Goal: Task Accomplishment & Management: Manage account settings

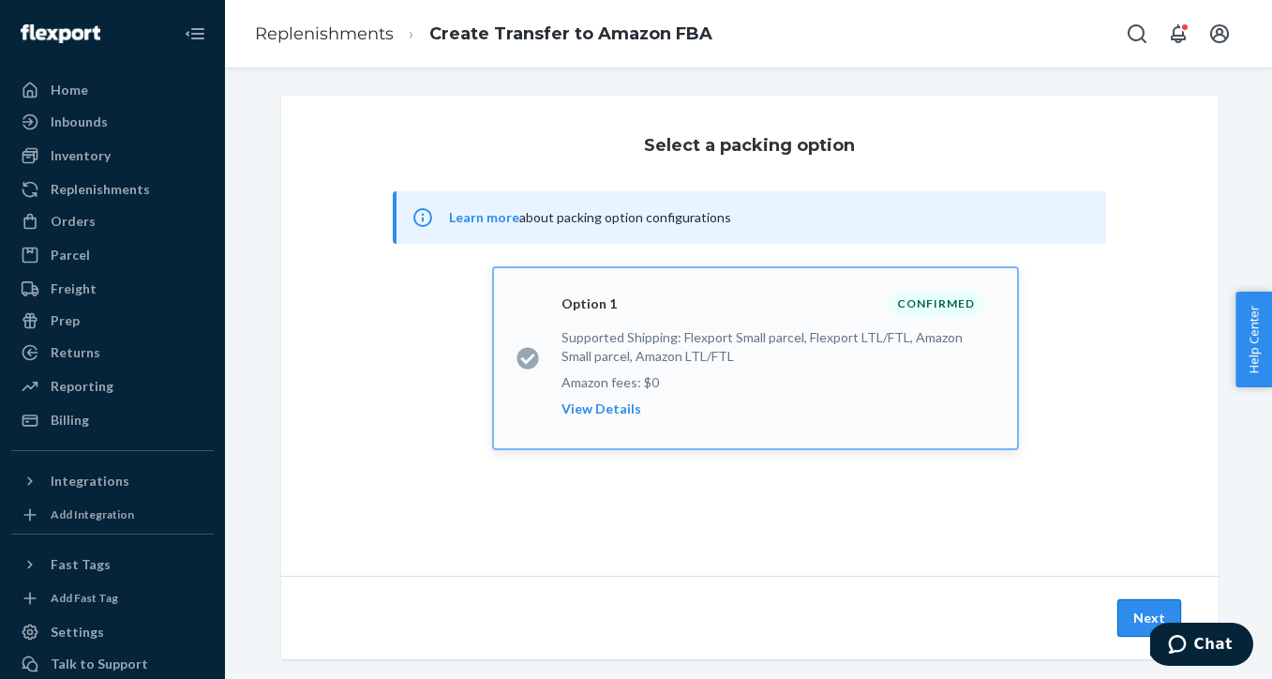
click at [1137, 612] on button "Next" at bounding box center [1149, 617] width 64 height 37
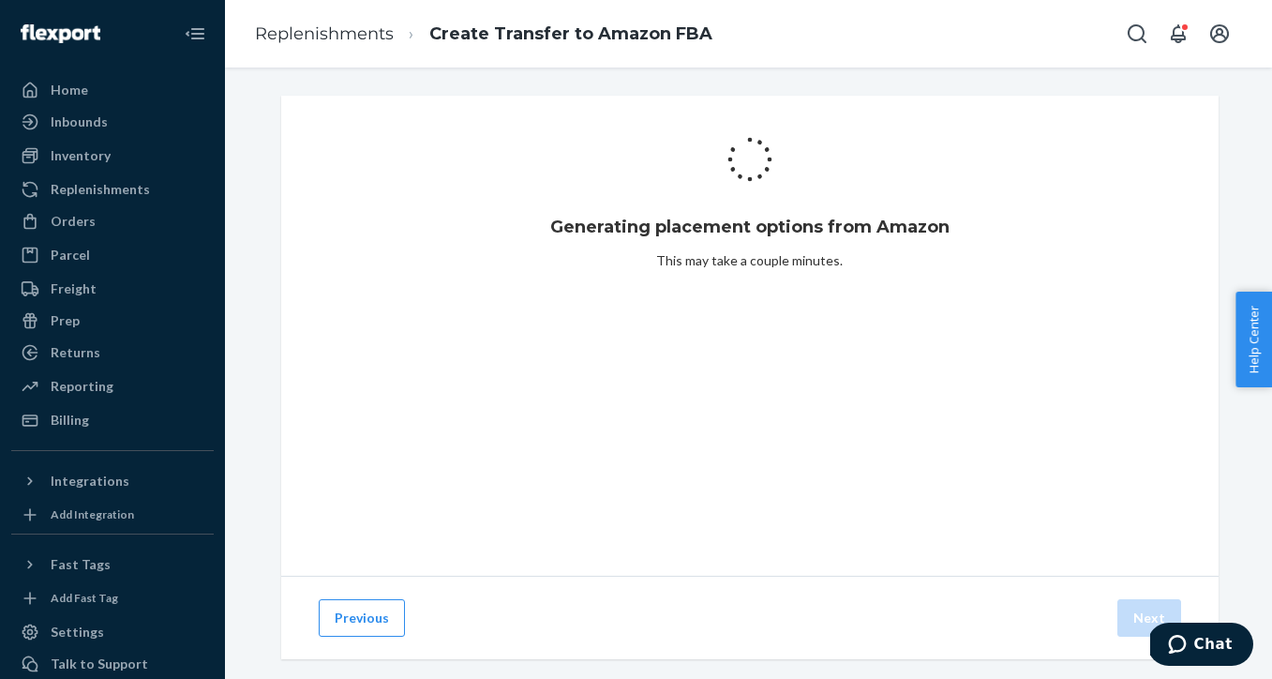
scroll to position [25, 0]
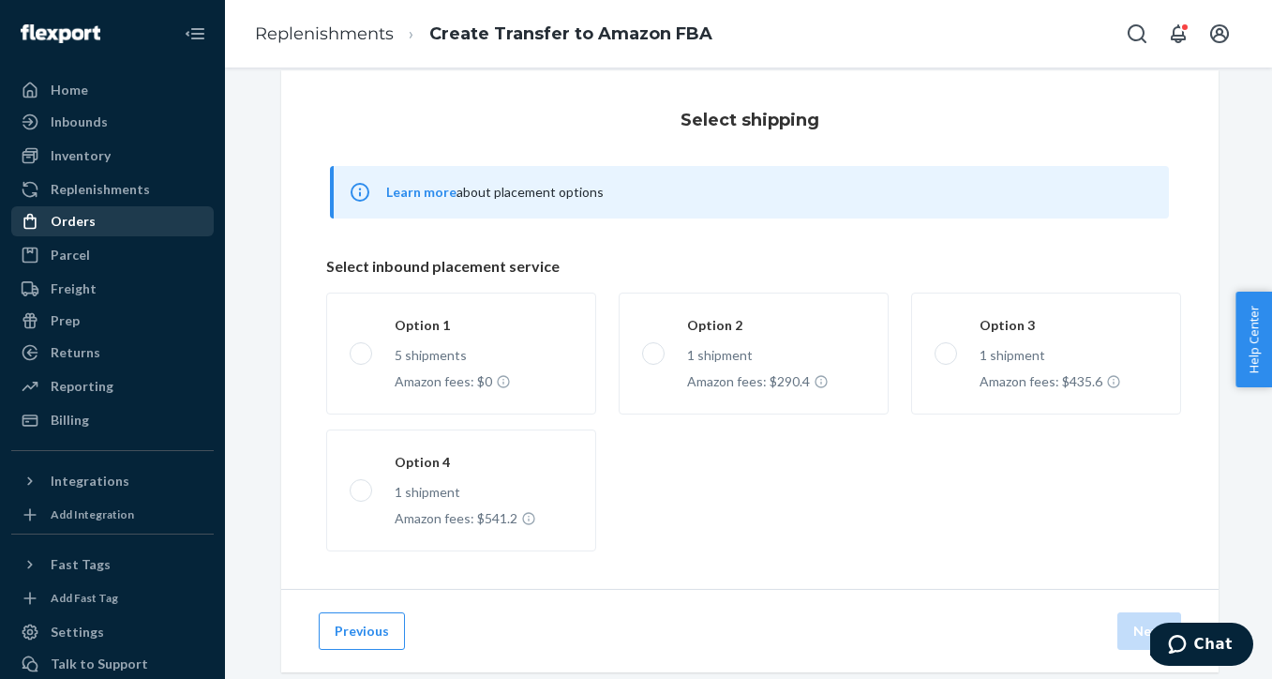
click at [98, 214] on div "Orders" at bounding box center [112, 221] width 199 height 26
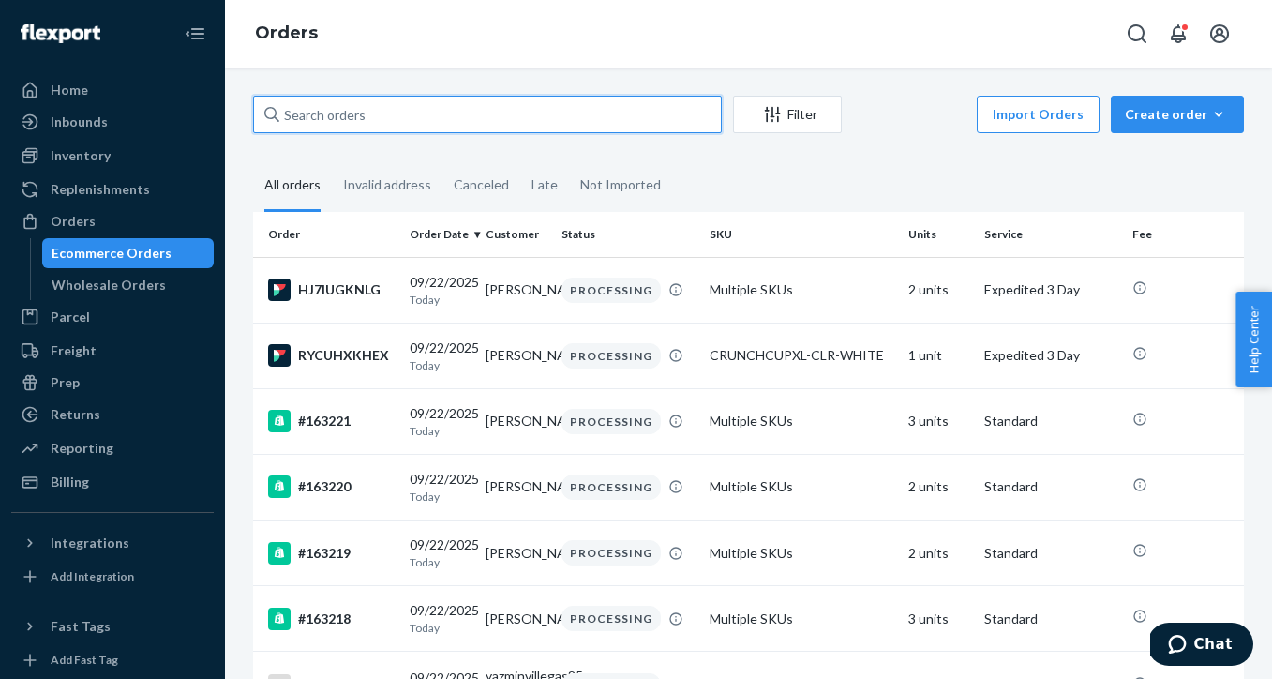
click at [338, 119] on input "text" at bounding box center [487, 114] width 469 height 37
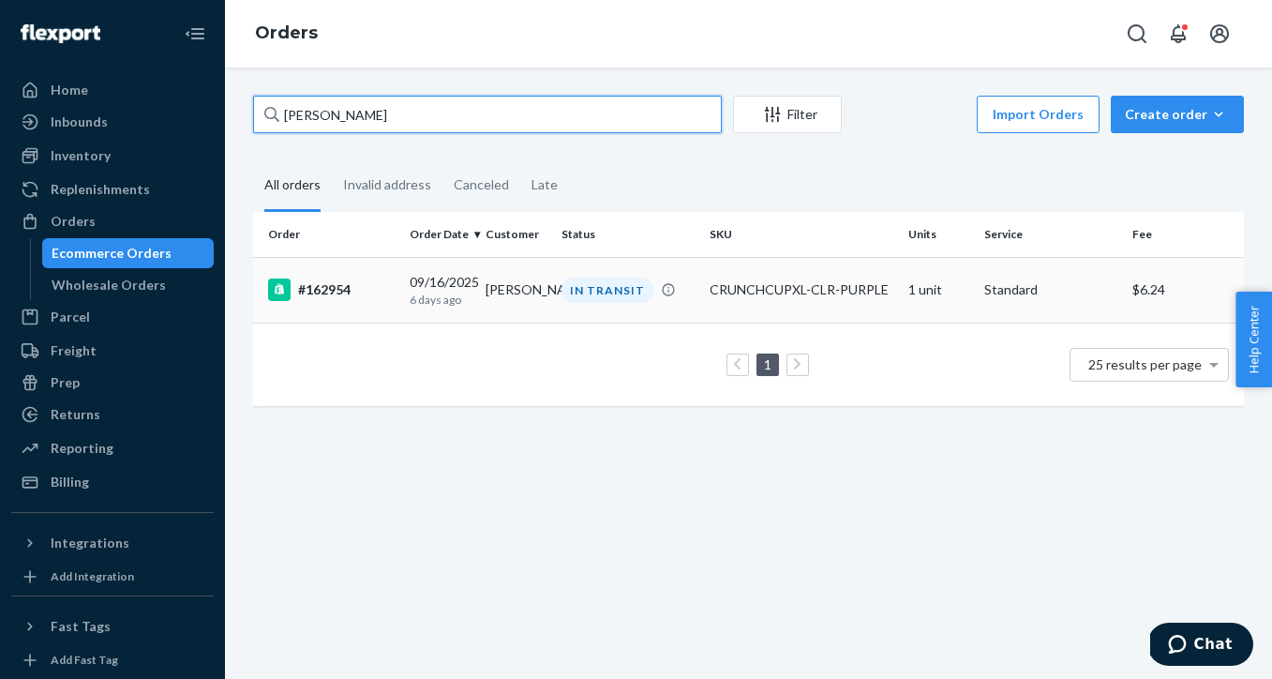
type input "[PERSON_NAME]"
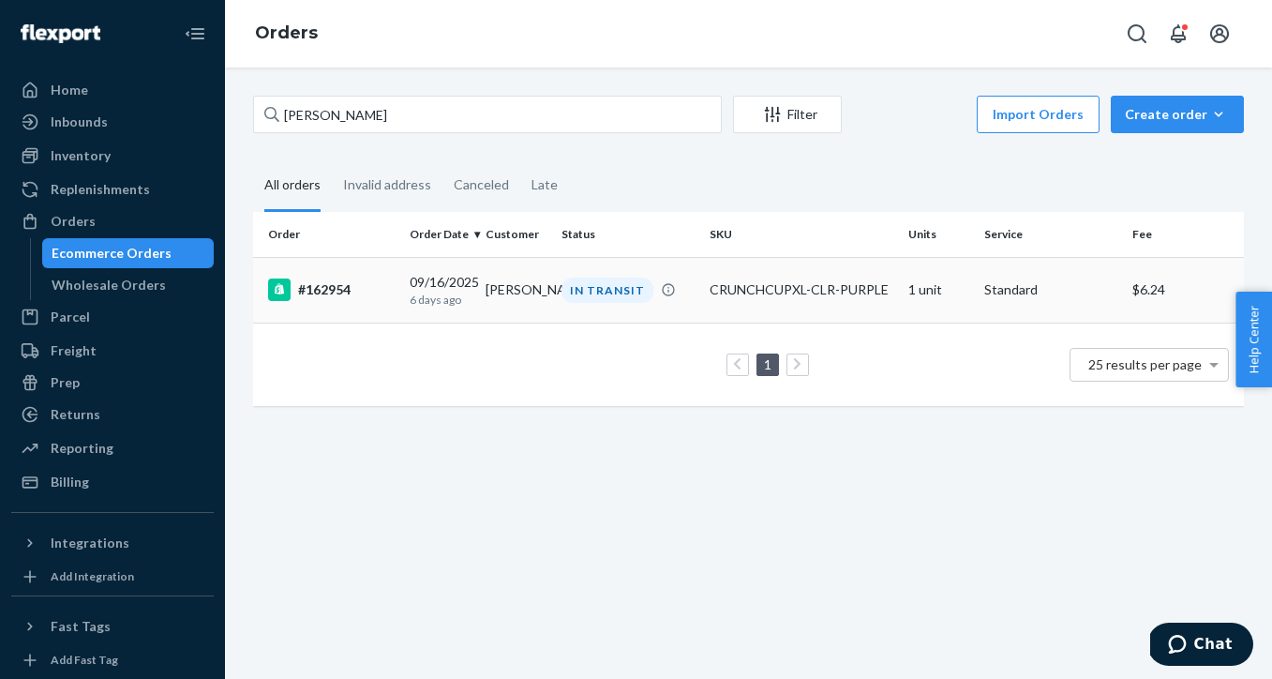
click at [405, 291] on td "[DATE] [DATE]" at bounding box center [440, 290] width 76 height 66
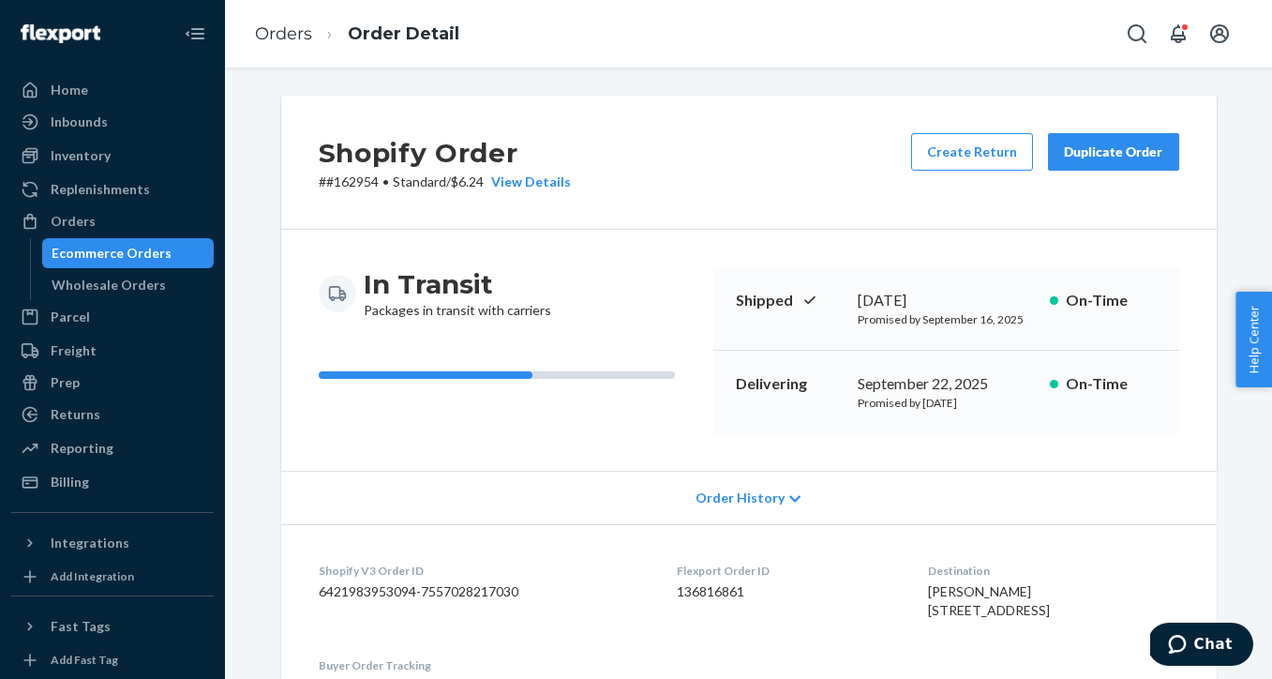
click at [1106, 159] on div "Duplicate Order" at bounding box center [1113, 151] width 99 height 19
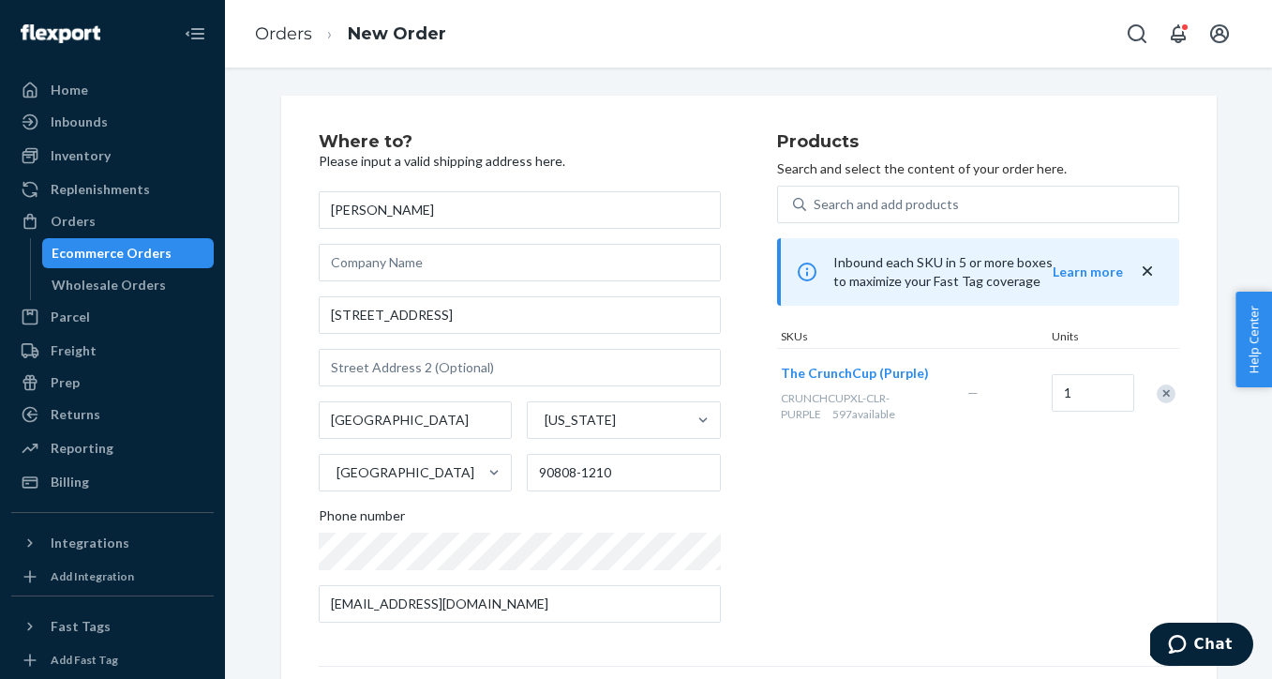
scroll to position [268, 0]
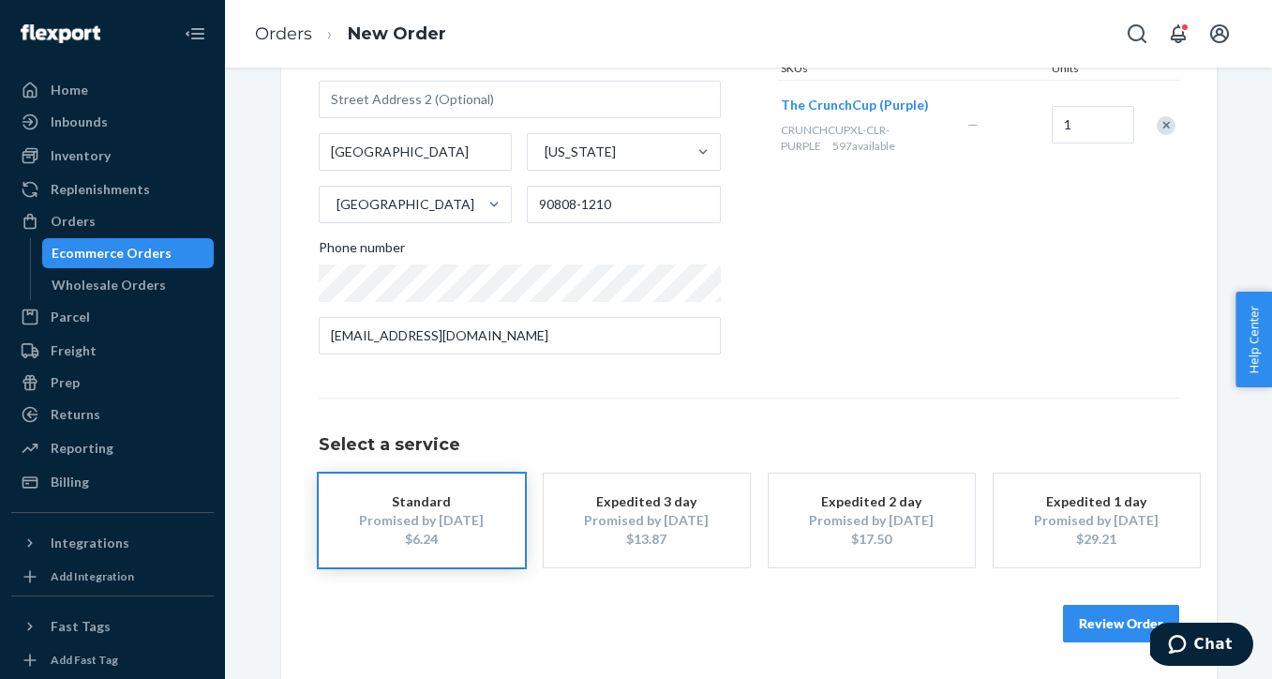
click at [1099, 625] on button "Review Order" at bounding box center [1121, 623] width 116 height 37
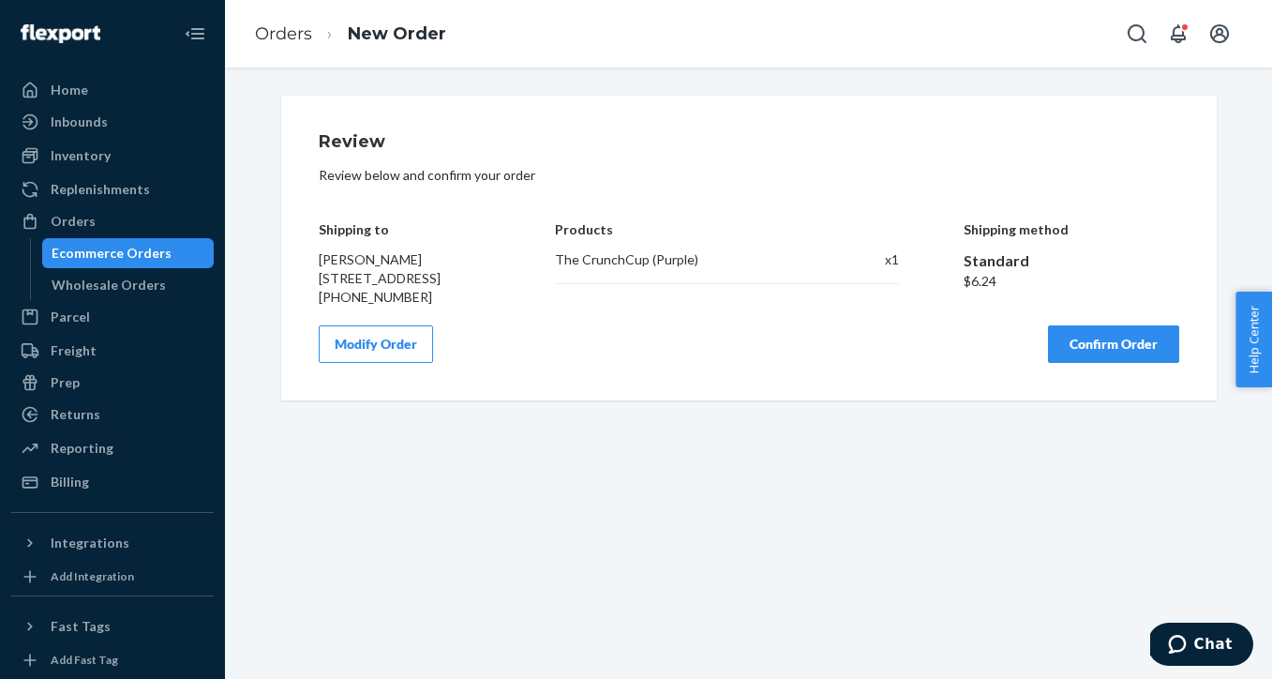
scroll to position [0, 0]
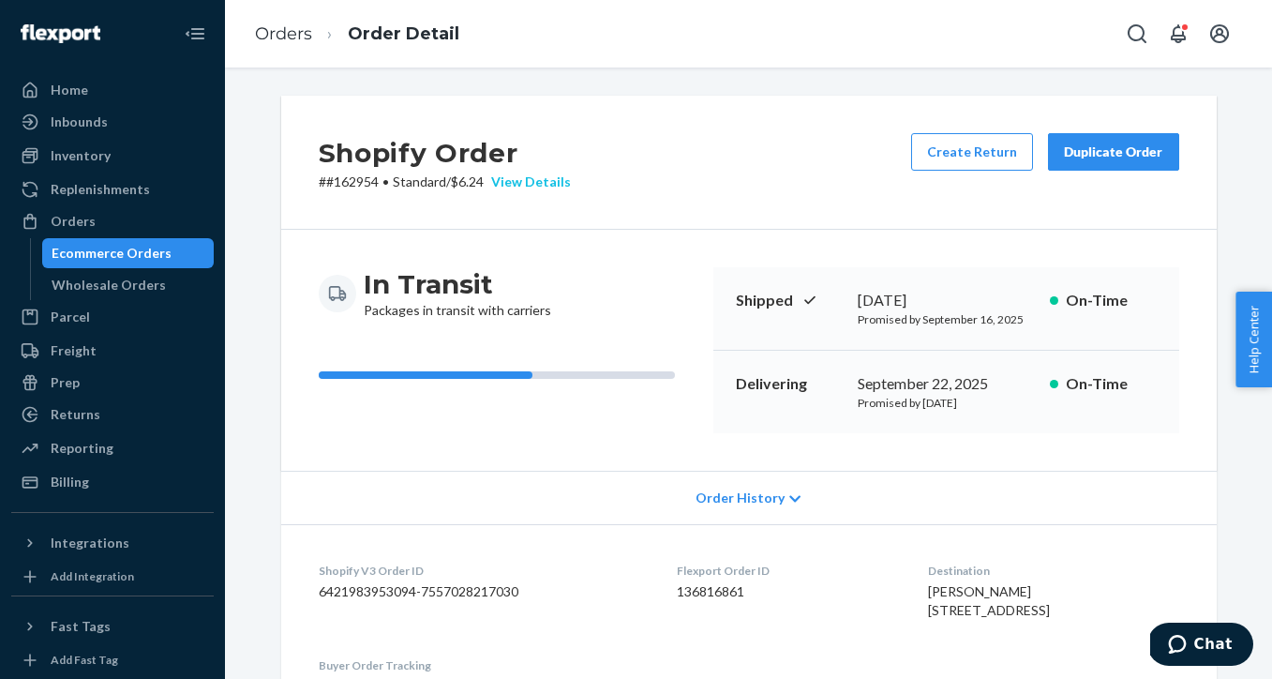
click at [545, 183] on div "View Details" at bounding box center [527, 181] width 87 height 19
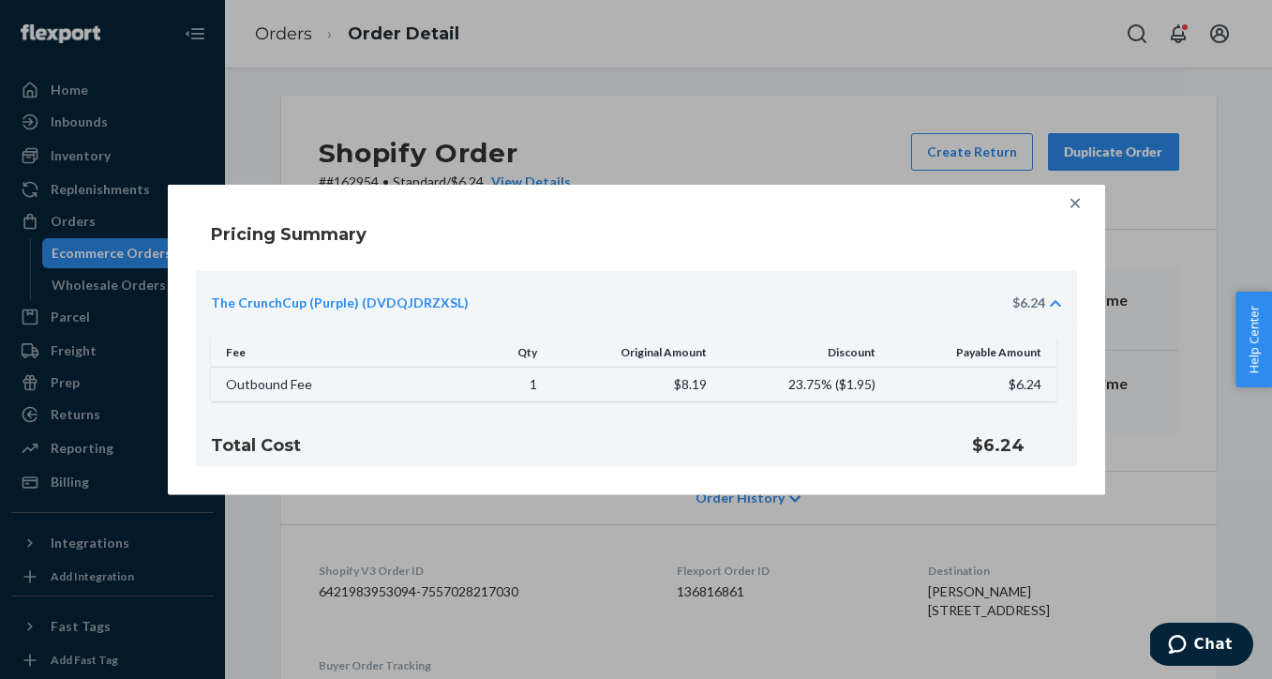
click at [1072, 210] on icon at bounding box center [1075, 203] width 19 height 19
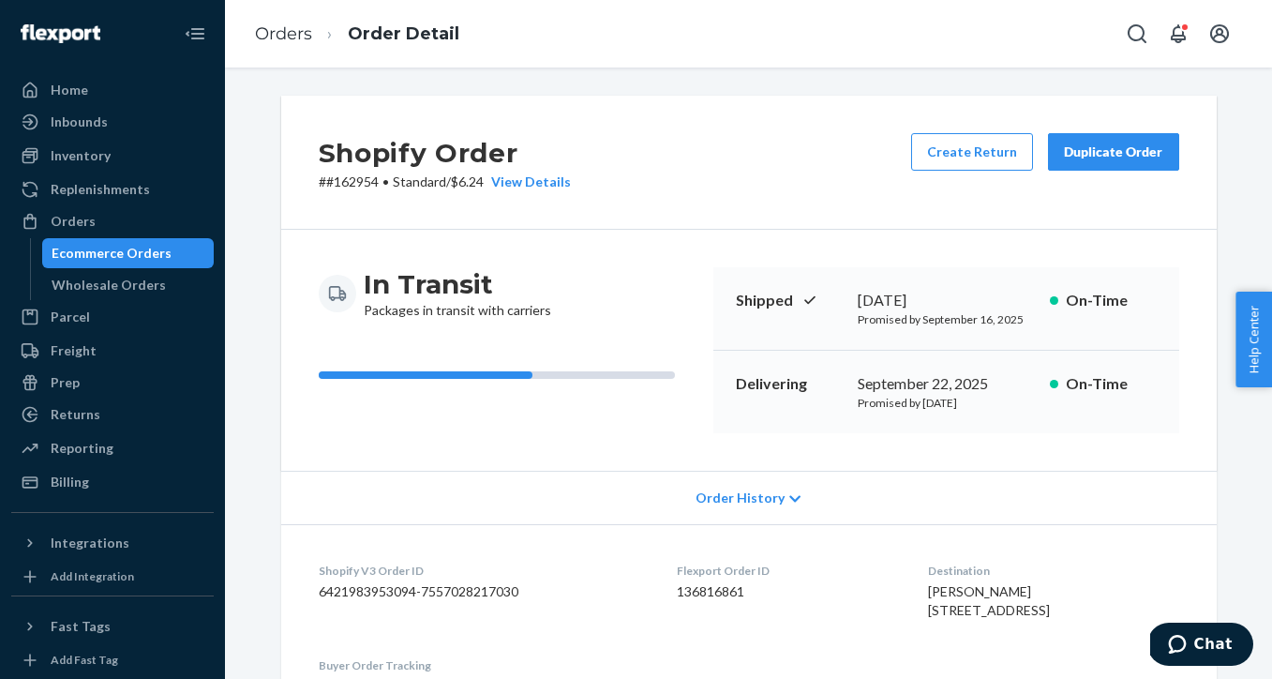
click at [81, 252] on div "Ecommerce Orders" at bounding box center [112, 253] width 120 height 19
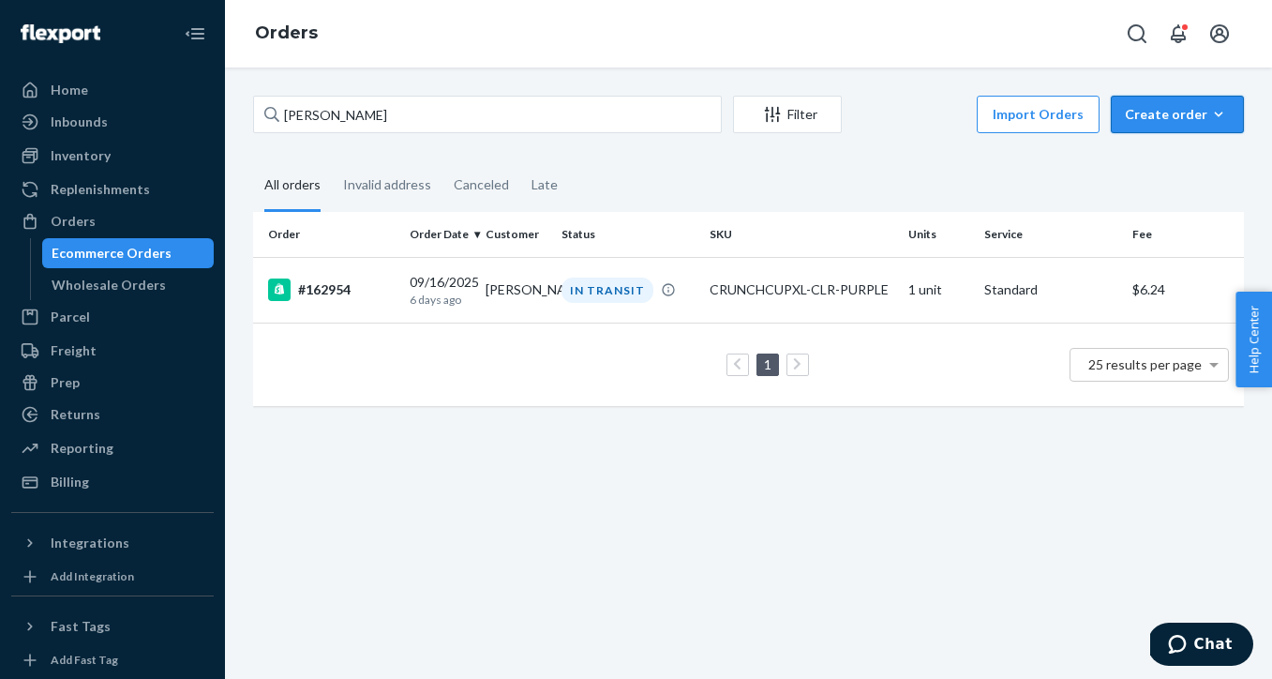
click at [1199, 118] on div "Create order" at bounding box center [1177, 114] width 105 height 19
click at [941, 172] on fieldset "All orders Invalid address Canceled Late" at bounding box center [748, 186] width 991 height 52
click at [915, 296] on td "1 unit" at bounding box center [939, 290] width 76 height 66
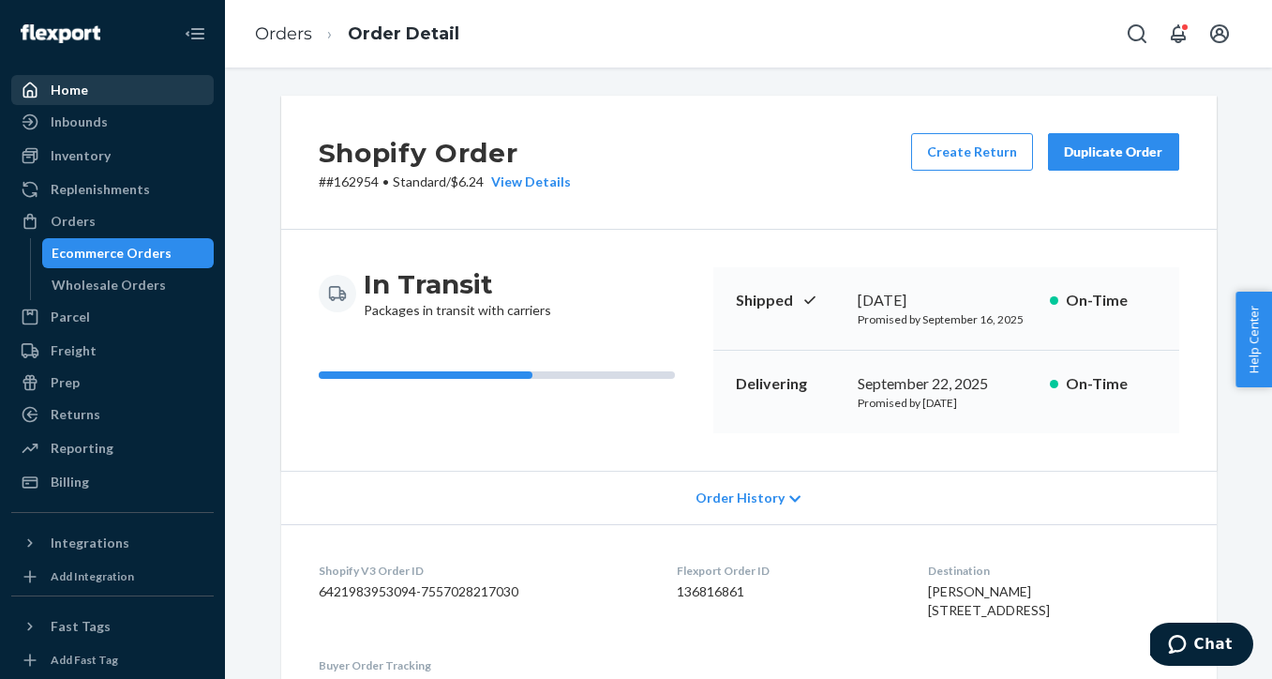
click at [142, 99] on div "Home" at bounding box center [112, 90] width 199 height 26
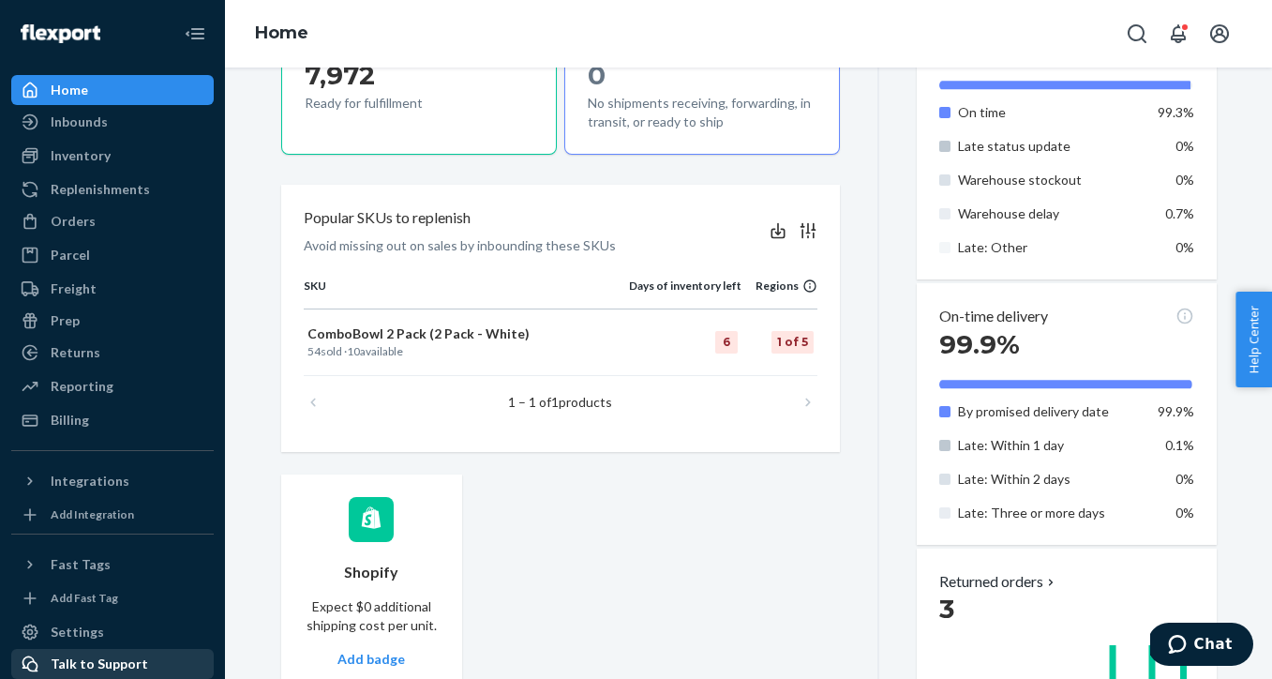
scroll to position [727, 0]
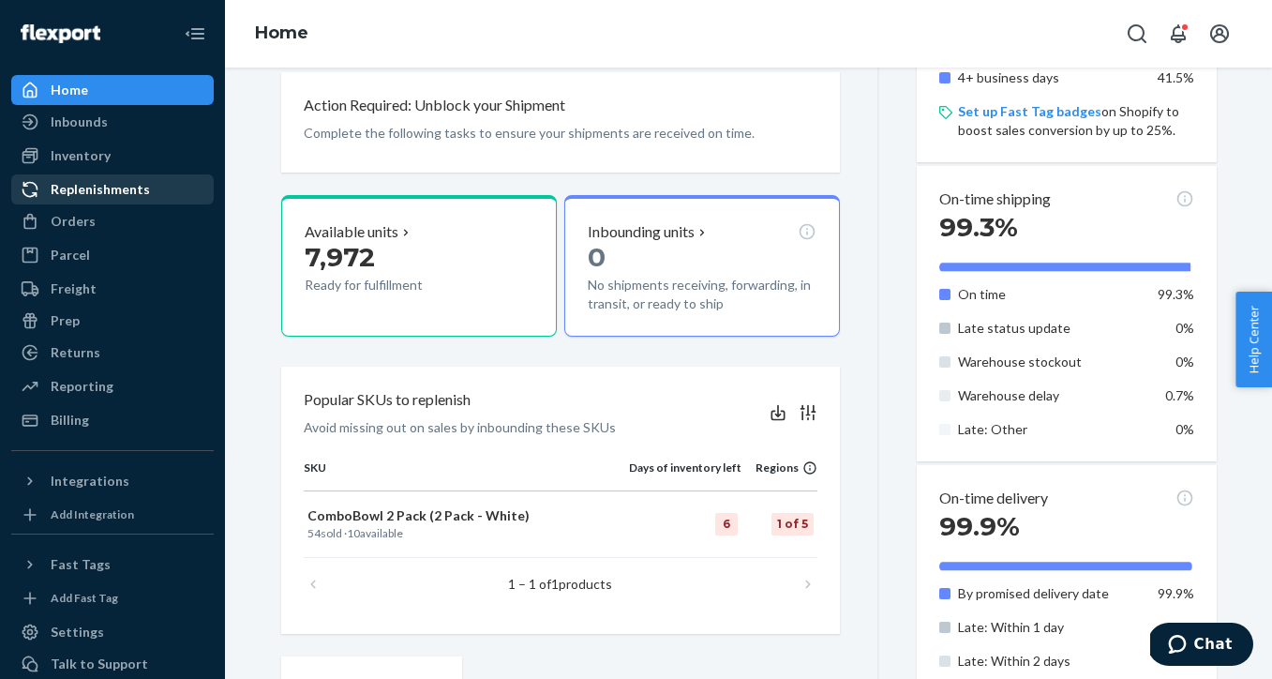
click at [121, 194] on div "Replenishments" at bounding box center [100, 189] width 99 height 19
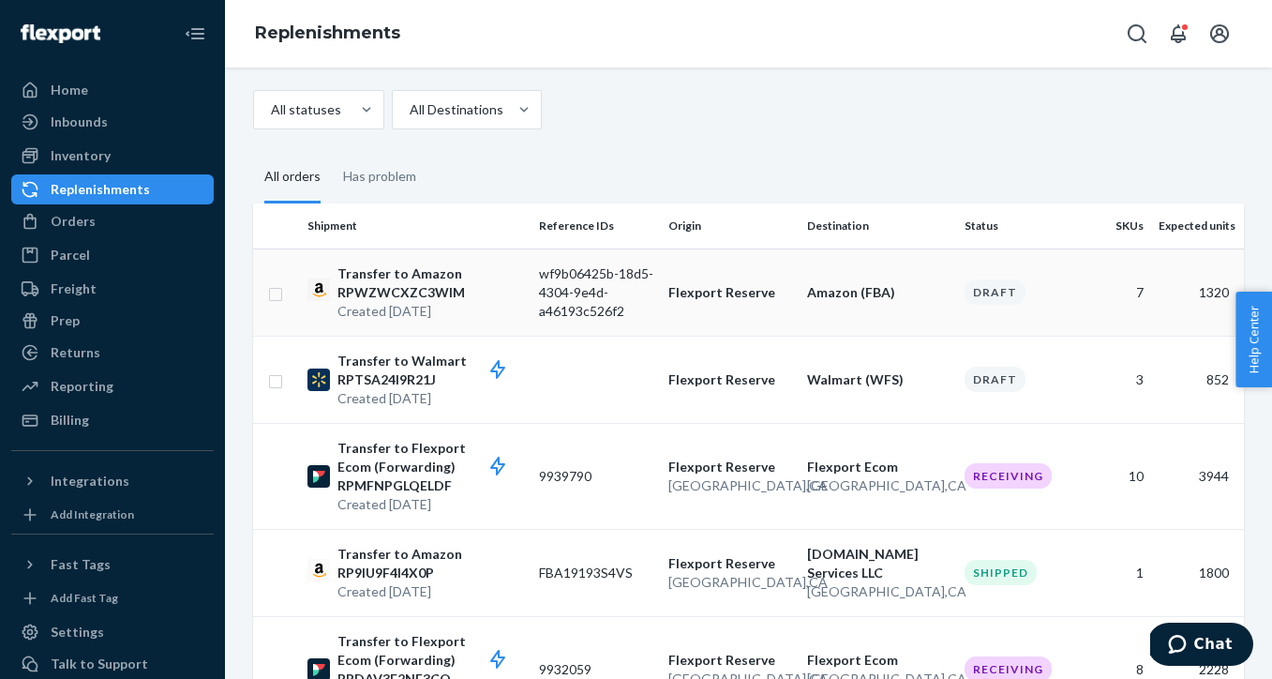
scroll to position [52, 0]
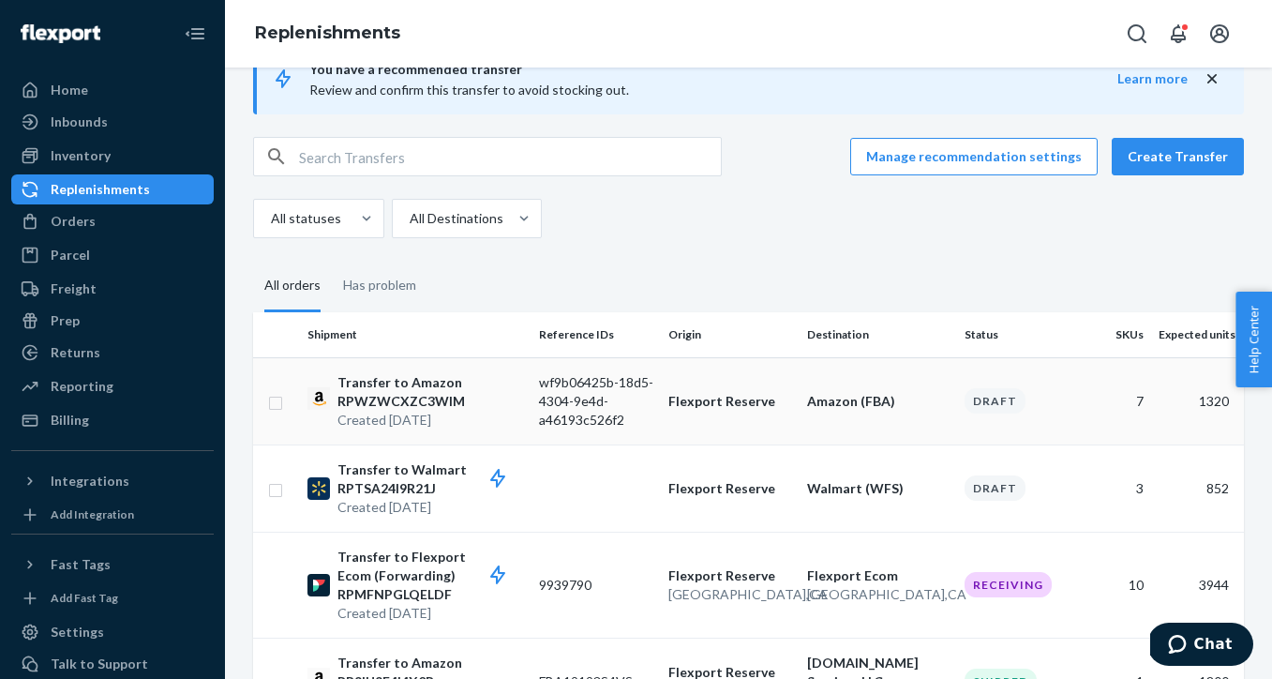
click at [534, 383] on td "wf9b06425b-18d5-4304-9e4d-a46193c526f2" at bounding box center [595, 400] width 129 height 87
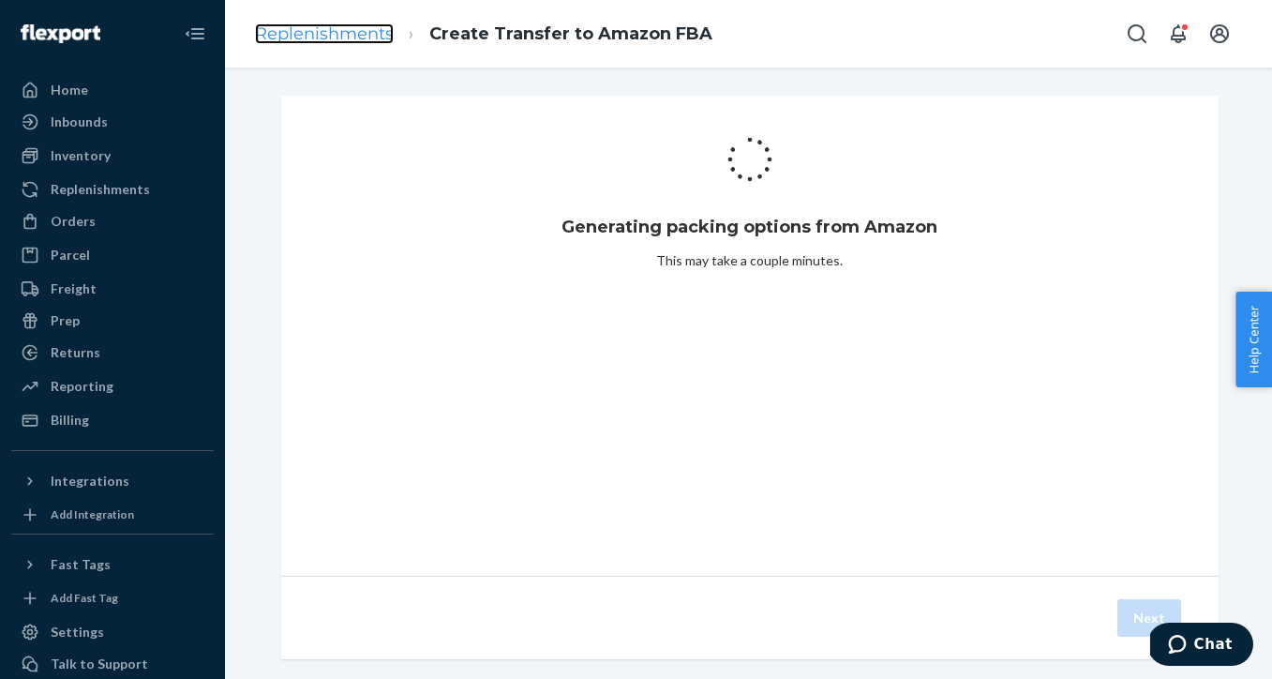
click at [339, 39] on link "Replenishments" at bounding box center [324, 33] width 139 height 21
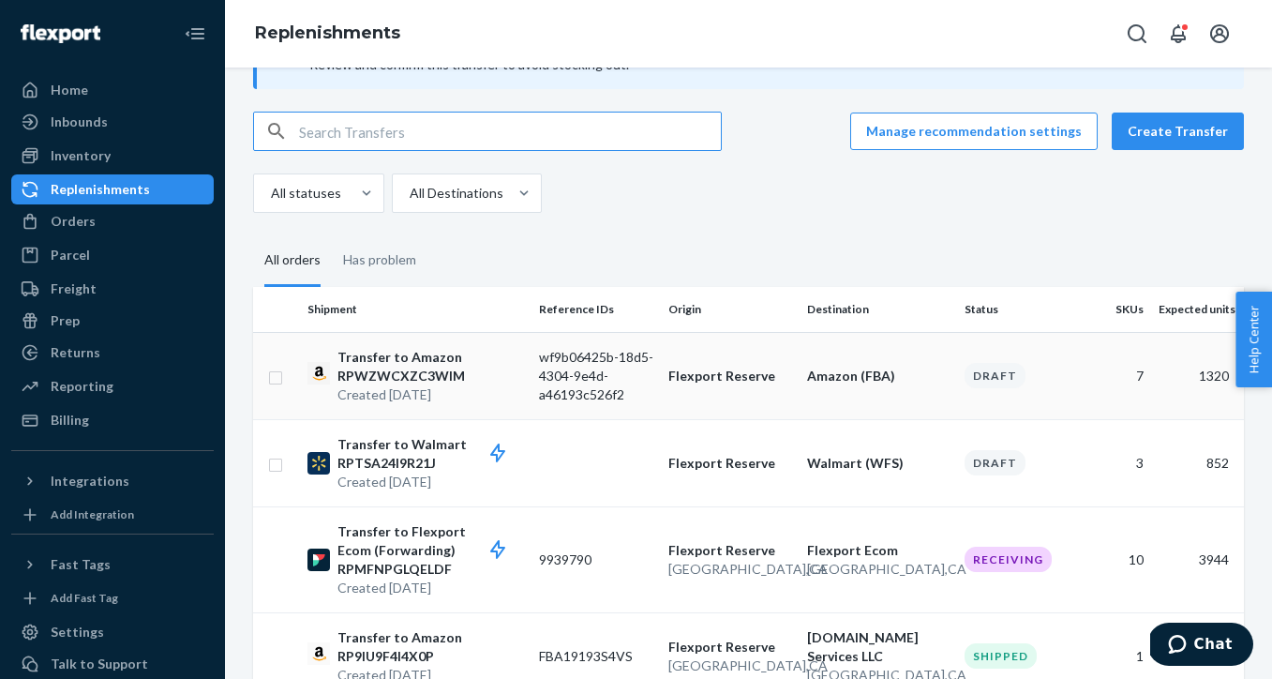
scroll to position [84, 0]
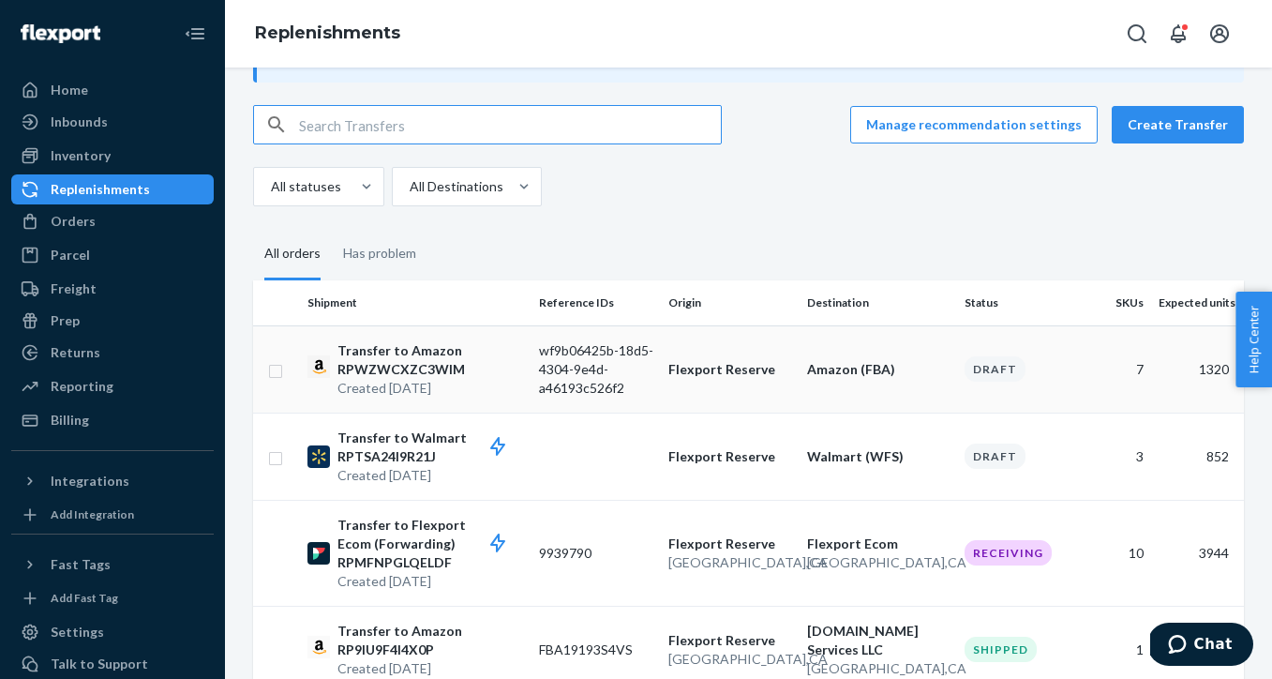
click at [991, 379] on div "Draft" at bounding box center [994, 368] width 61 height 25
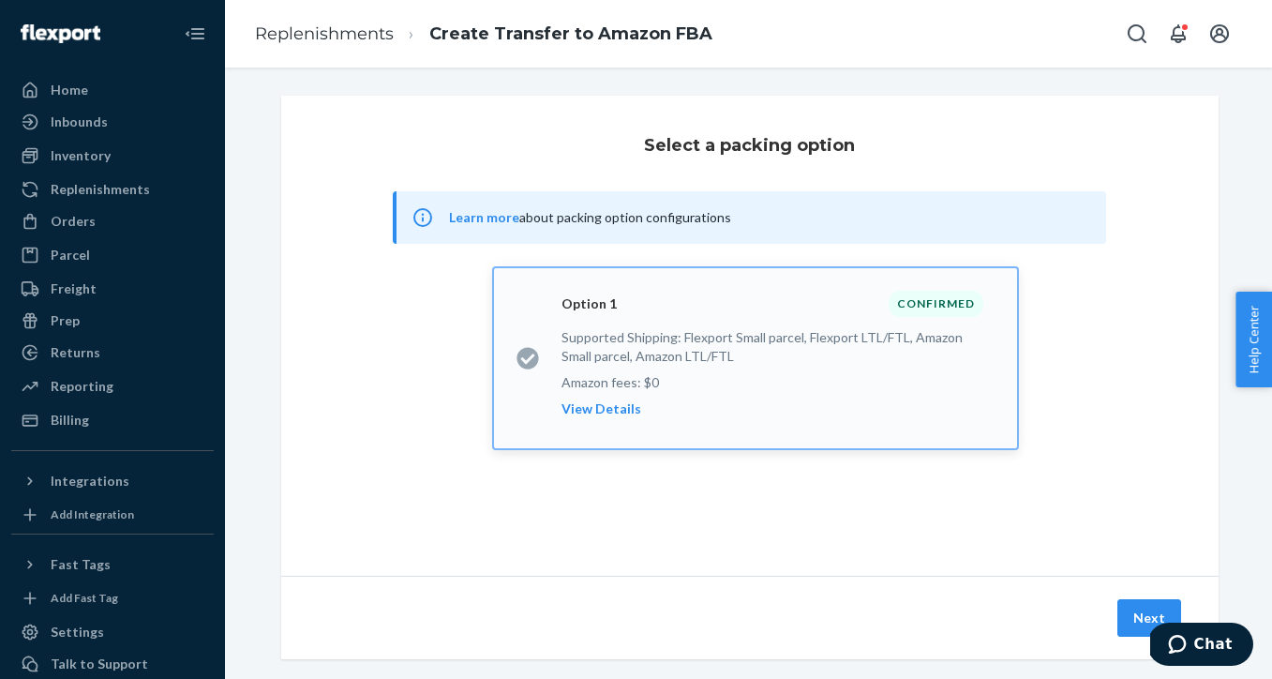
click at [441, 105] on div "Select a packing option Learn more about packing option configurations Option 1…" at bounding box center [749, 336] width 937 height 480
click at [121, 228] on div "Orders" at bounding box center [112, 221] width 199 height 26
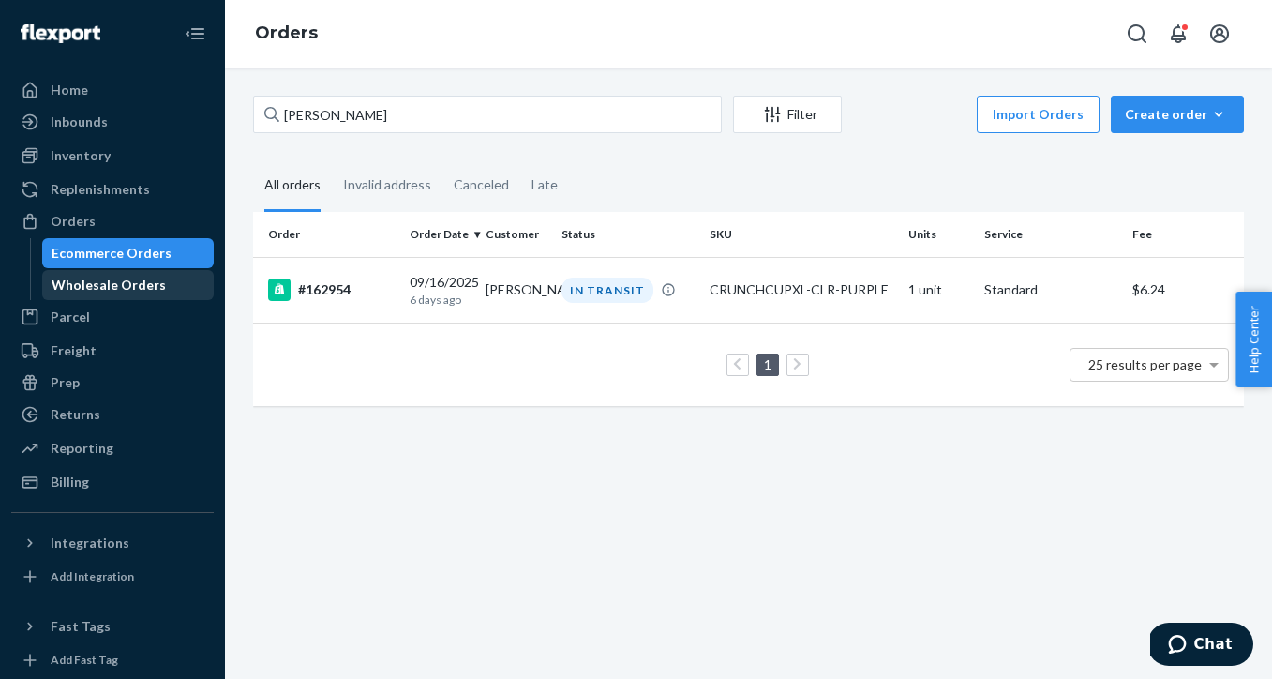
click at [115, 282] on div "Wholesale Orders" at bounding box center [109, 285] width 114 height 19
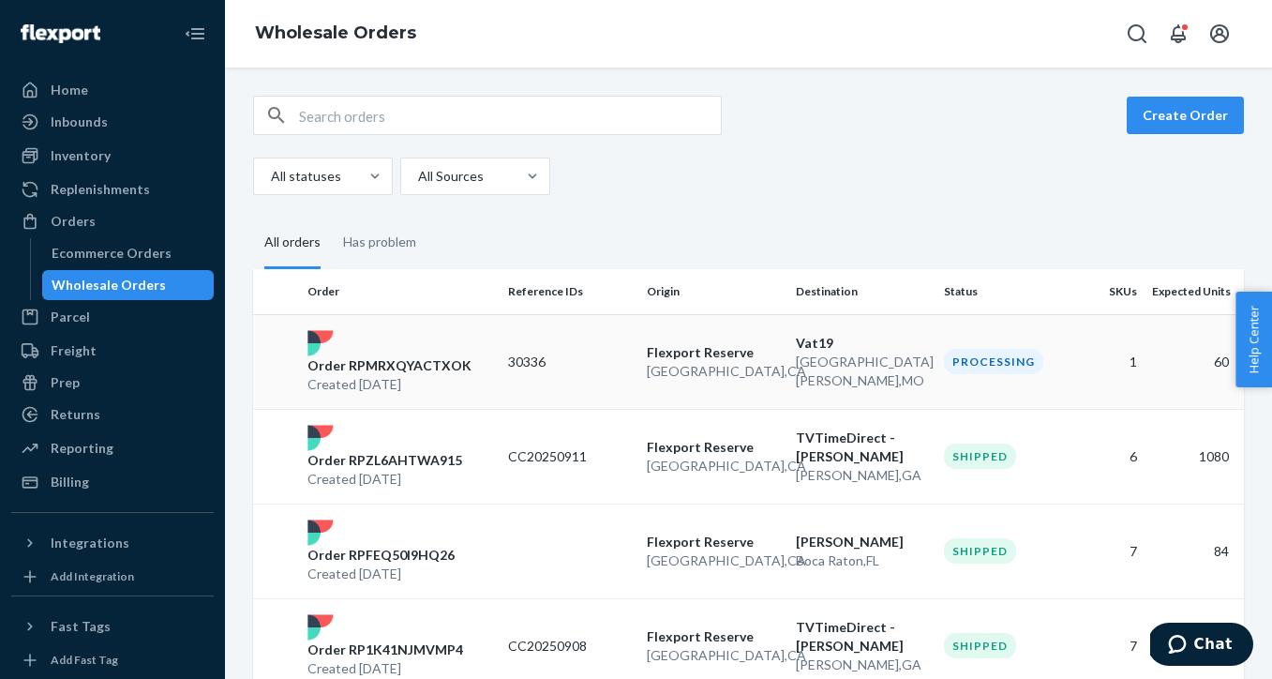
click at [575, 366] on p "30336" at bounding box center [570, 361] width 124 height 19
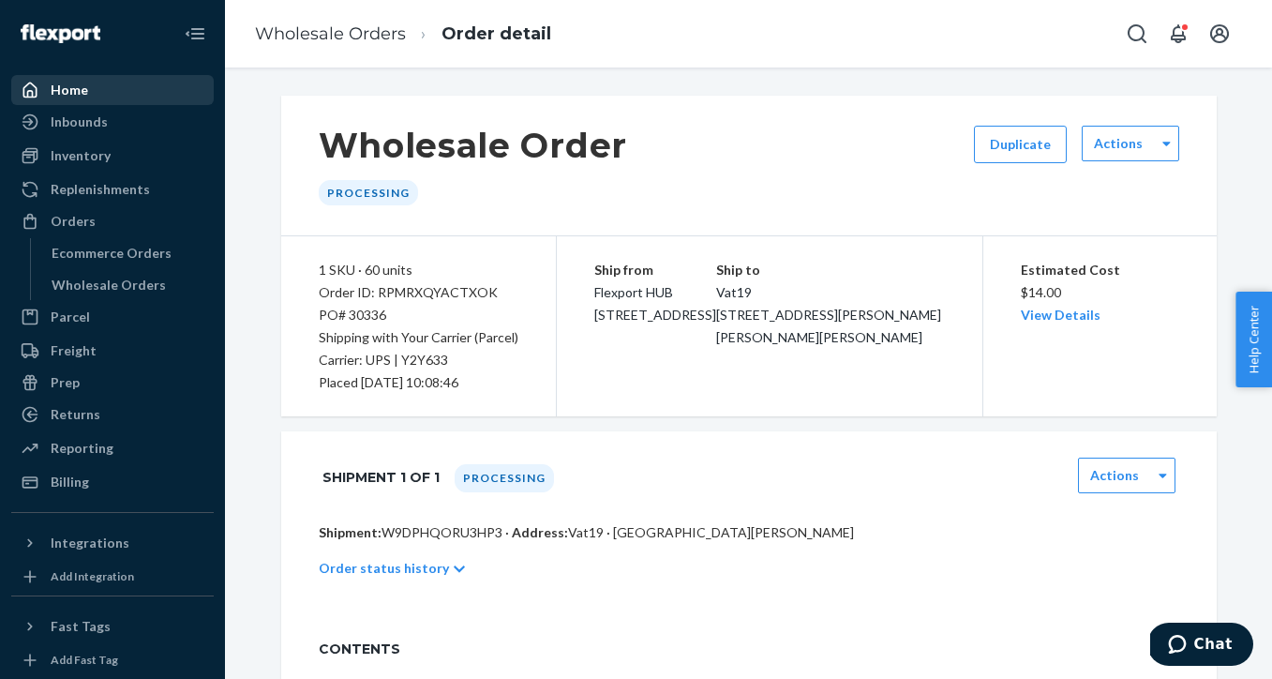
click at [112, 97] on div "Home" at bounding box center [112, 90] width 199 height 26
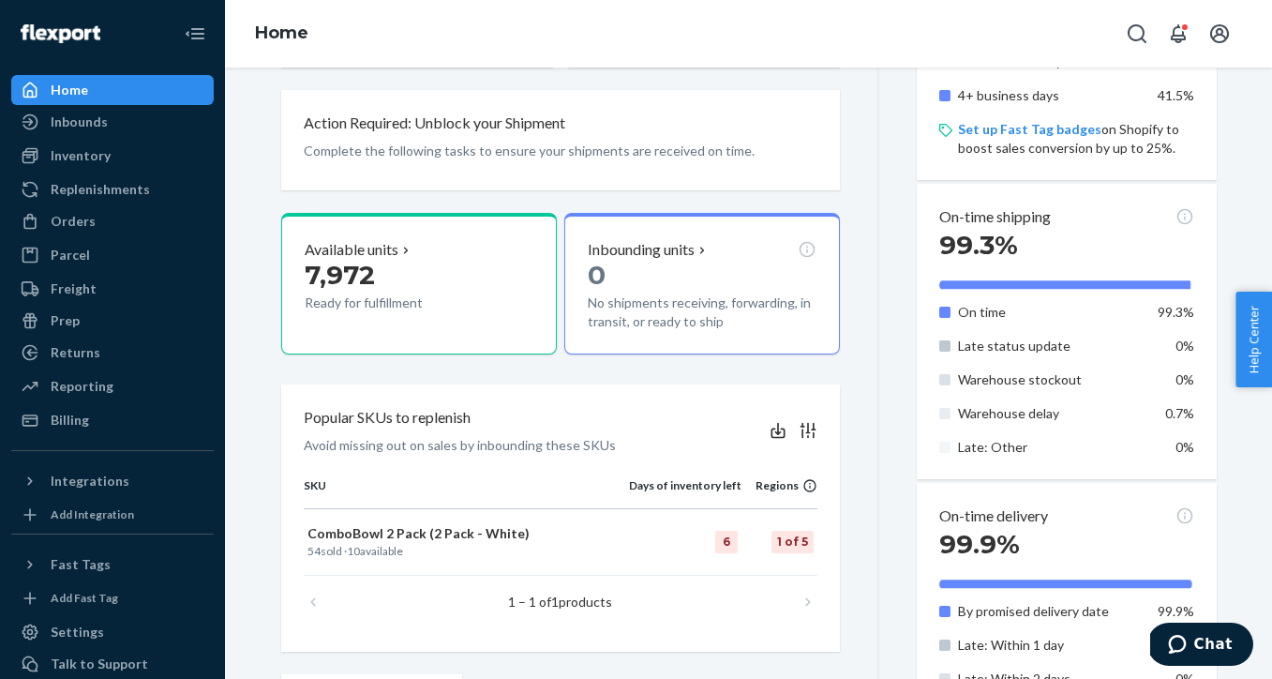
scroll to position [437, 0]
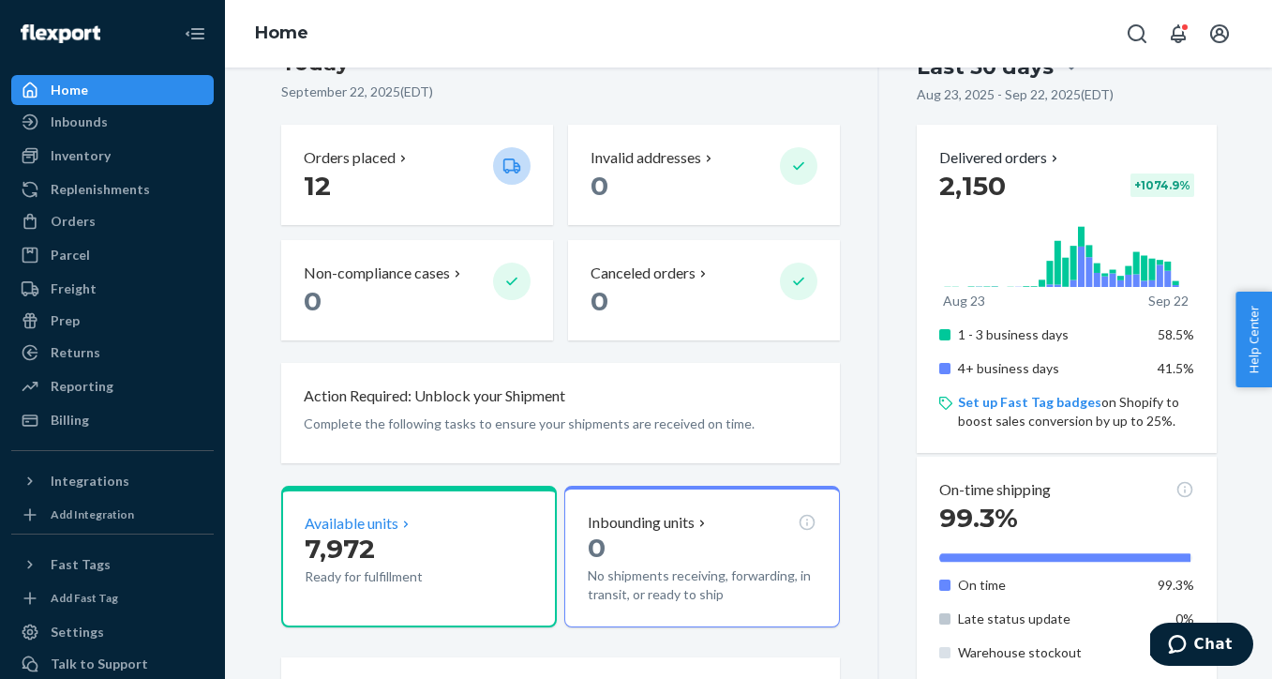
click at [355, 555] on span "7,972" at bounding box center [340, 548] width 70 height 32
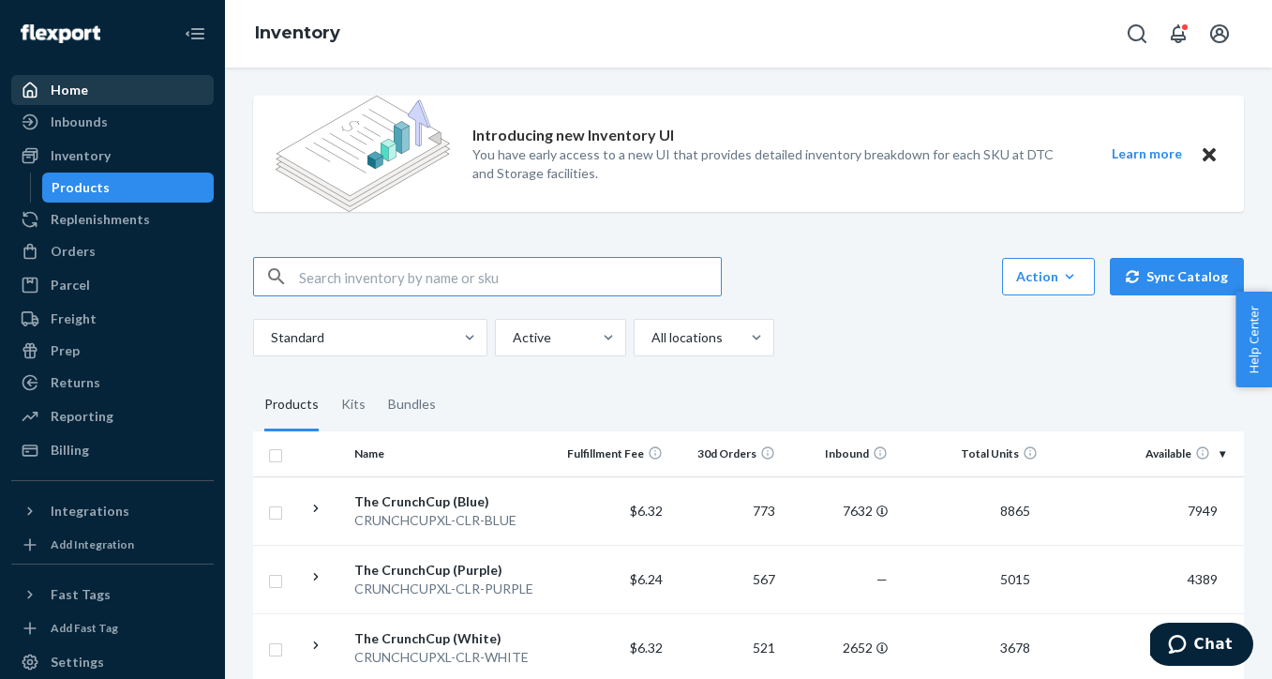
click at [94, 86] on div "Home" at bounding box center [112, 90] width 199 height 26
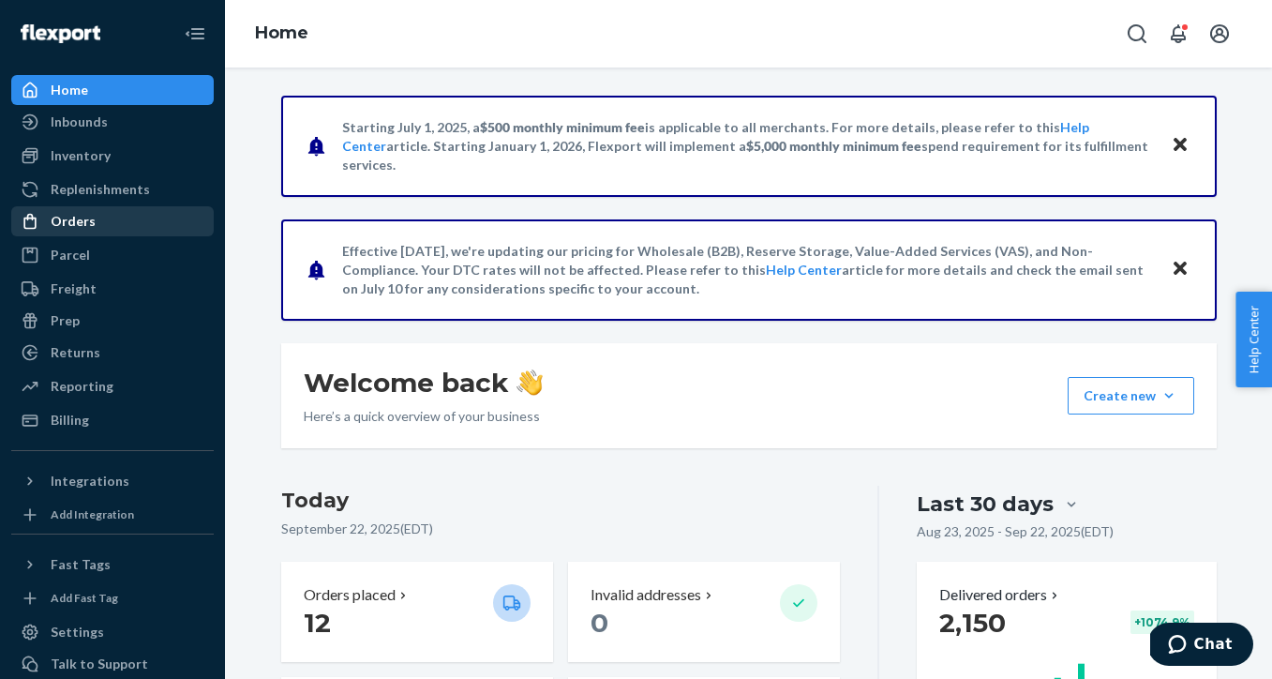
click at [105, 232] on div "Orders" at bounding box center [112, 221] width 199 height 26
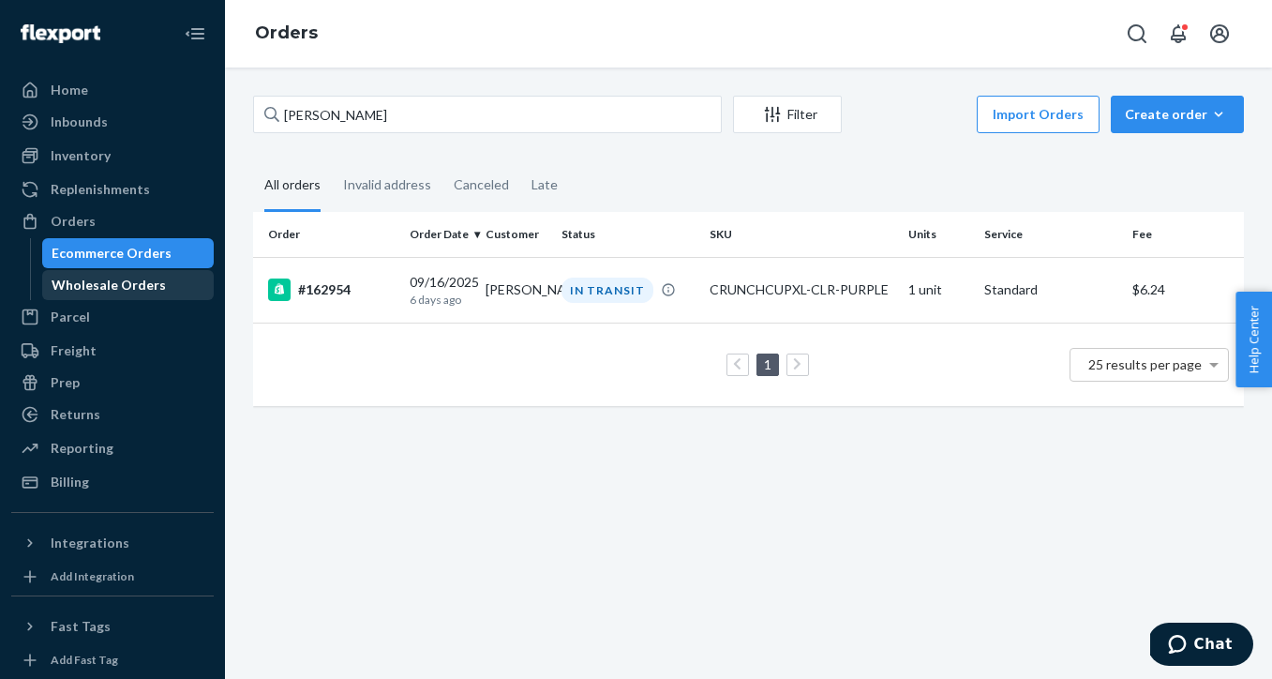
click at [106, 286] on div "Wholesale Orders" at bounding box center [109, 285] width 114 height 19
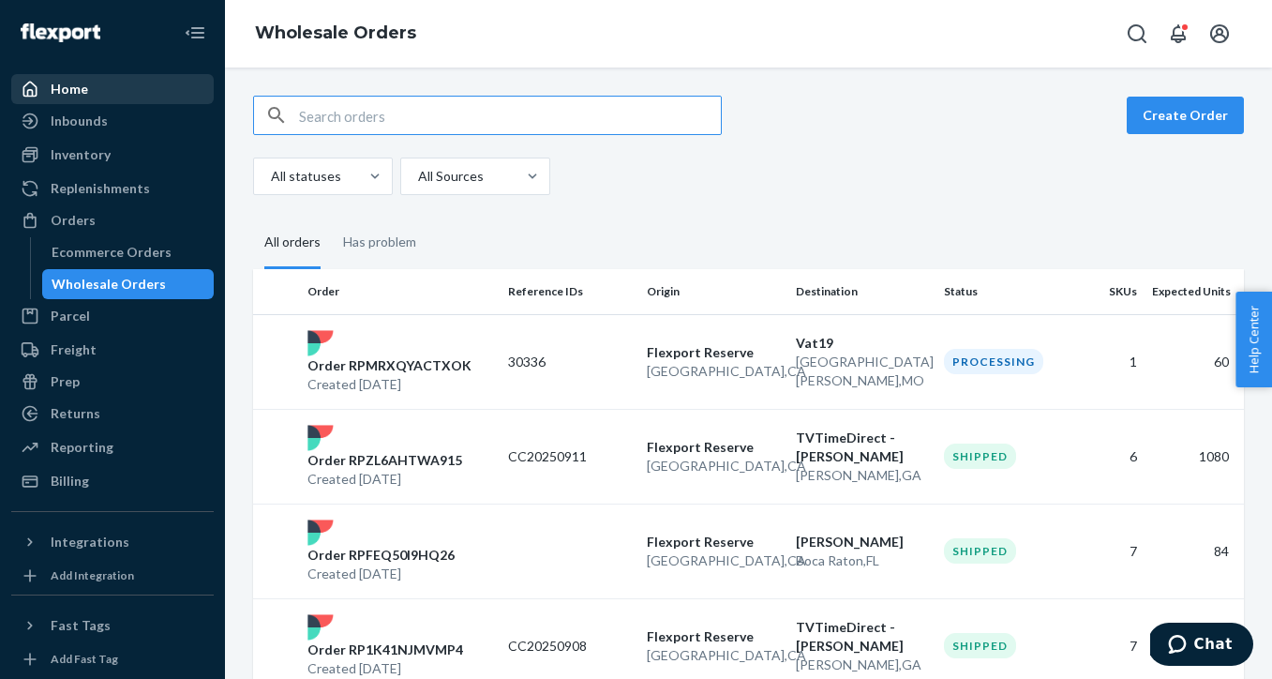
click at [94, 84] on div "Home" at bounding box center [112, 89] width 199 height 26
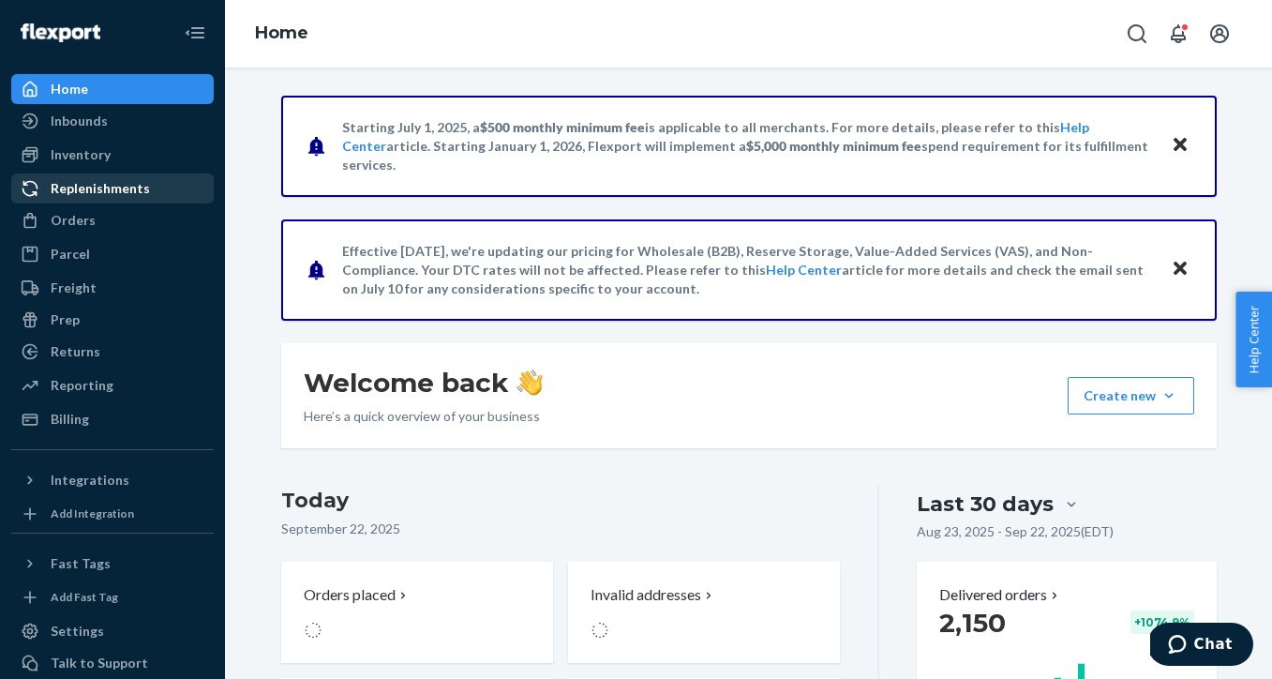
click at [97, 188] on div "Replenishments" at bounding box center [100, 188] width 99 height 19
click at [153, 190] on div "Replenishments" at bounding box center [112, 189] width 199 height 26
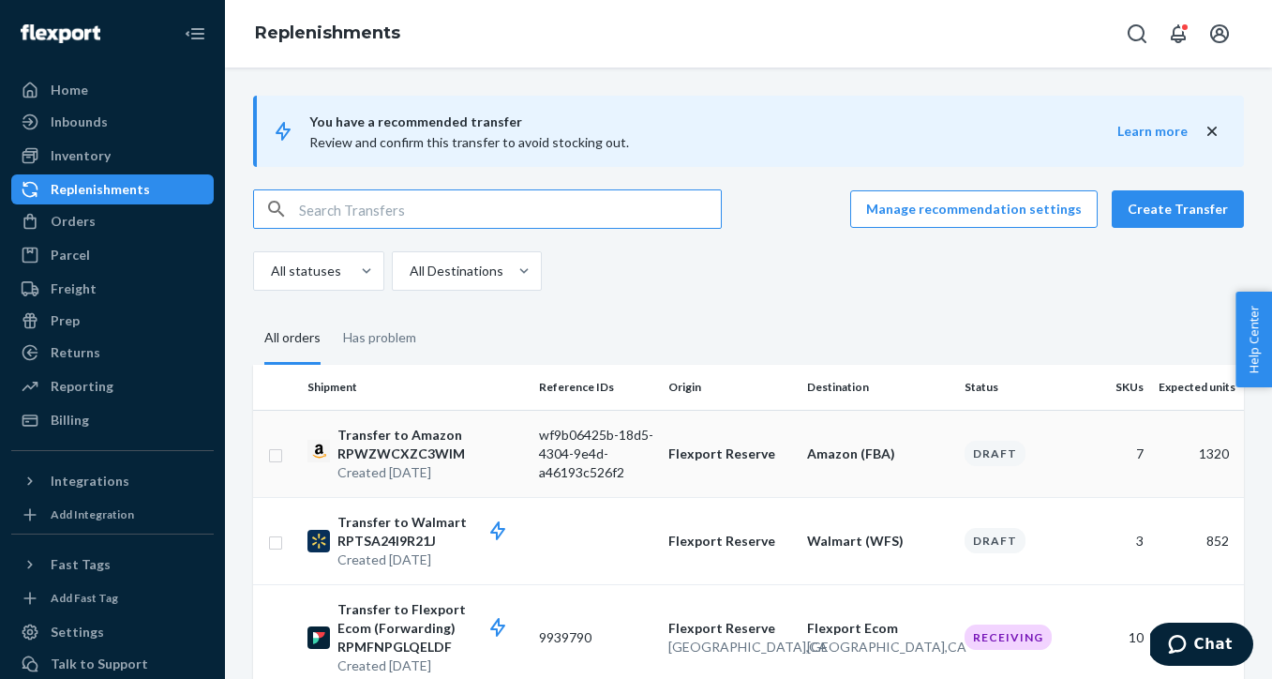
click at [1046, 461] on div "Draft" at bounding box center [1021, 453] width 114 height 25
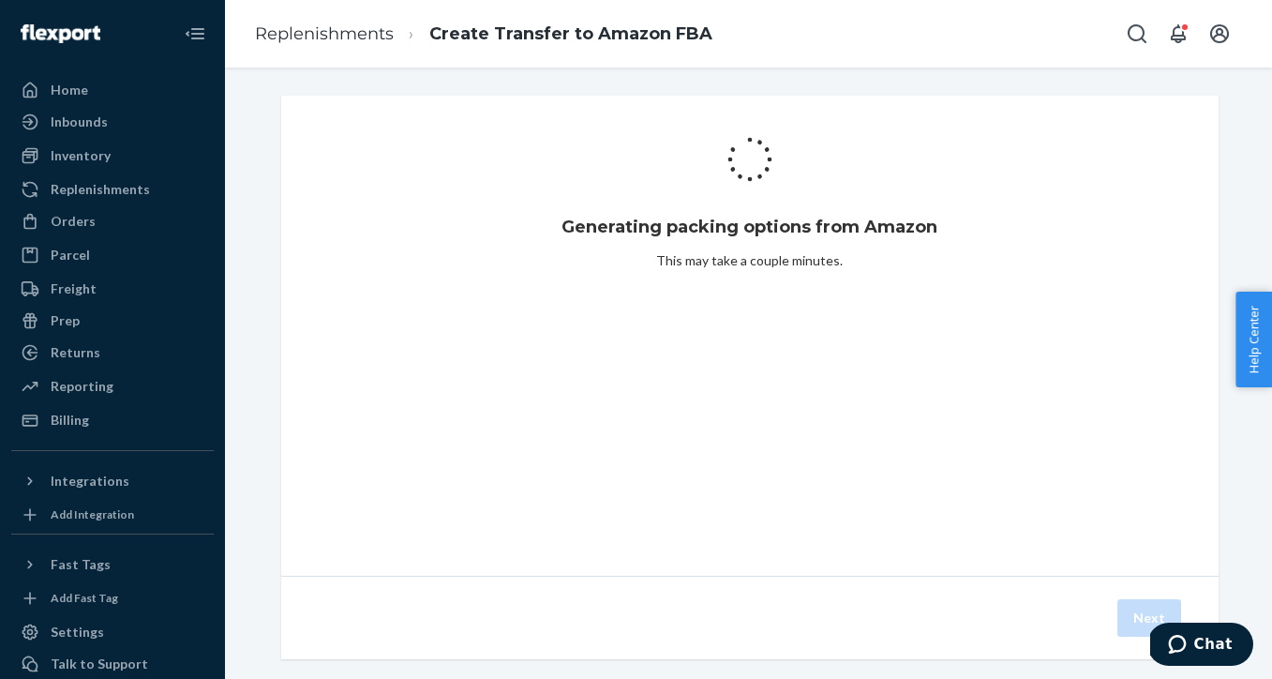
scroll to position [25, 0]
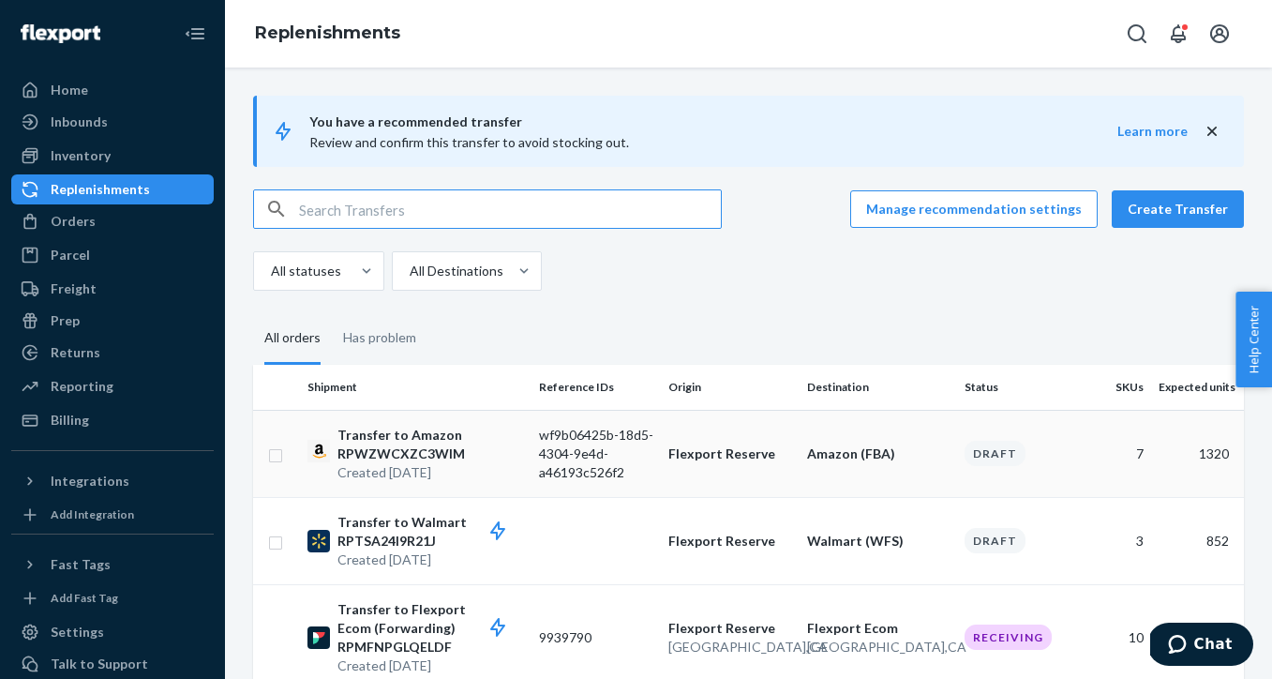
click at [272, 462] on input "checkbox" at bounding box center [275, 453] width 15 height 20
checkbox input "true"
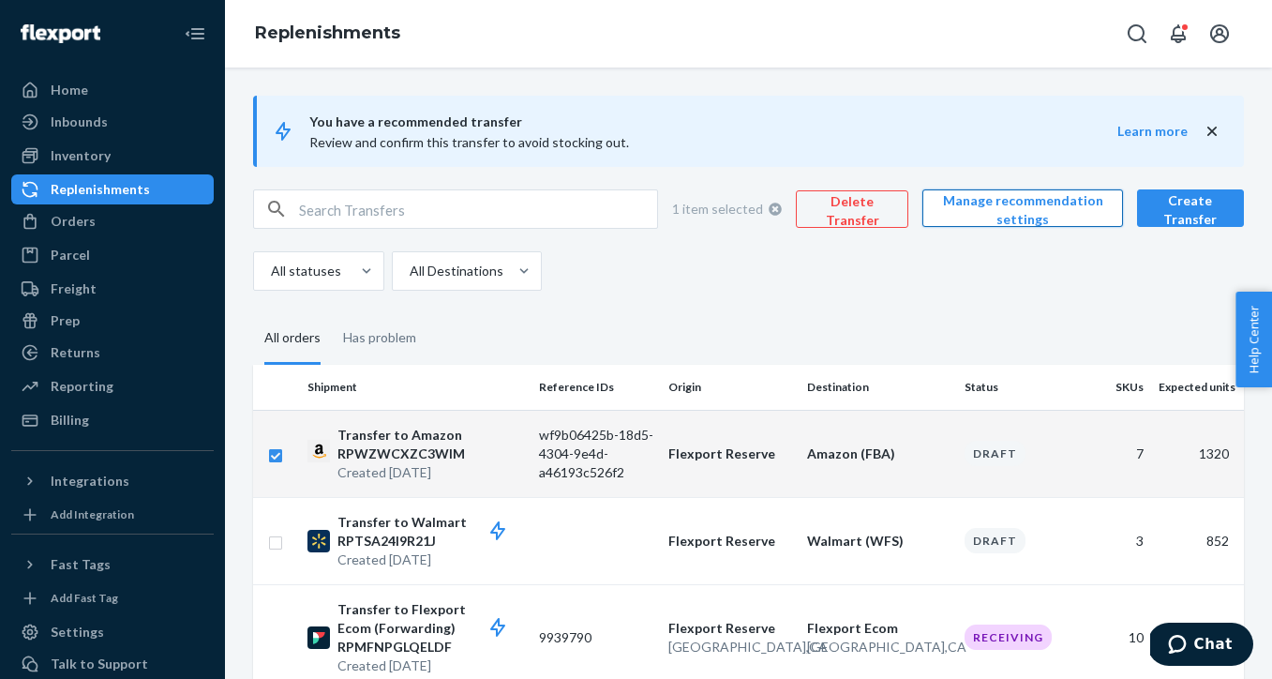
click at [999, 217] on button "Manage recommendation settings" at bounding box center [1022, 207] width 201 height 37
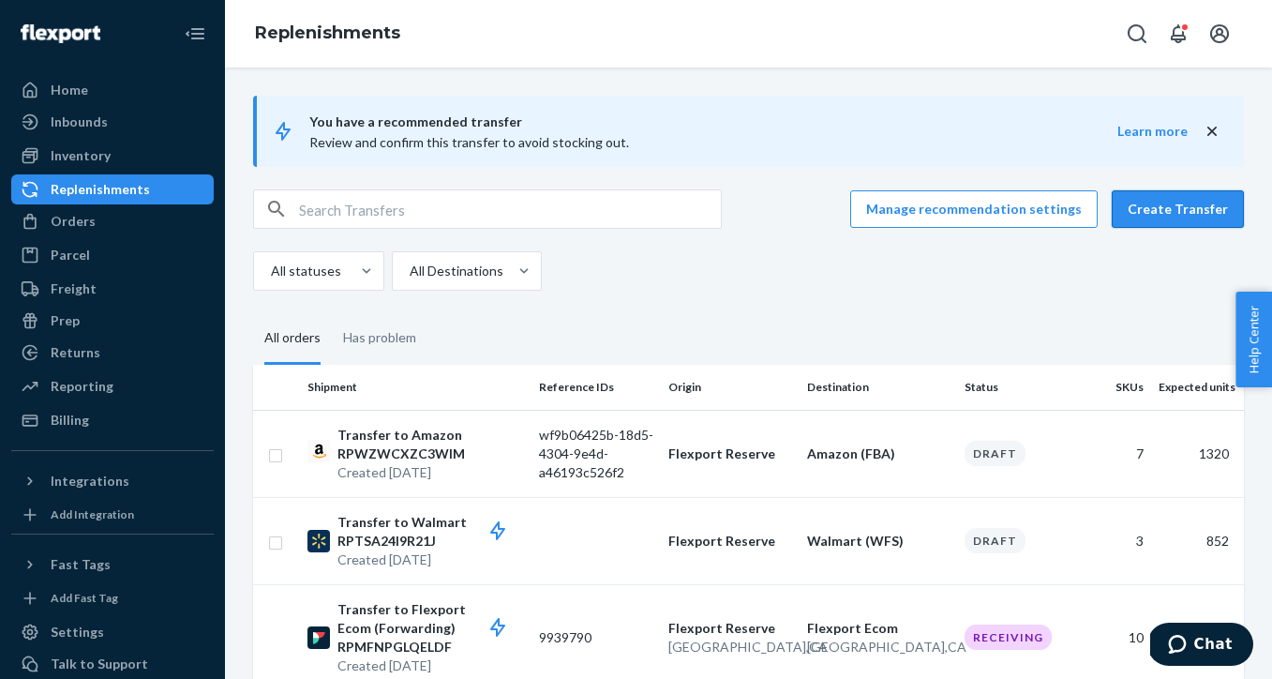
click at [1171, 217] on button "Create Transfer" at bounding box center [1178, 208] width 132 height 37
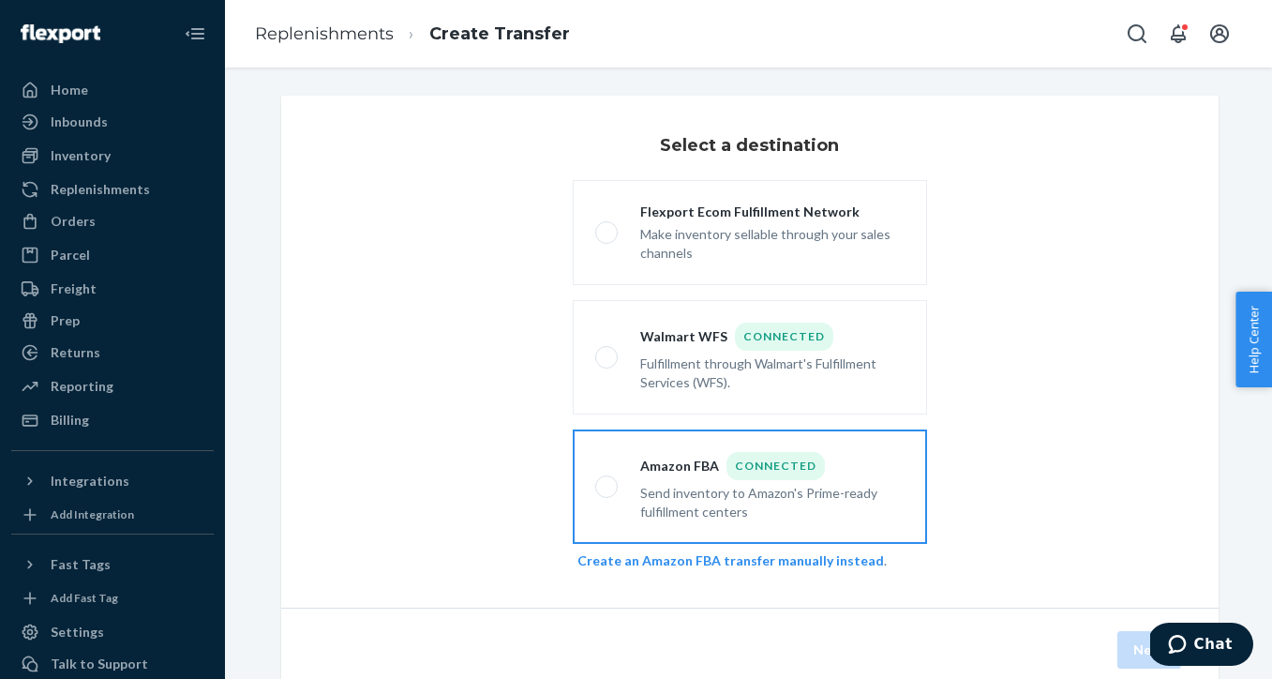
click at [720, 503] on div "Send inventory to Amazon's Prime-ready fulfillment centers" at bounding box center [772, 500] width 264 height 41
click at [607, 493] on input "Amazon FBA Connected Send inventory to Amazon's Prime-ready fulfillment centers" at bounding box center [601, 487] width 12 height 12
radio input "true"
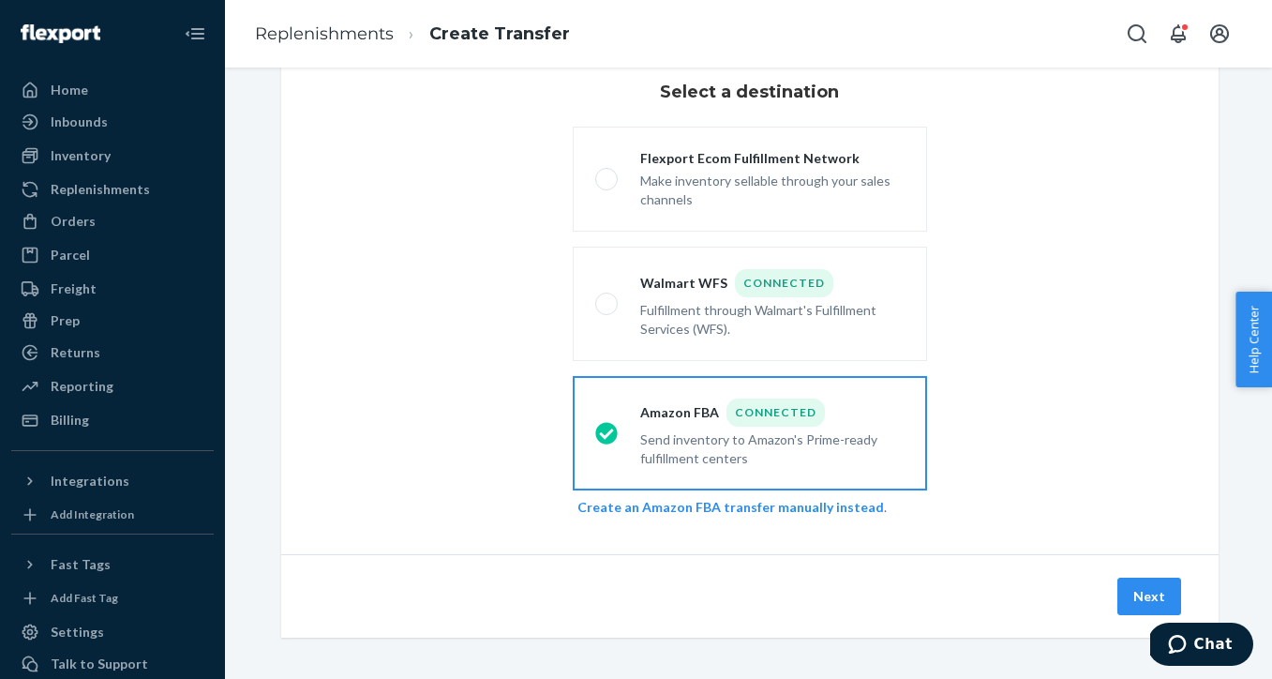
scroll to position [57, 0]
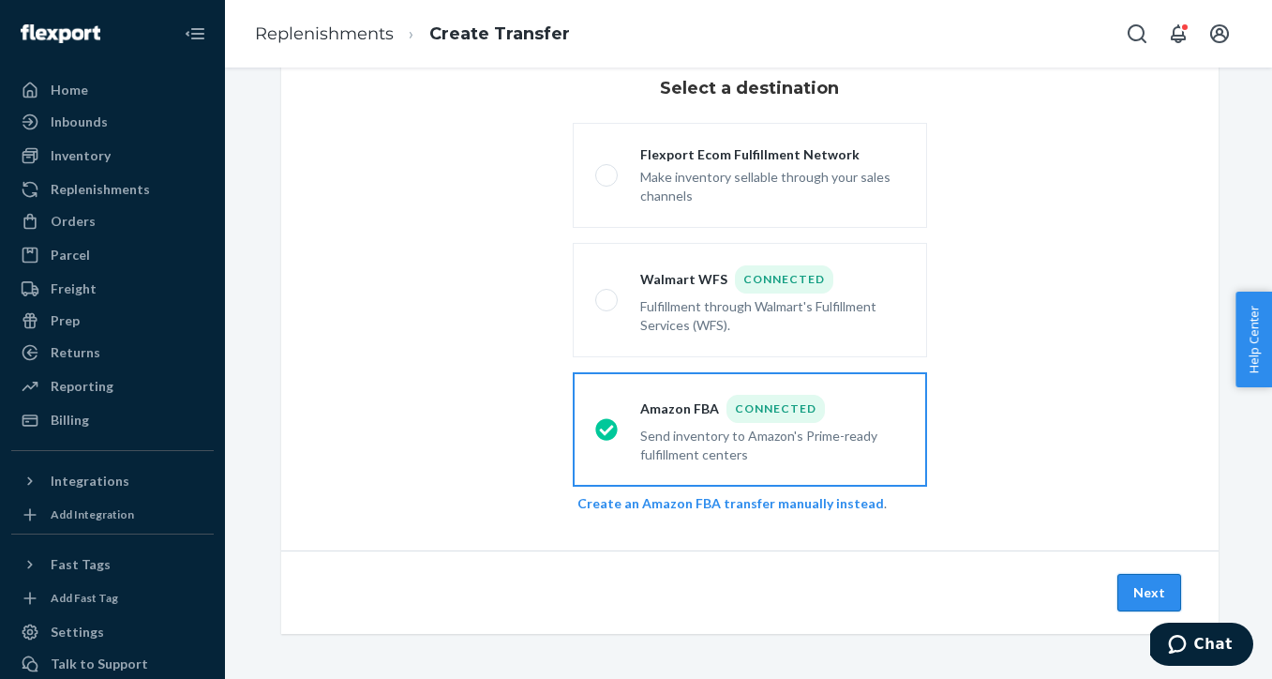
click at [1144, 590] on button "Next" at bounding box center [1149, 592] width 64 height 37
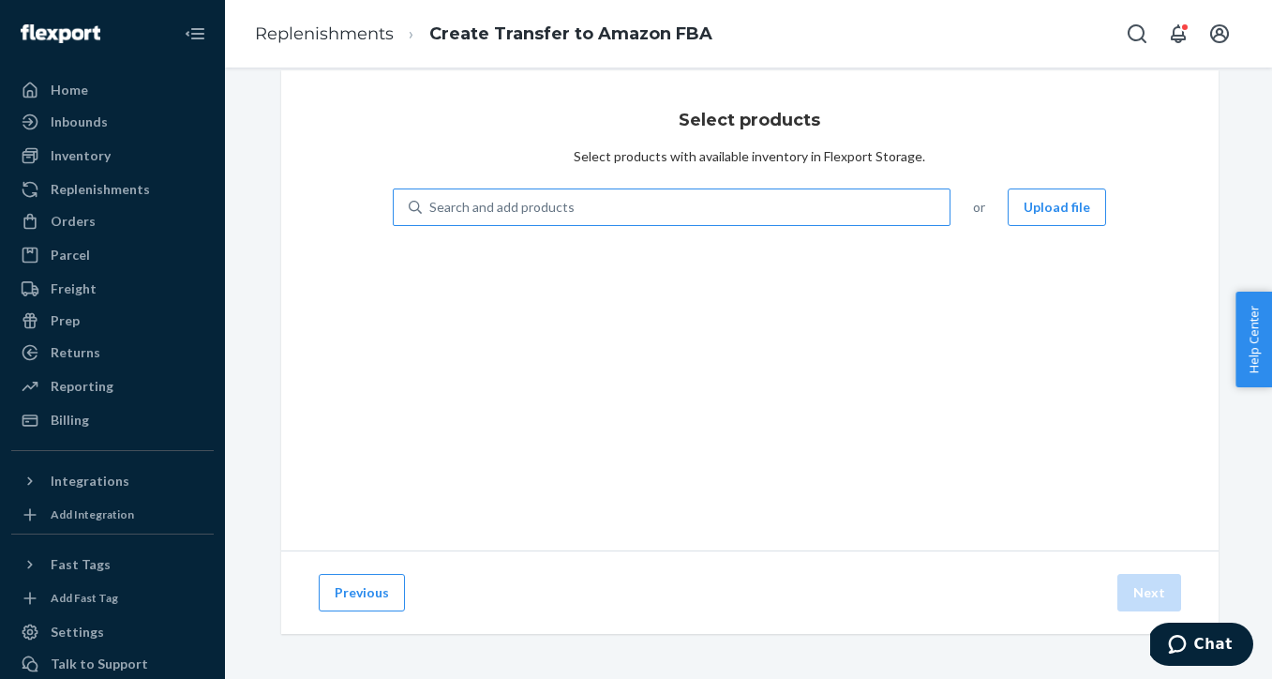
click at [732, 206] on div "Search and add products" at bounding box center [686, 207] width 529 height 34
click at [431, 206] on input "Search and add products" at bounding box center [430, 207] width 2 height 19
type input "black"
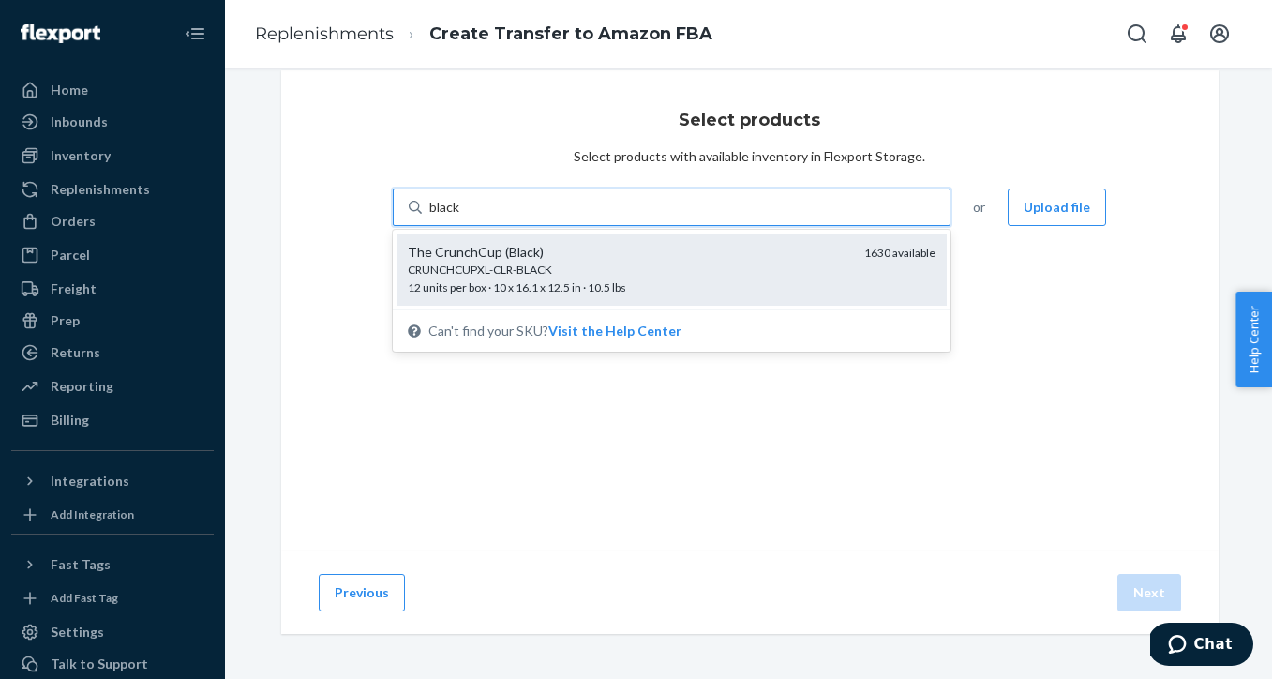
click at [710, 258] on div "The CrunchCup (Black)" at bounding box center [629, 252] width 442 height 19
click at [461, 217] on input "black" at bounding box center [445, 207] width 32 height 19
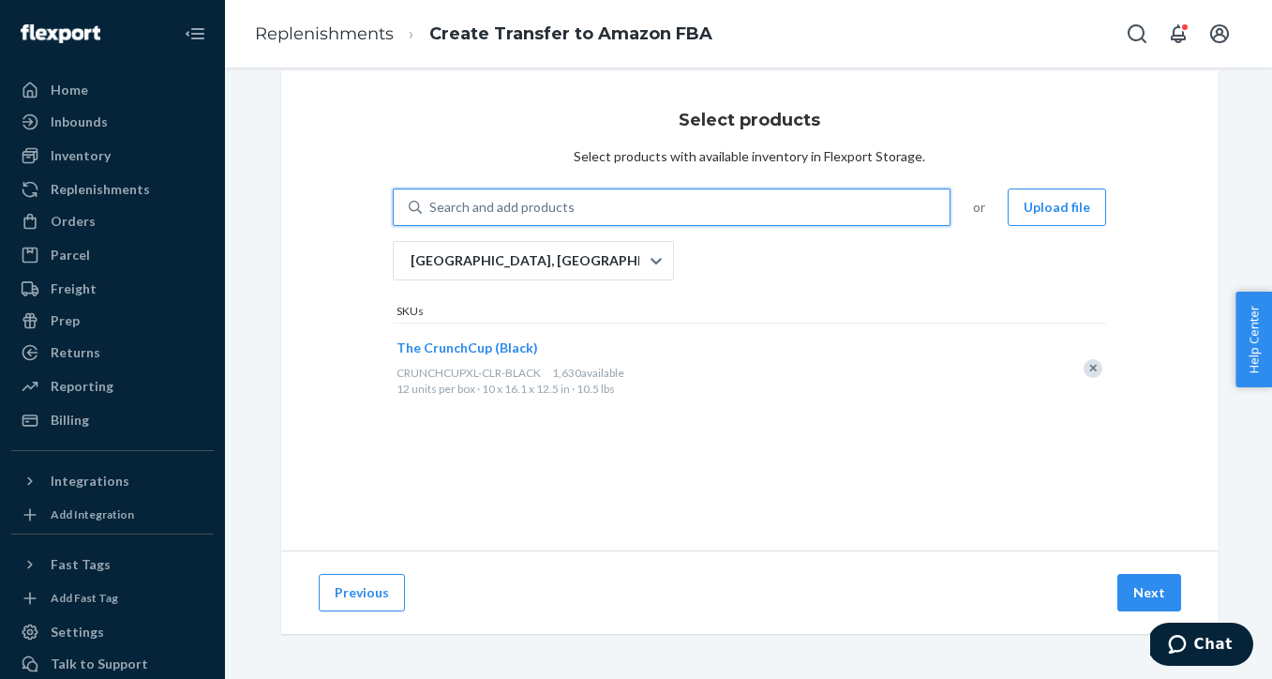
click at [699, 213] on div "Search and add products" at bounding box center [686, 207] width 529 height 34
click at [431, 213] on input "0 results available. Use Up and Down to choose options, press Enter to select t…" at bounding box center [430, 207] width 2 height 19
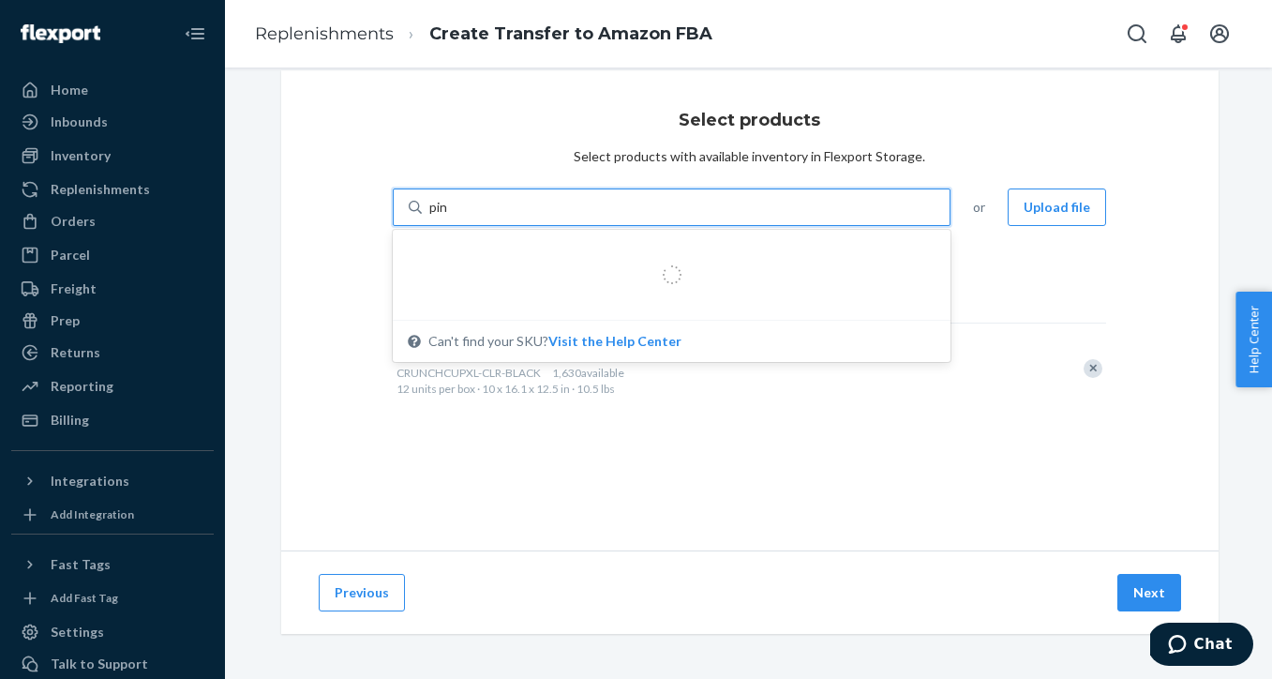
type input "pink"
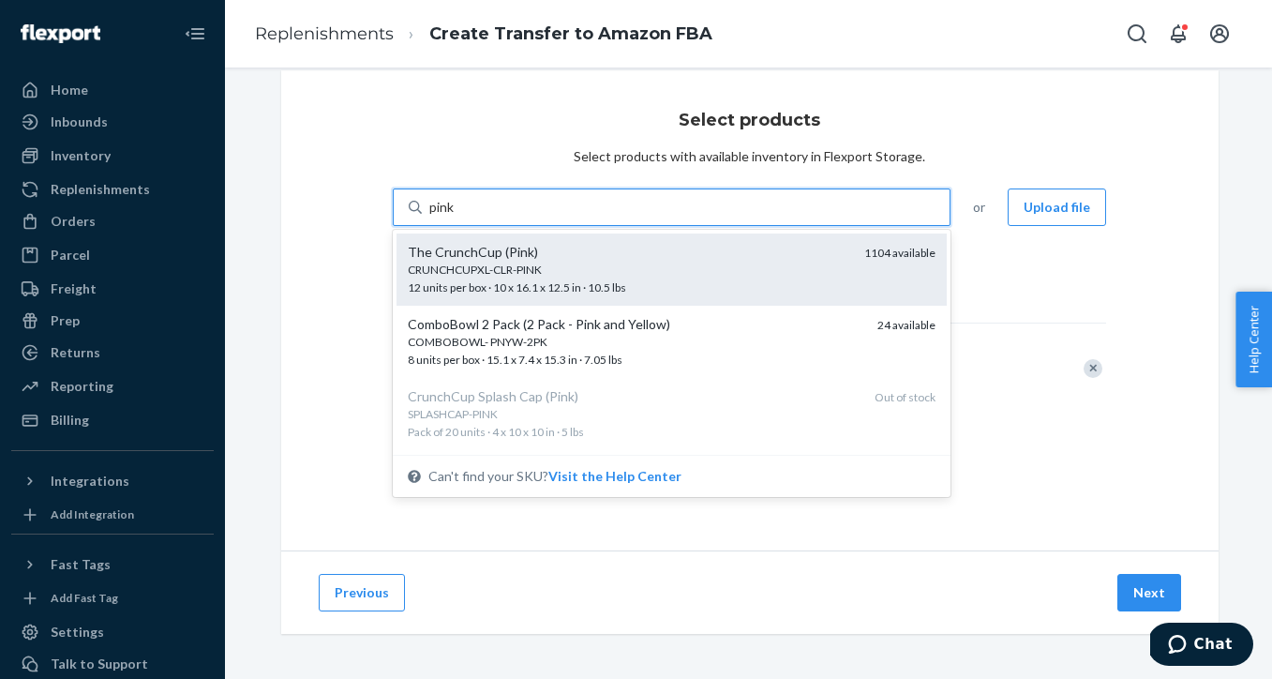
click at [681, 257] on div "The CrunchCup (Pink)" at bounding box center [629, 252] width 442 height 19
click at [456, 217] on input "pink" at bounding box center [442, 207] width 26 height 19
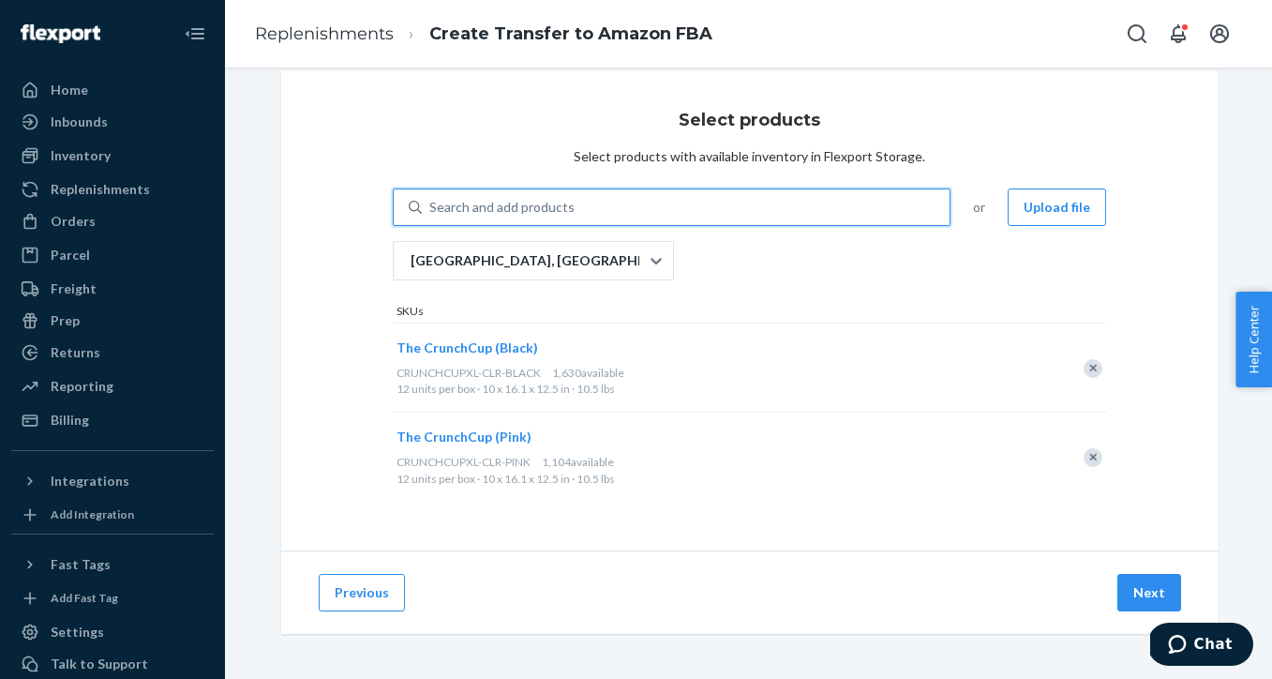
click at [671, 211] on div "Search and add products" at bounding box center [686, 207] width 529 height 34
click at [431, 211] on input "0 results available. Use Up and Down to choose options, press Enter to select t…" at bounding box center [430, 207] width 2 height 19
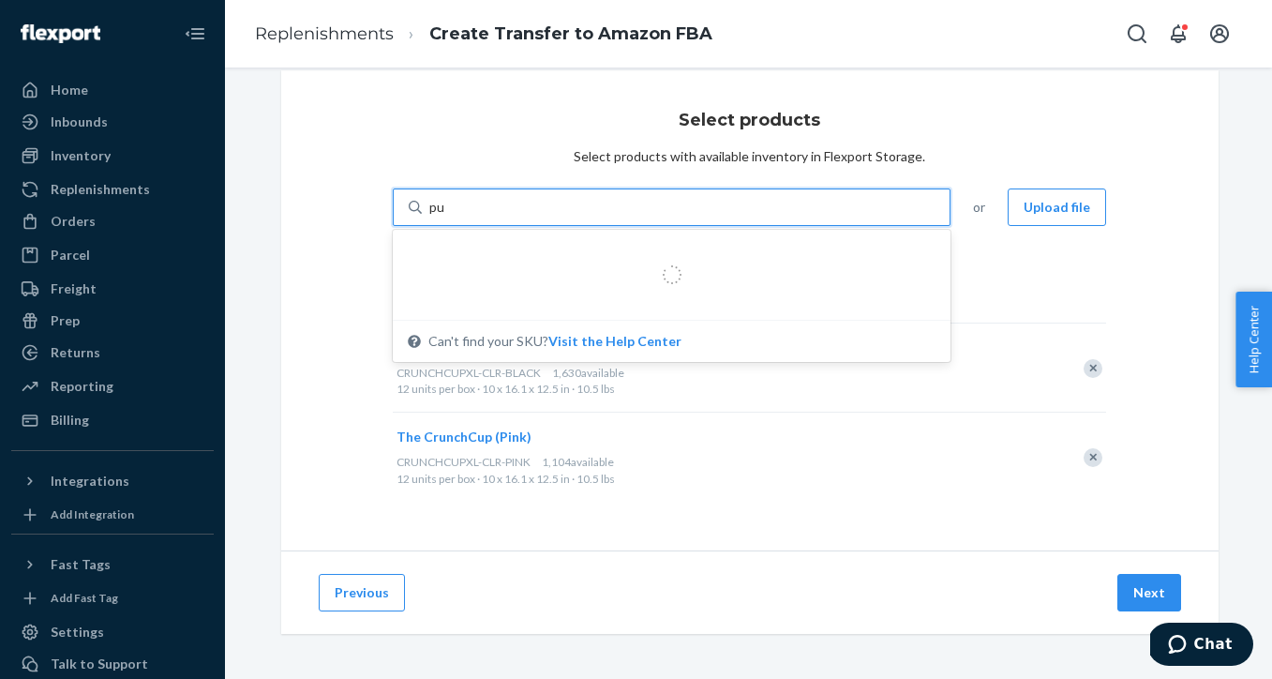
type input "pur"
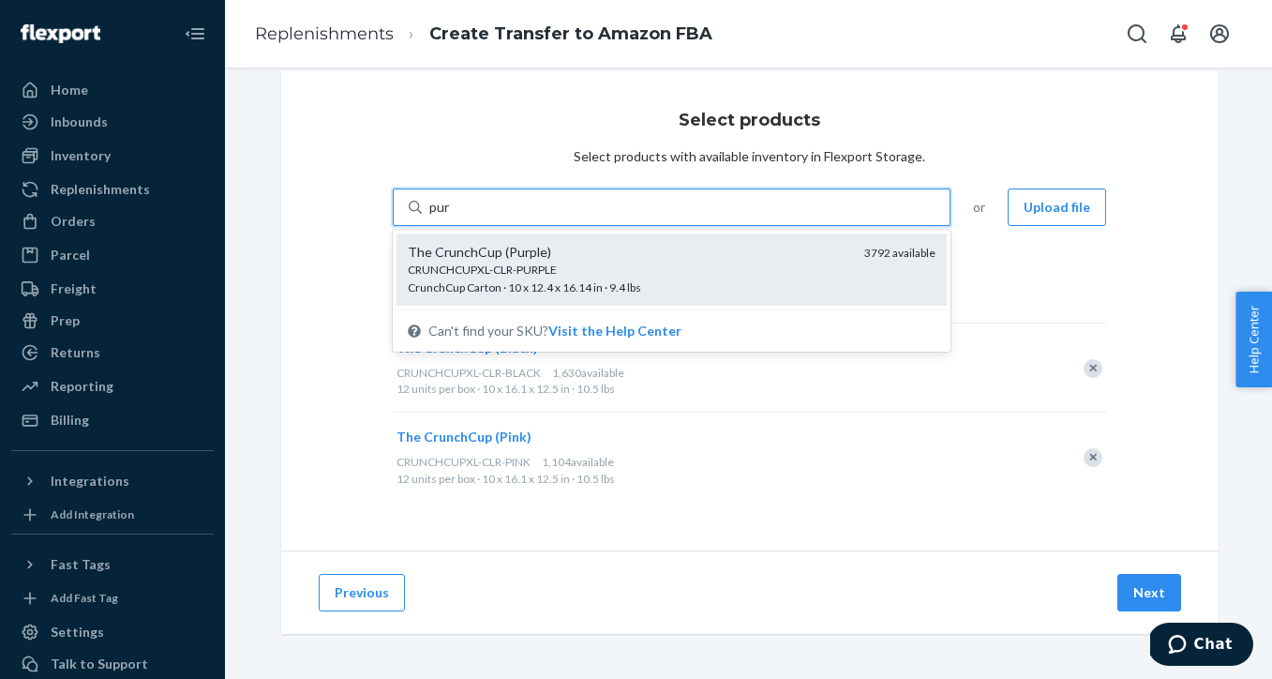
click at [483, 278] on div "CRUNCHCUPXL-CLR-PURPLE CrunchCup Carton · 10 x 12.4 x 16.14 in · 9.4 lbs" at bounding box center [629, 279] width 442 height 35
click at [451, 217] on input "pur" at bounding box center [440, 207] width 22 height 19
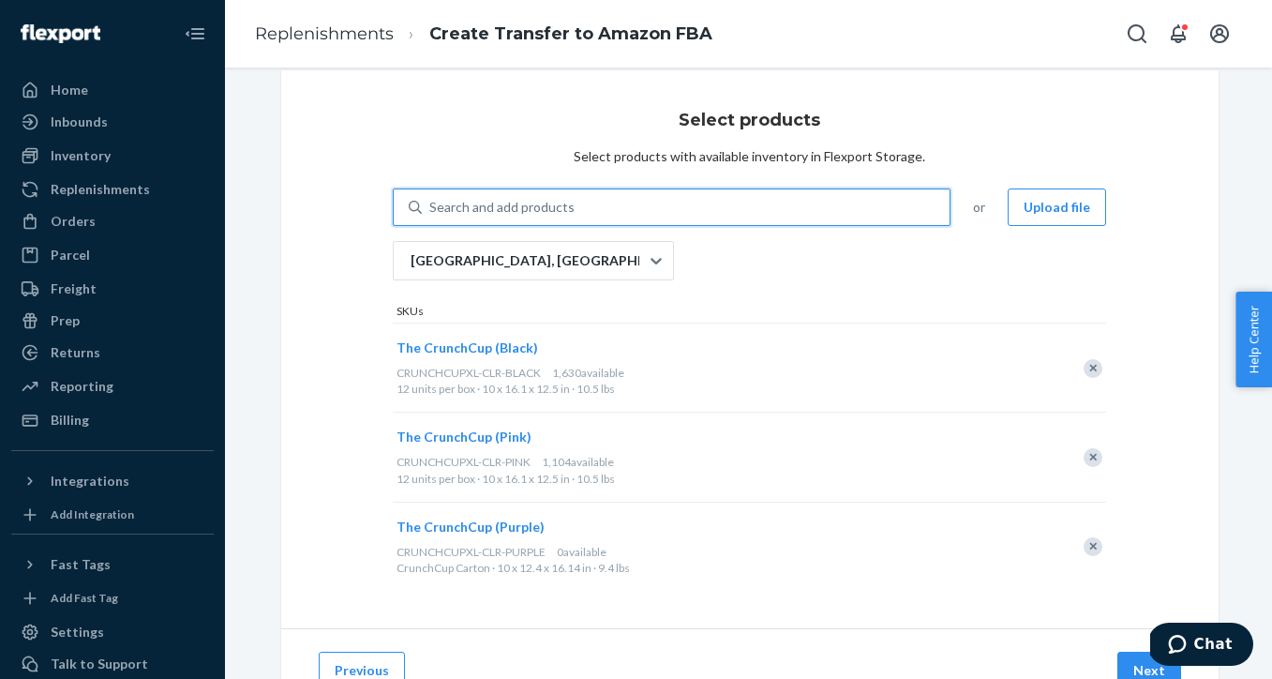
scroll to position [103, 0]
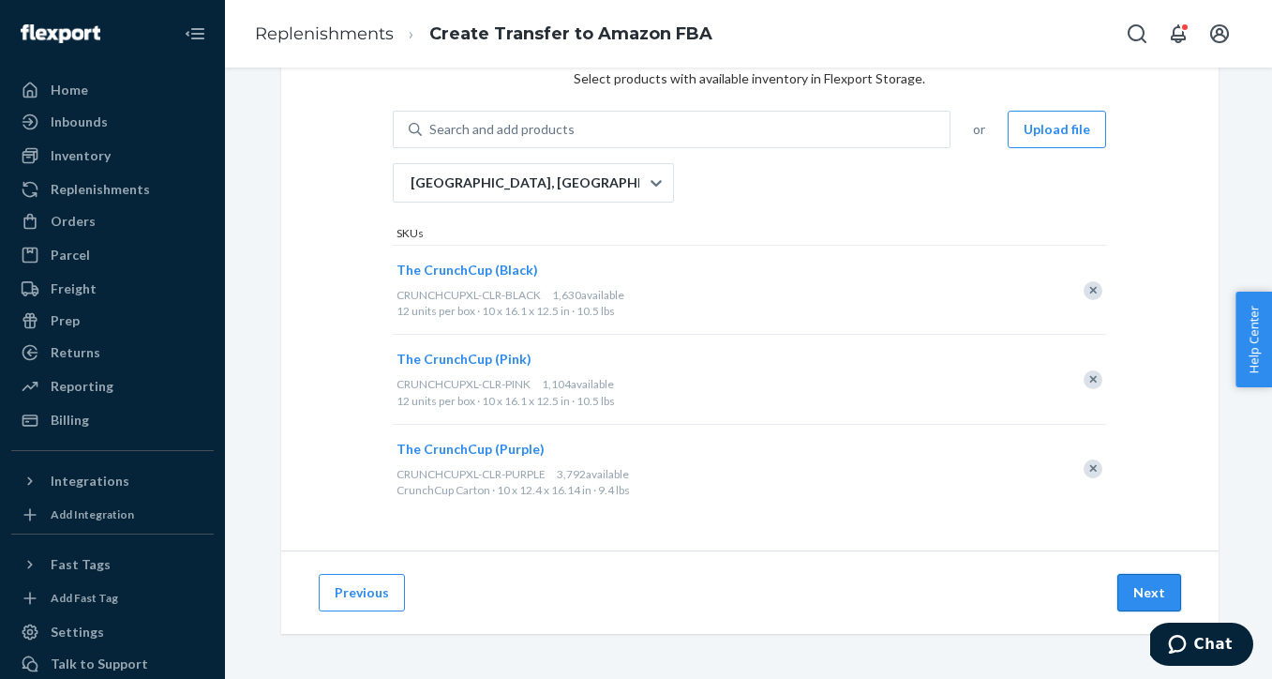
click at [1159, 590] on button "Next" at bounding box center [1149, 592] width 64 height 37
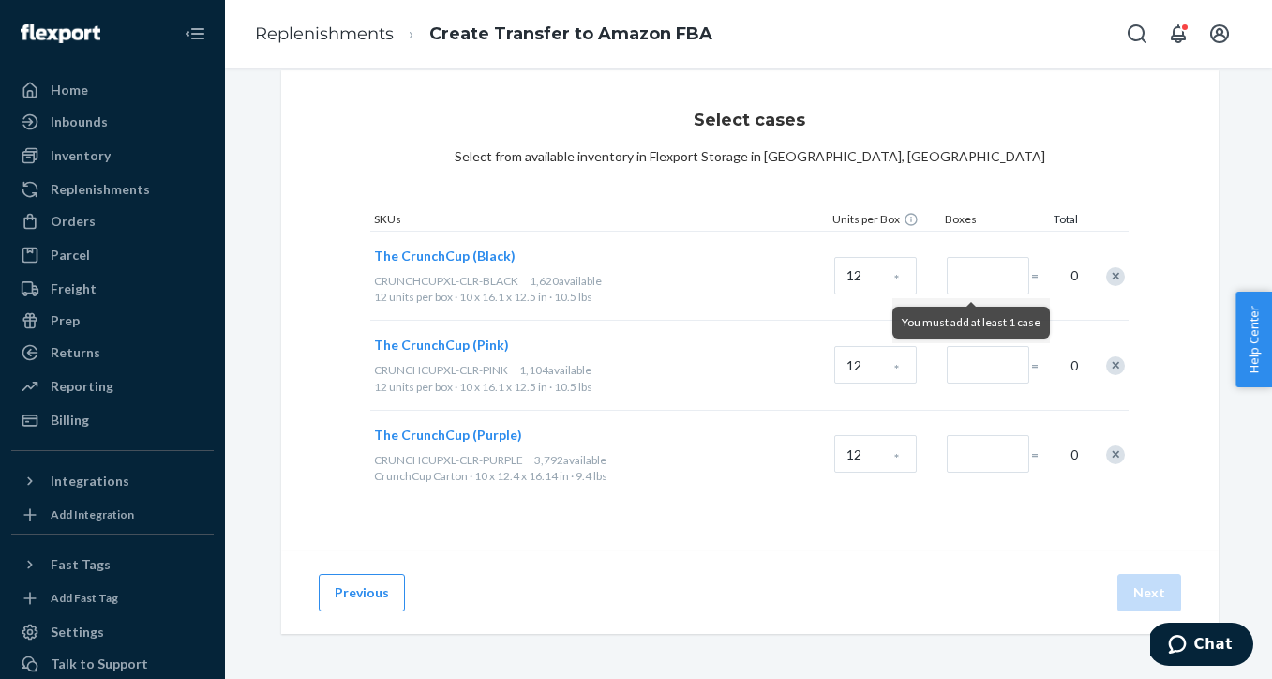
scroll to position [25, 0]
click at [1003, 276] on input "Number of boxes" at bounding box center [988, 275] width 82 height 37
drag, startPoint x: 979, startPoint y: 276, endPoint x: 952, endPoint y: 276, distance: 26.2
click at [952, 276] on input "20" at bounding box center [988, 275] width 82 height 37
drag, startPoint x: 994, startPoint y: 280, endPoint x: 910, endPoint y: 280, distance: 84.4
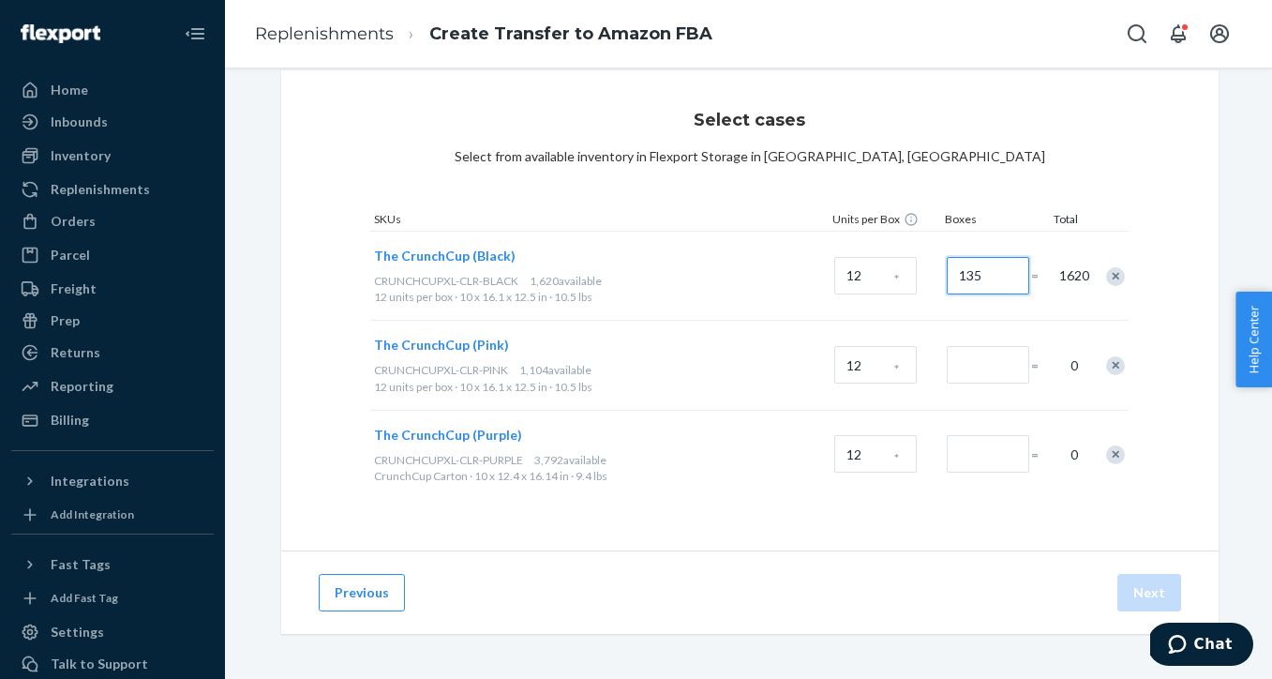
click at [910, 280] on div "The CrunchCup (Black) CRUNCHCUPXL-CLR-BLACK 1,620 available 12 units per box · …" at bounding box center [749, 275] width 758 height 89
type input "50"
click at [1005, 366] on input "Number of boxes" at bounding box center [988, 364] width 82 height 37
type input "50"
click at [1042, 402] on div "The CrunchCup (Pink) CRUNCHCUPXL-CLR-PINK 1,104 available 12 units per box · 10…" at bounding box center [749, 364] width 758 height 89
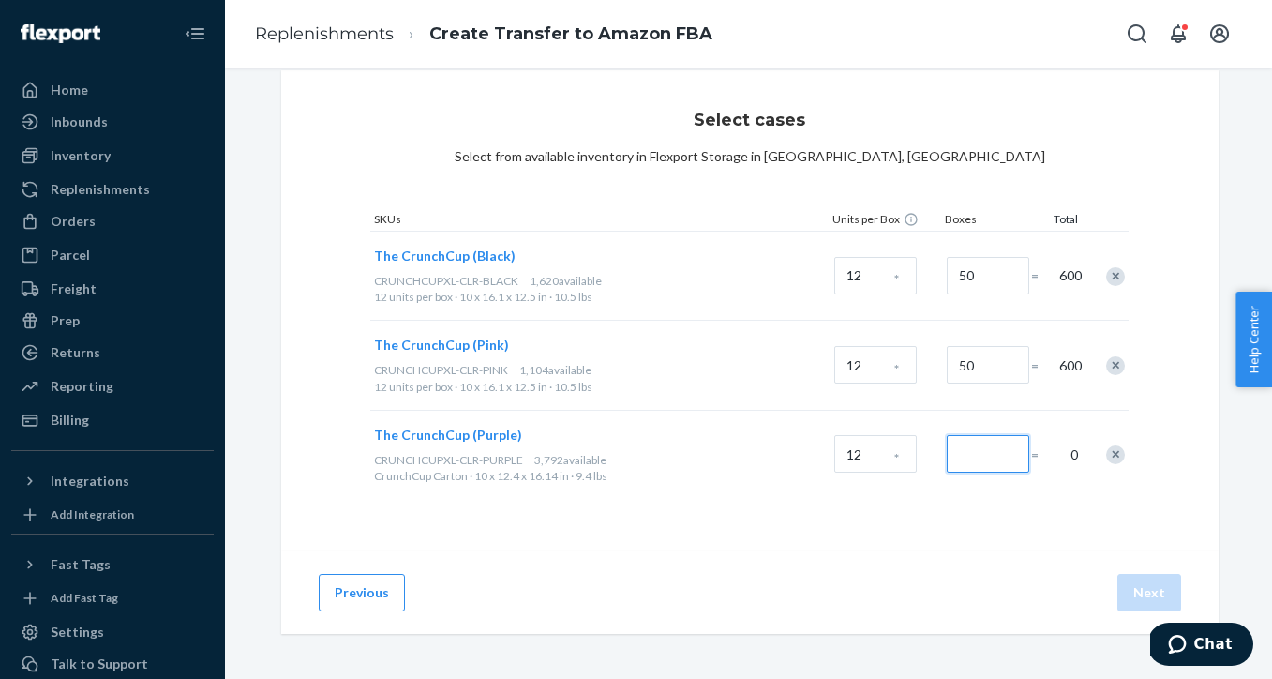
click at [998, 458] on input "Number of boxes" at bounding box center [988, 453] width 82 height 37
drag, startPoint x: 993, startPoint y: 456, endPoint x: 944, endPoint y: 456, distance: 48.7
click at [944, 456] on div "30" at bounding box center [985, 454] width 84 height 76
drag, startPoint x: 986, startPoint y: 457, endPoint x: 932, endPoint y: 446, distance: 55.5
click at [932, 446] on div "The CrunchCup (Purple) CRUNCHCUPXL-CLR-PURPLE 3,792 available CrunchCup Carton …" at bounding box center [749, 454] width 758 height 89
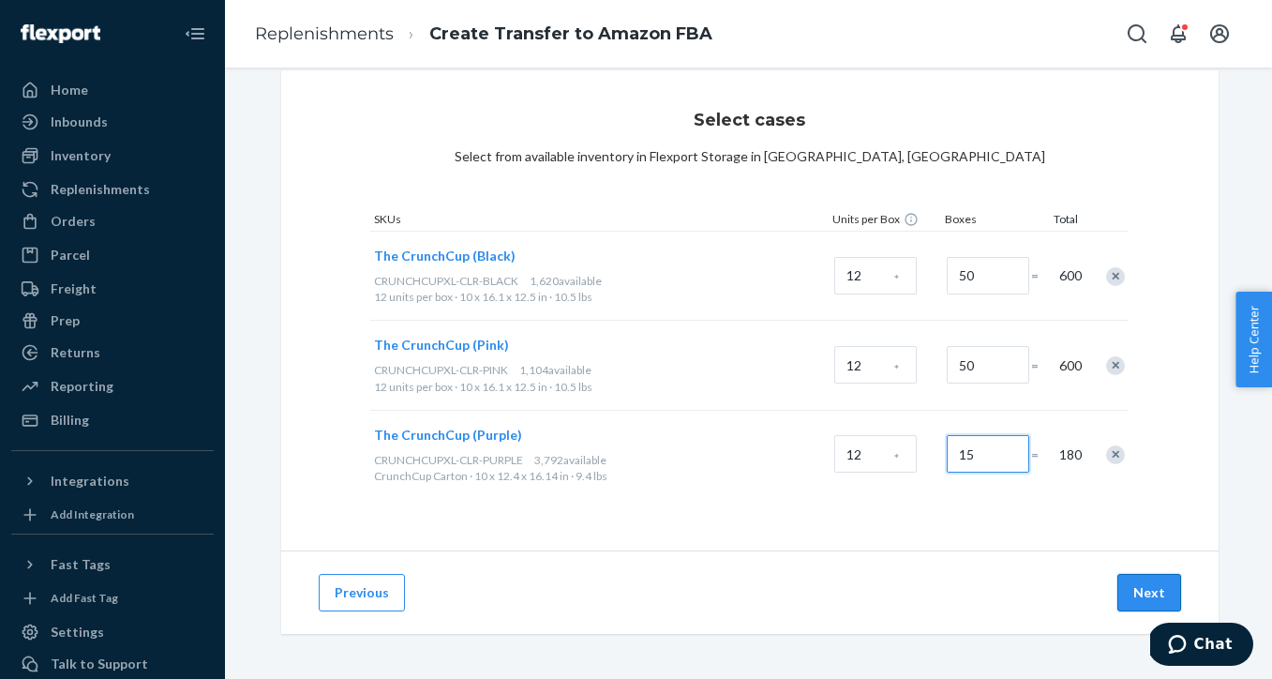
type input "15"
click at [1143, 590] on button "Next" at bounding box center [1149, 592] width 64 height 37
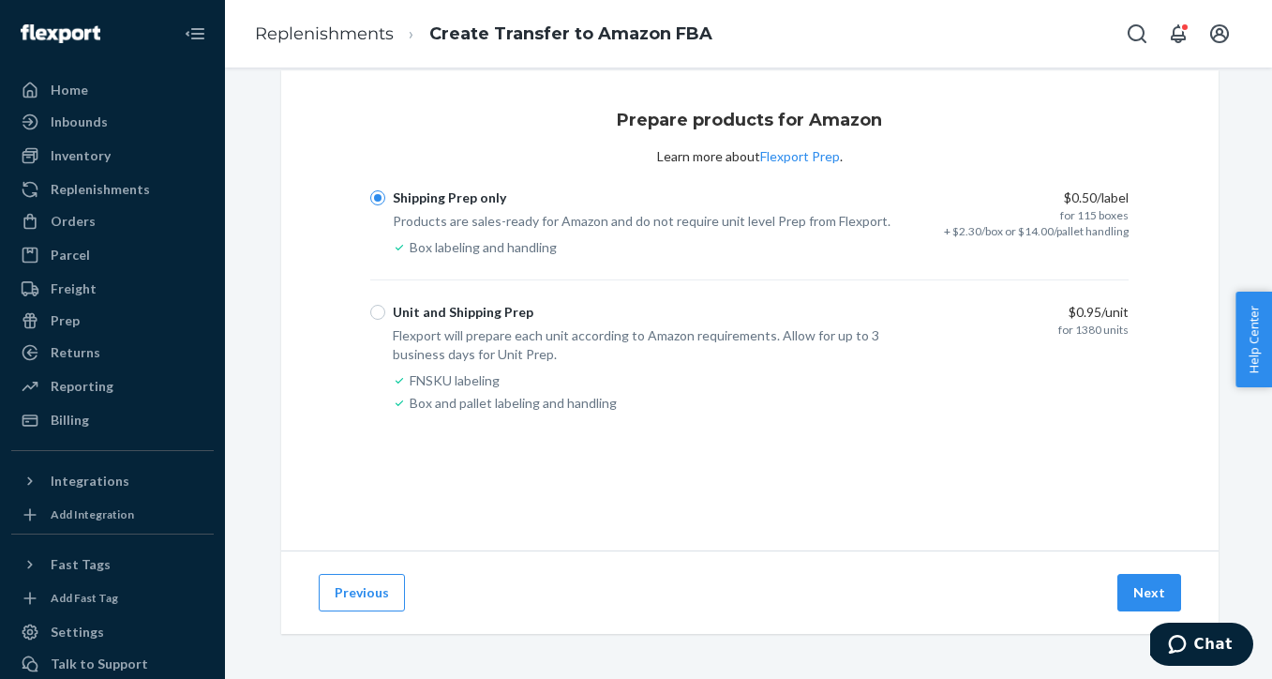
click at [1143, 590] on button "Next" at bounding box center [1149, 592] width 64 height 37
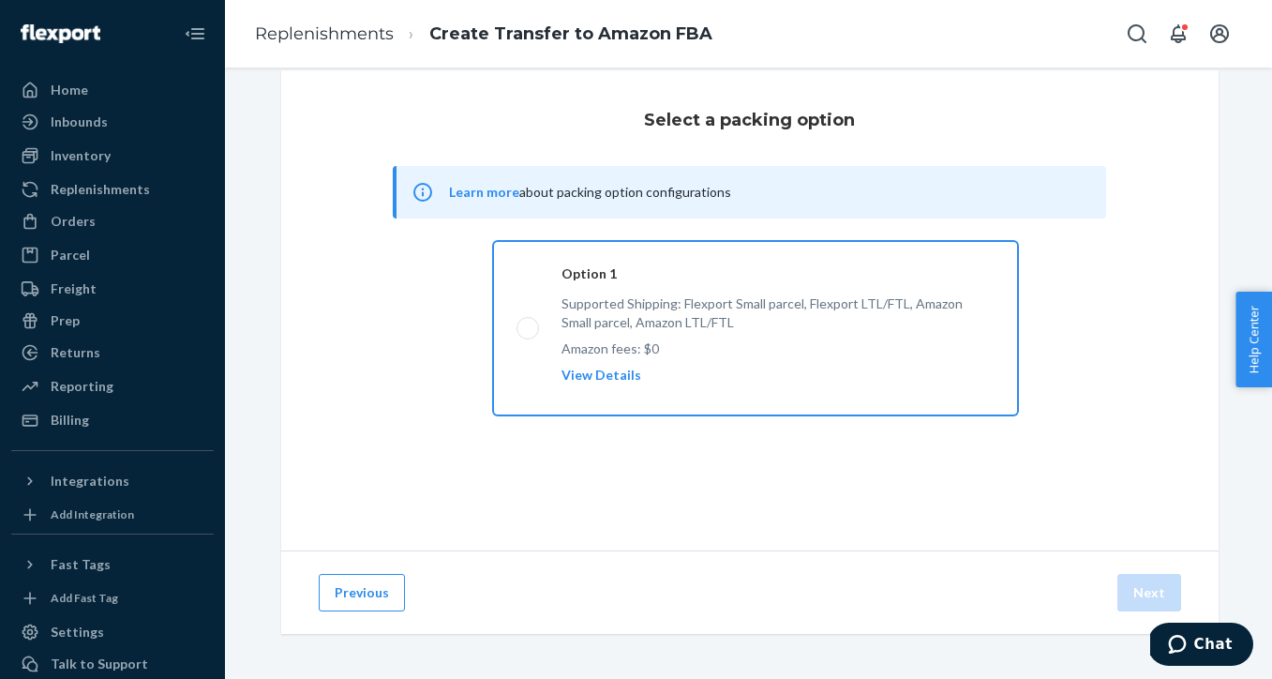
click at [530, 329] on label "Option 1 Supported Shipping: Flexport Small parcel, Flexport LTL/FTL, Amazon Sm…" at bounding box center [756, 328] width 526 height 174
click at [529, 329] on input "Option 1 Supported Shipping: Flexport Small parcel, Flexport LTL/FTL, Amazon Sm…" at bounding box center [522, 328] width 12 height 12
radio input "true"
click at [1155, 593] on button "Next" at bounding box center [1149, 592] width 64 height 37
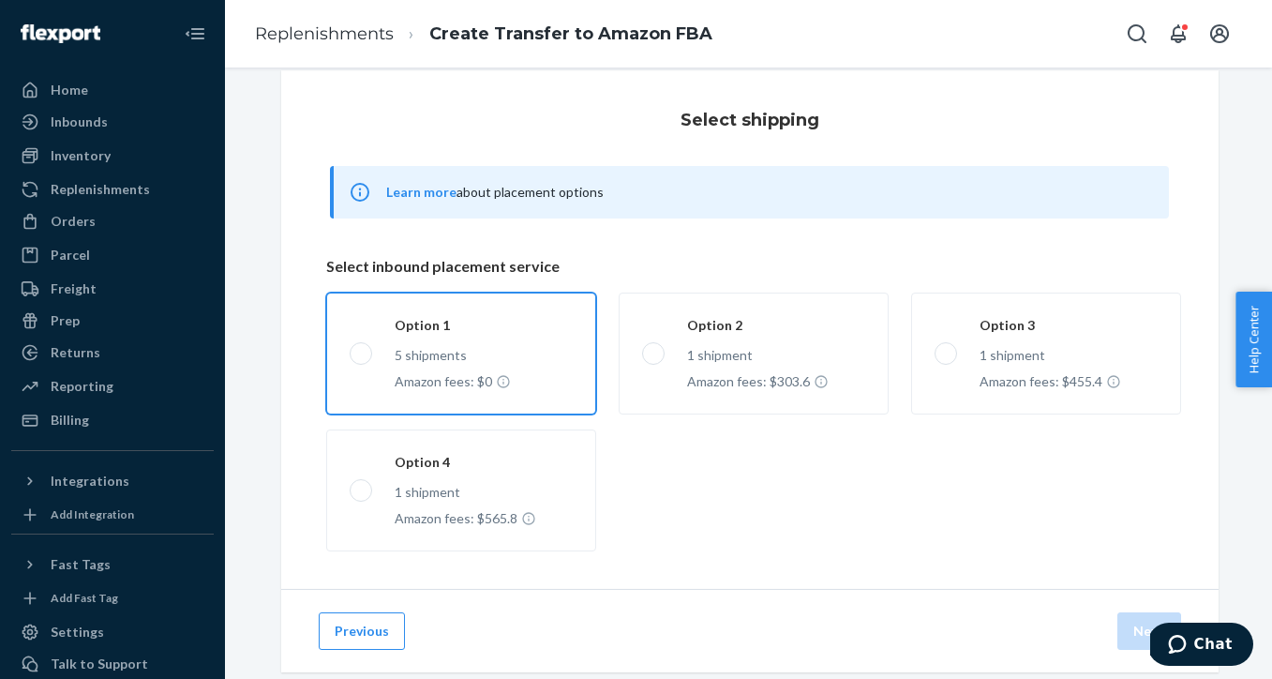
click at [357, 348] on label "Option 1 5 shipments Amazon fees: $0" at bounding box center [461, 353] width 270 height 122
click at [357, 348] on input "Option 1 5 shipments Amazon fees: $0" at bounding box center [356, 353] width 12 height 12
radio input "true"
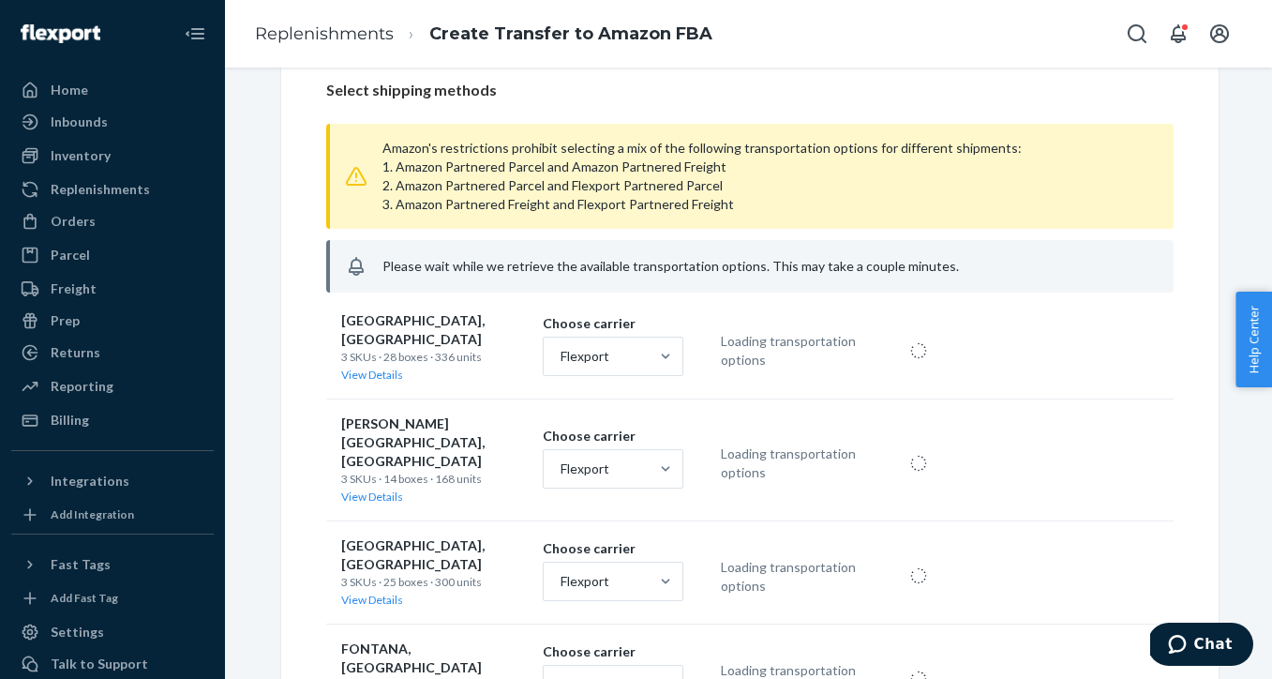
scroll to position [537, 0]
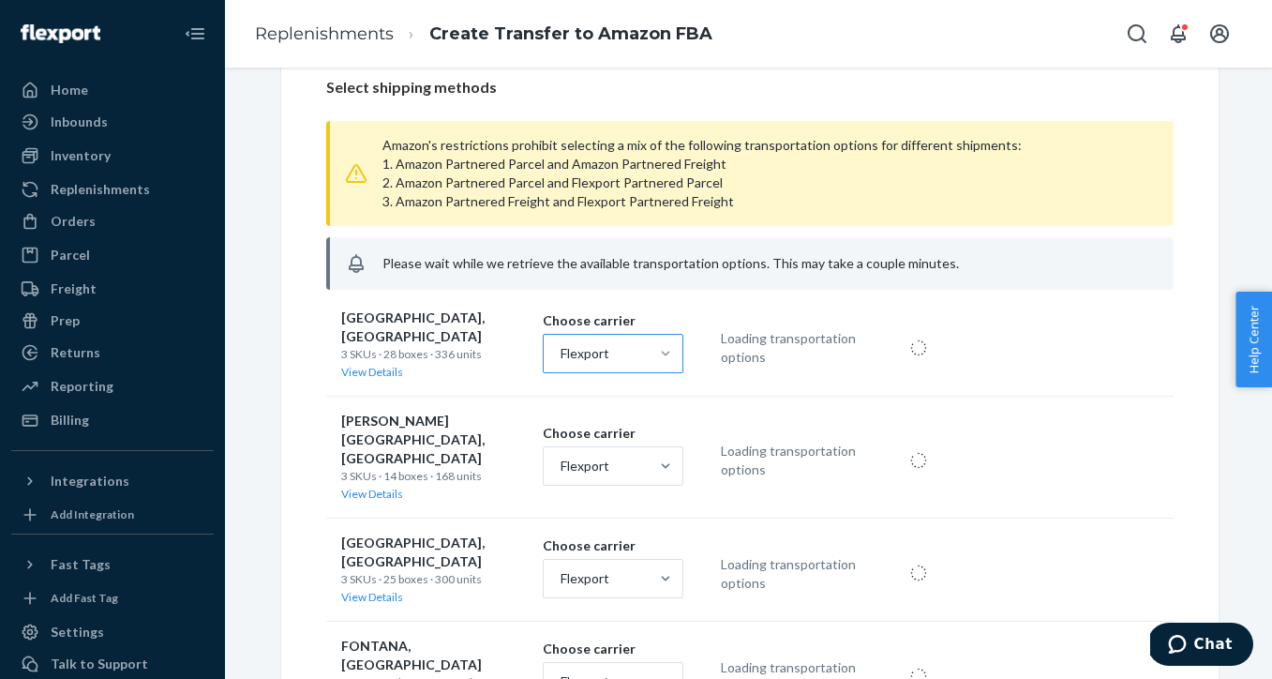
click at [681, 311] on p "Choose carrier" at bounding box center [613, 320] width 141 height 19
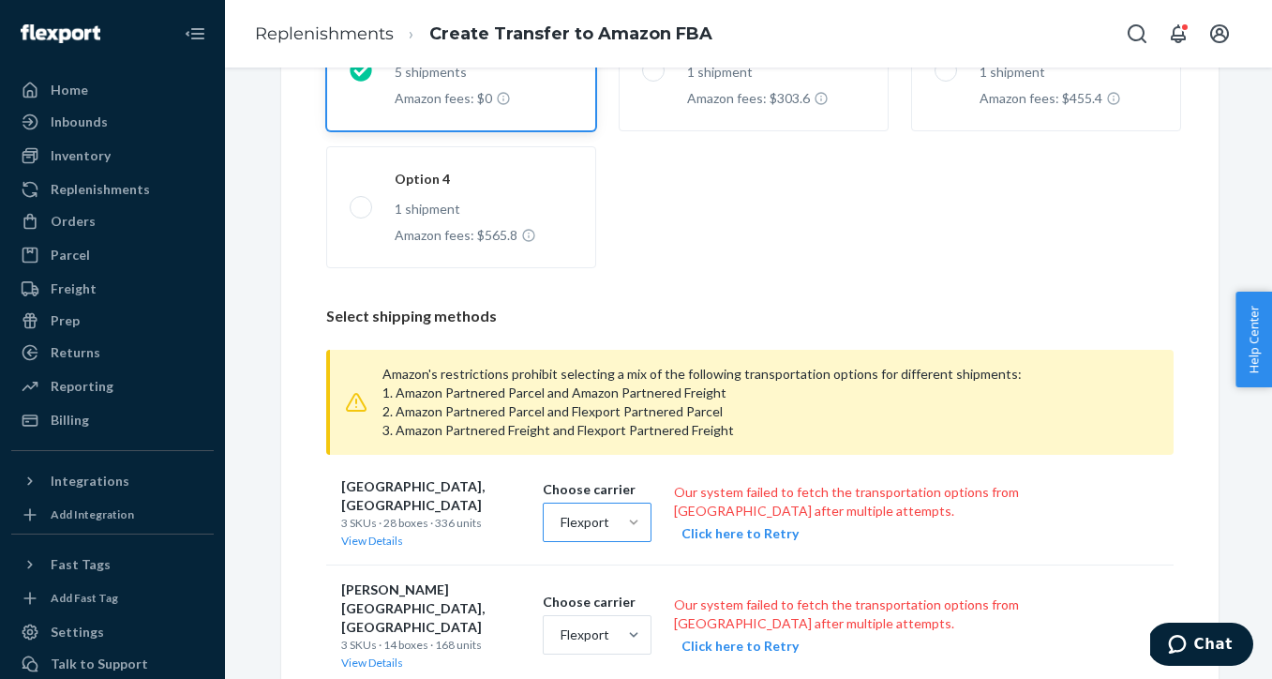
scroll to position [0, 0]
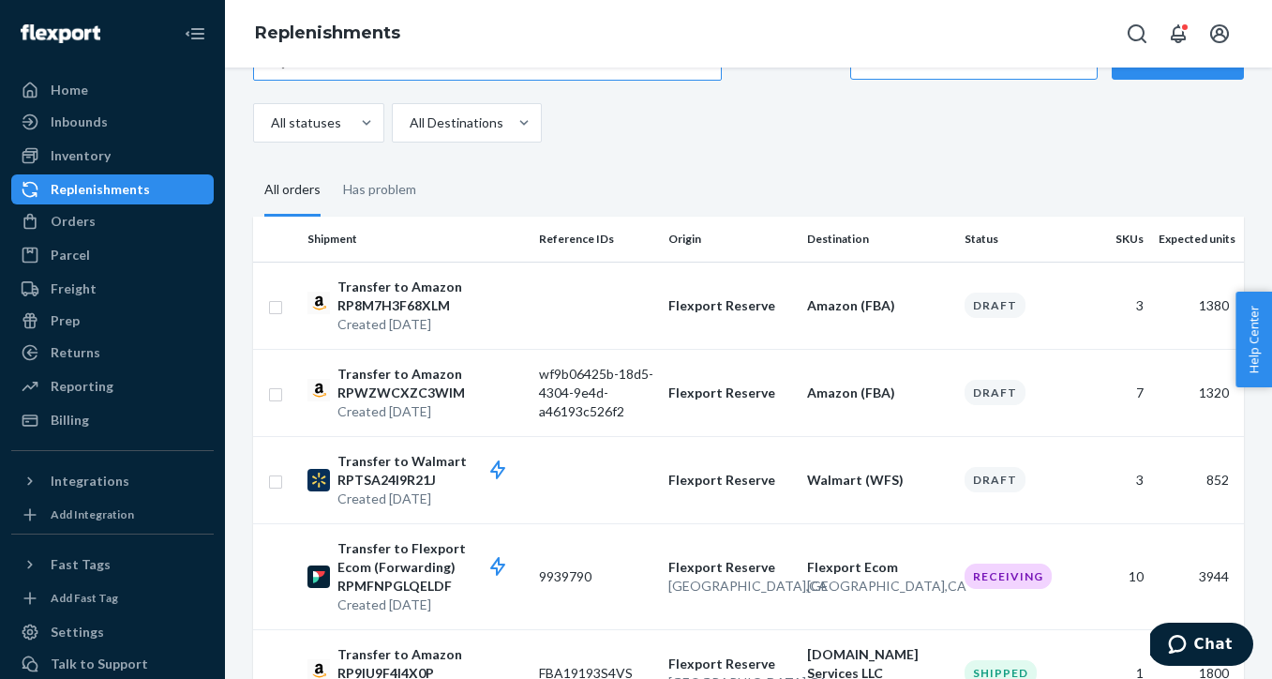
scroll to position [149, 0]
click at [277, 306] on input "checkbox" at bounding box center [275, 304] width 15 height 20
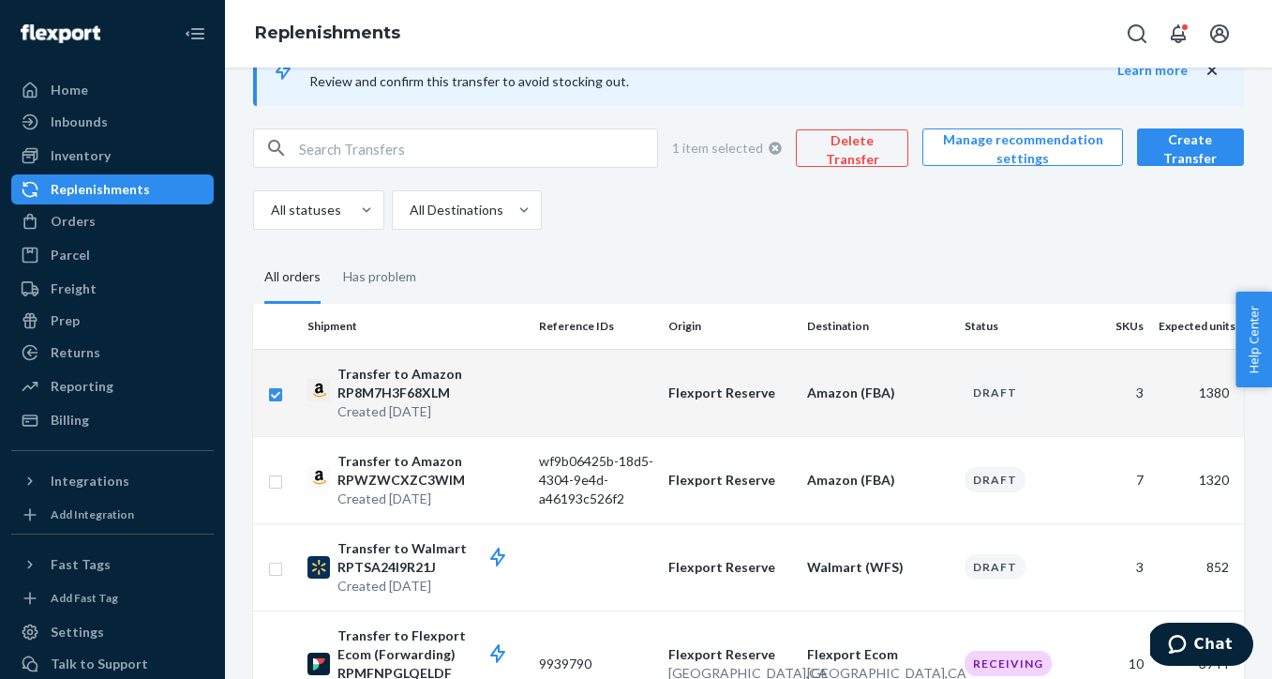
scroll to position [60, 0]
click at [275, 394] on input "checkbox" at bounding box center [275, 393] width 15 height 20
checkbox input "false"
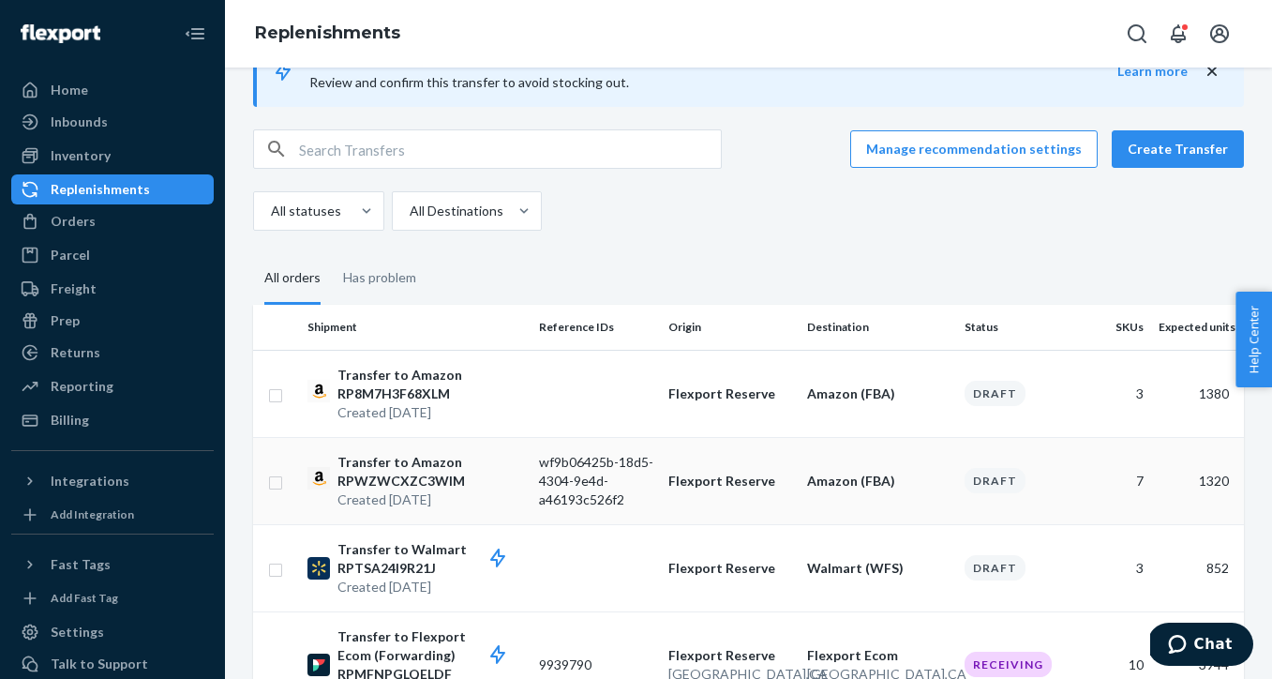
click at [275, 483] on input "checkbox" at bounding box center [275, 481] width 15 height 20
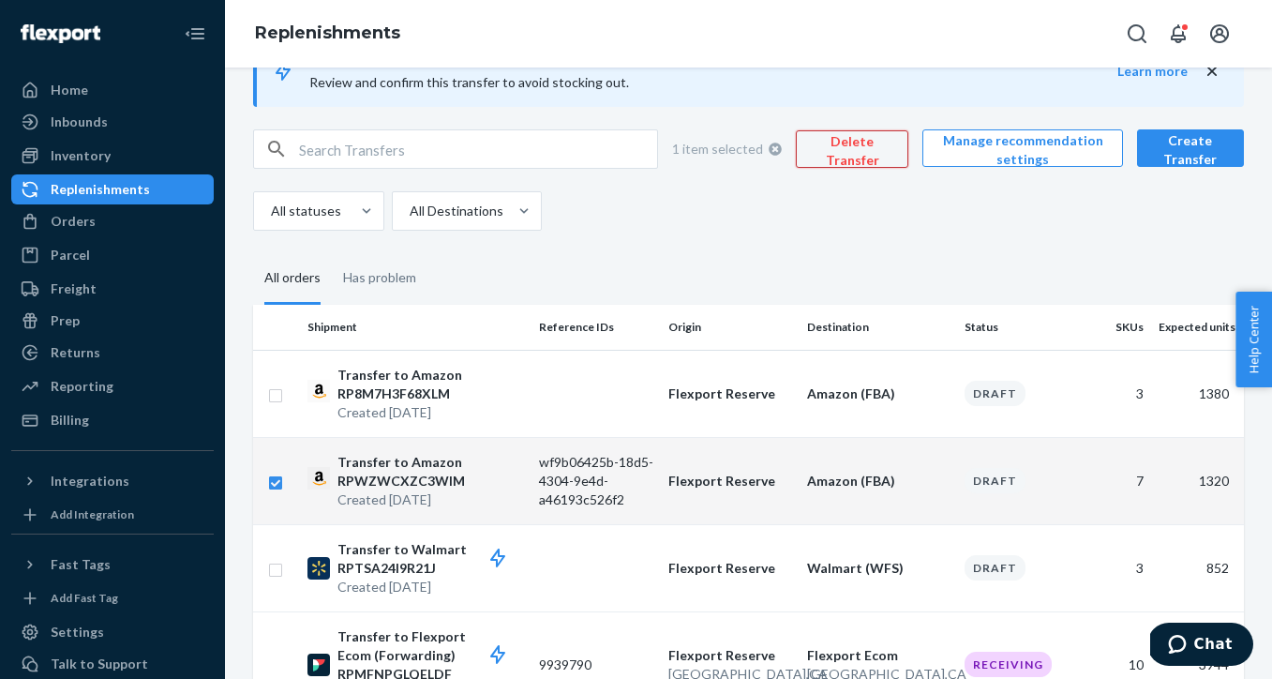
click at [873, 147] on button "Delete Transfer" at bounding box center [852, 148] width 112 height 37
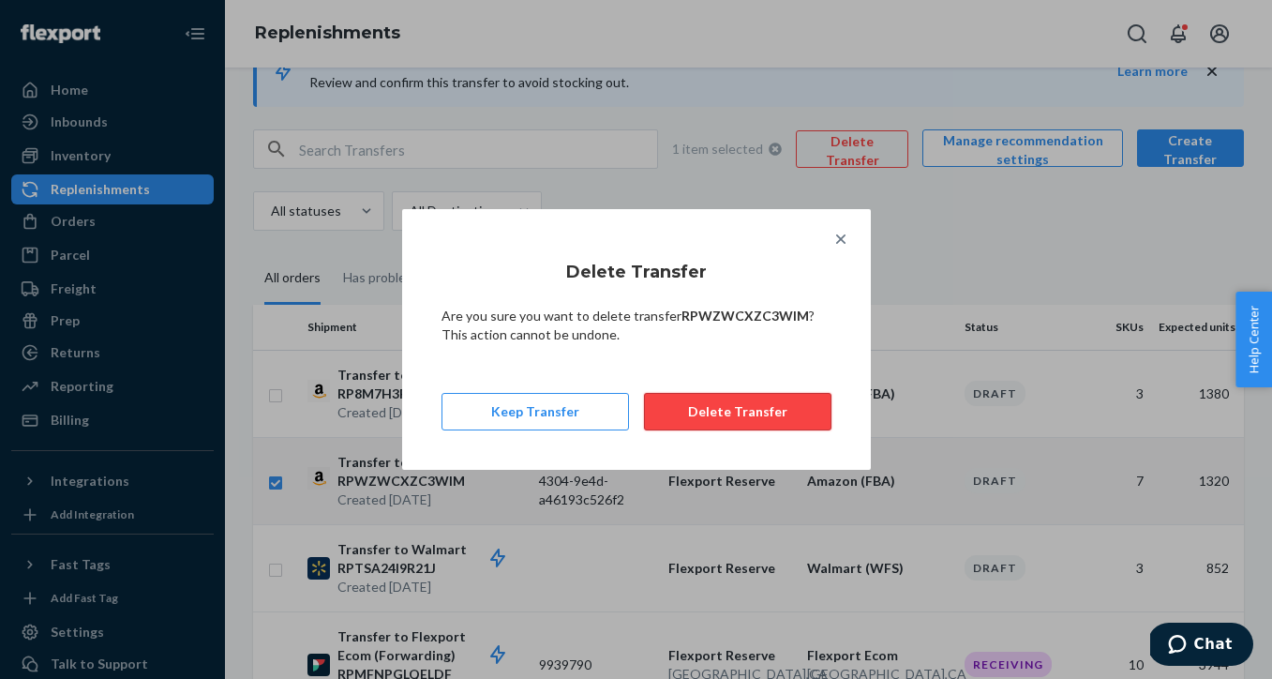
click at [784, 417] on button "Delete Transfer" at bounding box center [737, 411] width 187 height 37
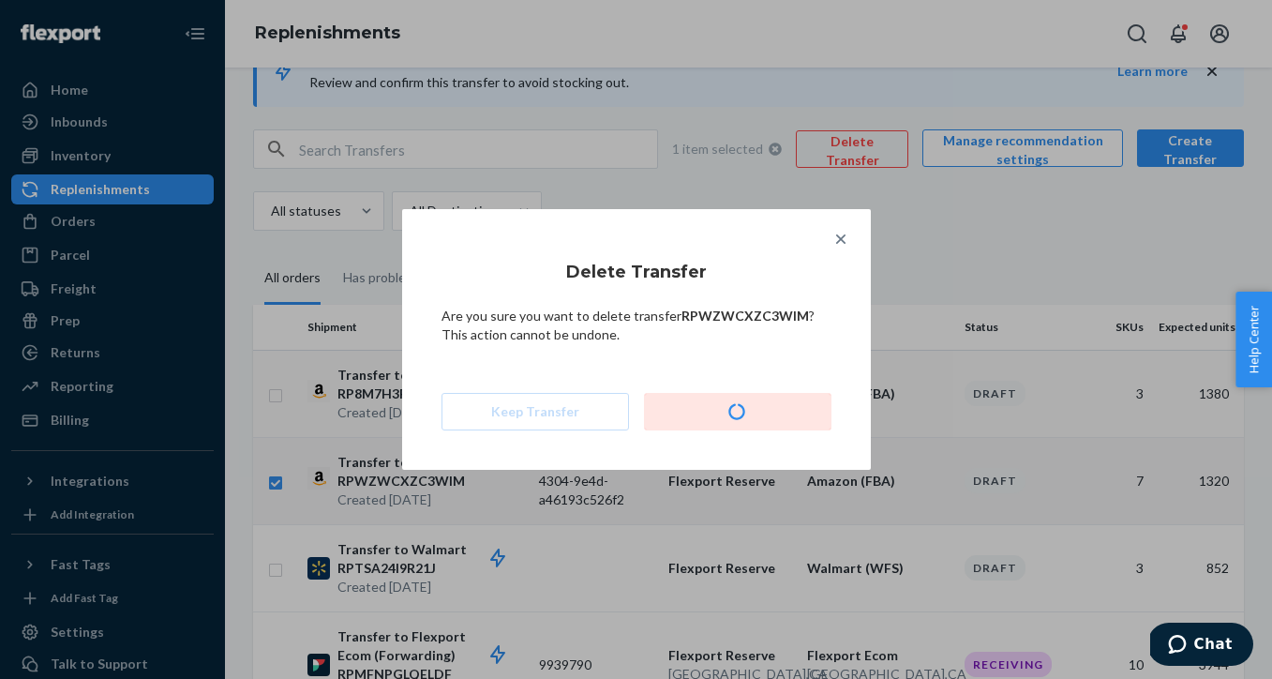
checkbox input "false"
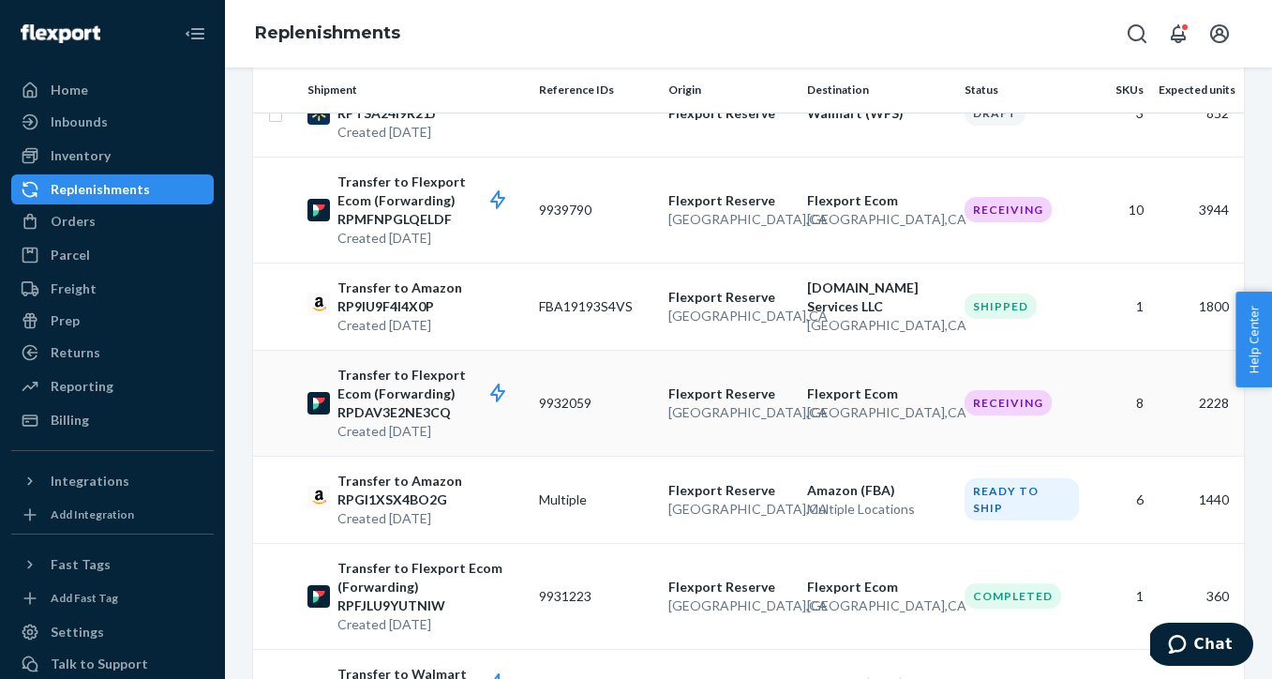
scroll to position [428, 0]
click at [829, 497] on p "Amazon (FBA)" at bounding box center [878, 489] width 142 height 19
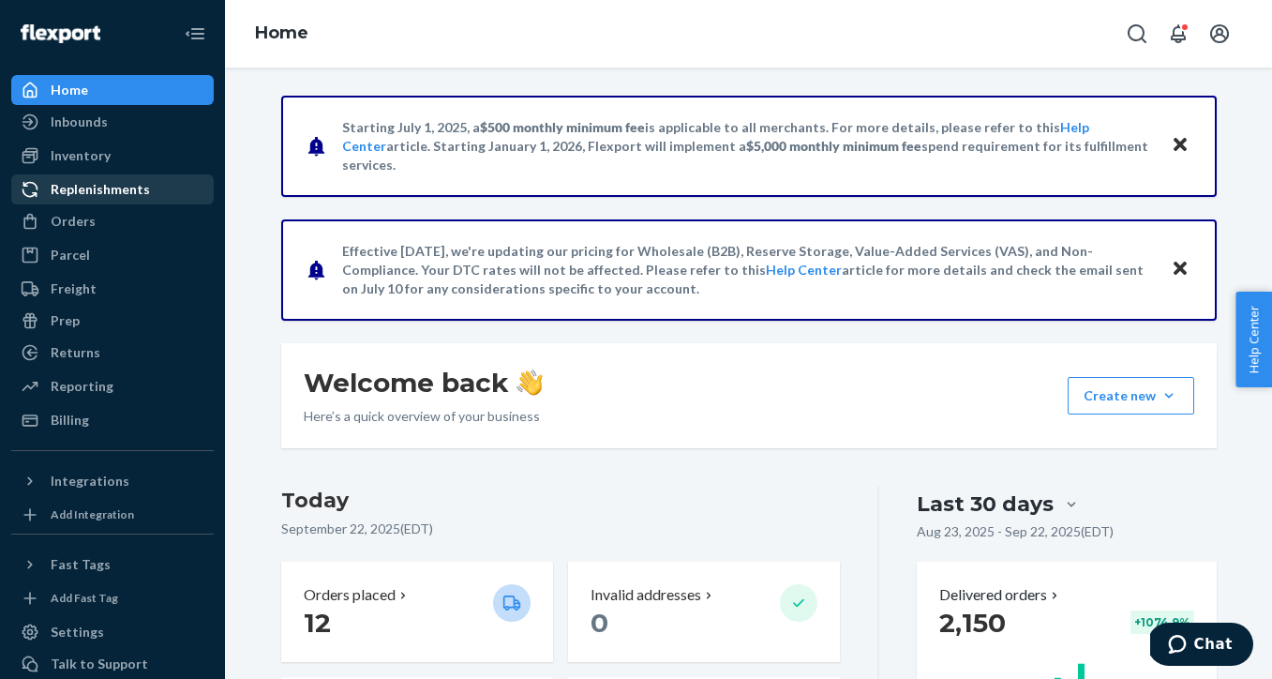
click at [98, 195] on div "Replenishments" at bounding box center [100, 189] width 99 height 19
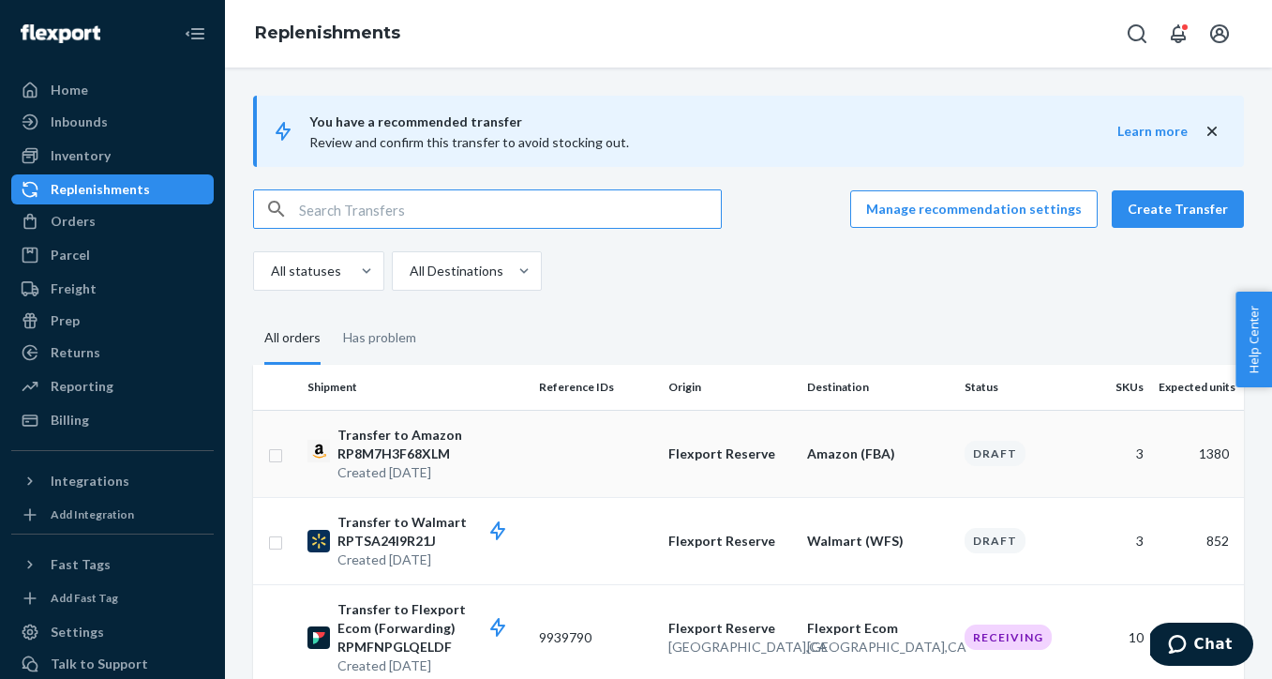
click at [541, 462] on td at bounding box center [595, 453] width 129 height 87
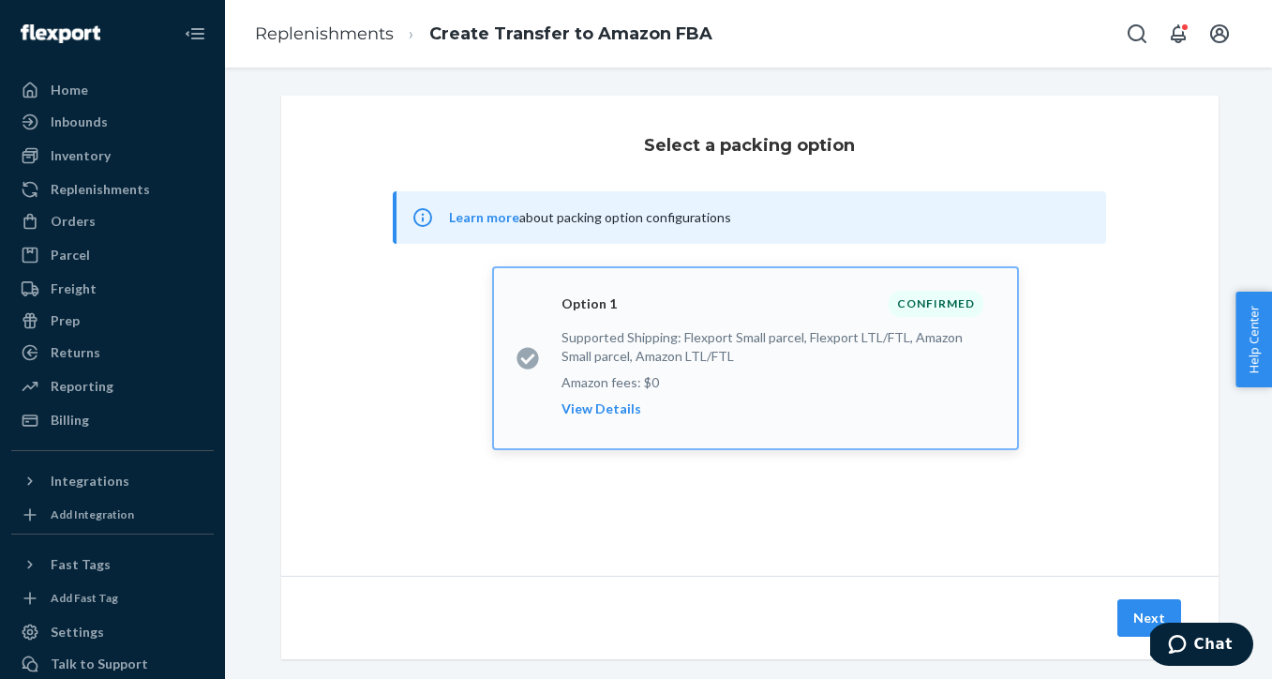
scroll to position [25, 0]
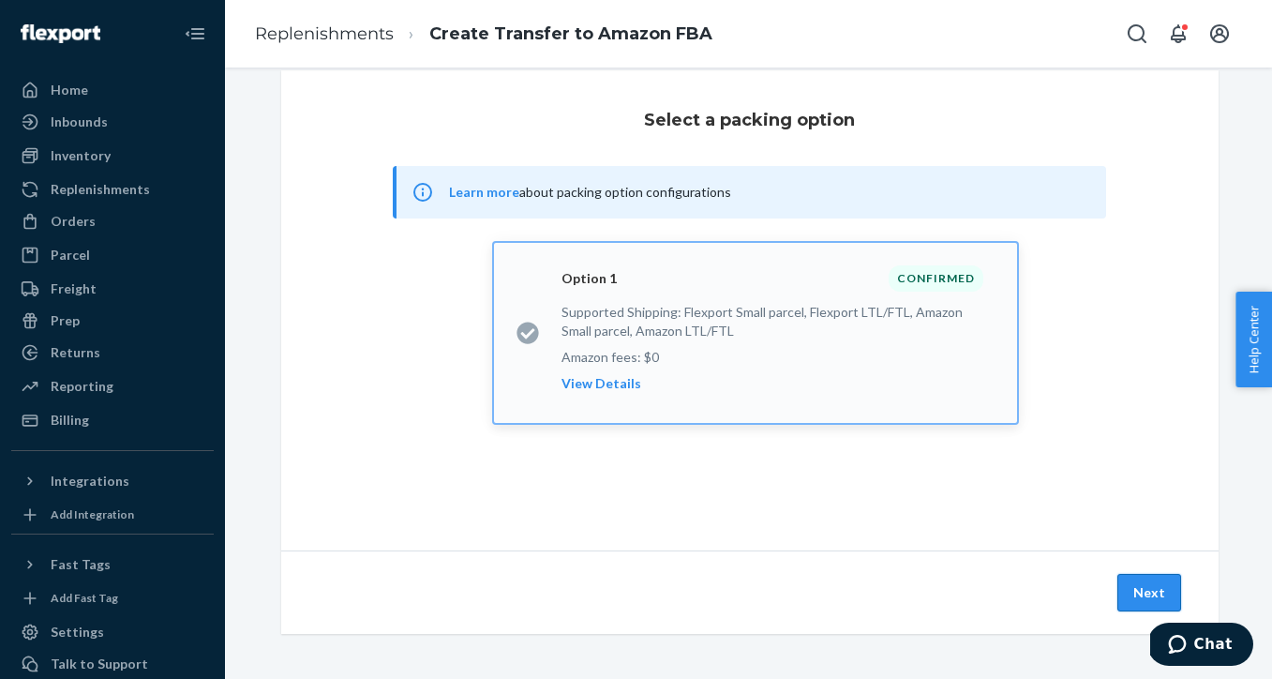
click at [1152, 582] on button "Next" at bounding box center [1149, 592] width 64 height 37
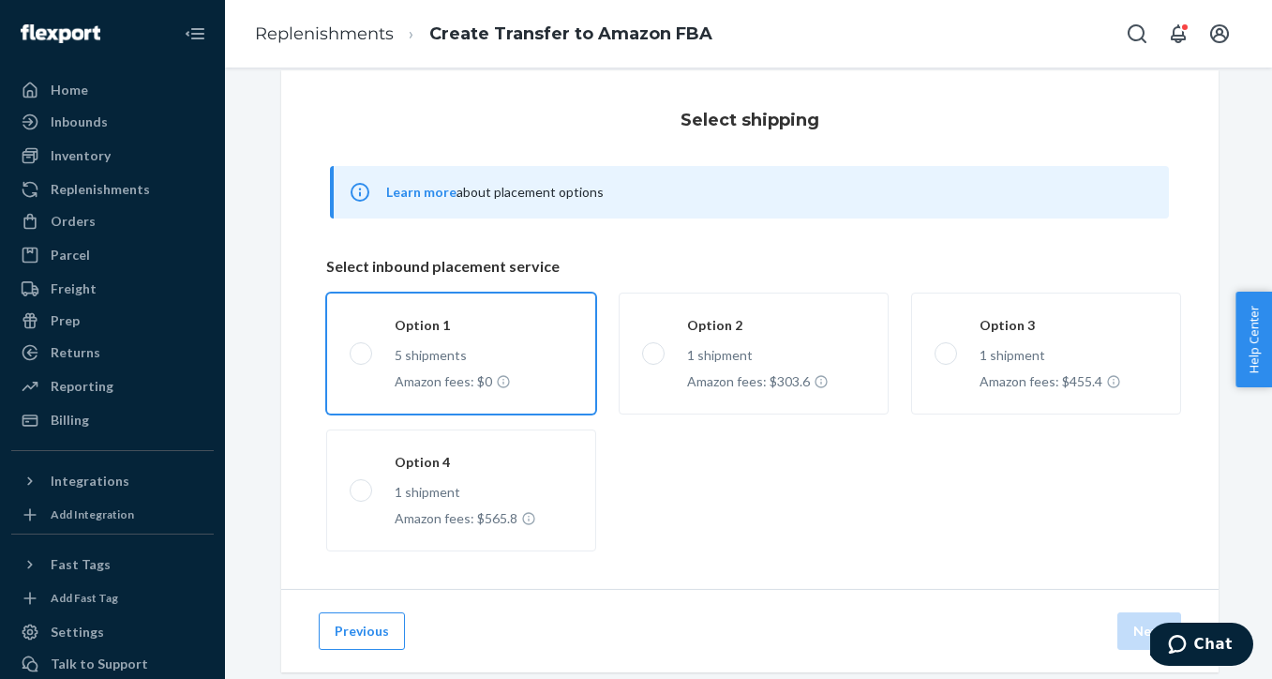
click at [440, 363] on label "Option 1 5 shipments Amazon fees: $0" at bounding box center [461, 353] width 270 height 122
click at [362, 359] on input "Option 1 5 shipments Amazon fees: $0" at bounding box center [356, 353] width 12 height 12
radio input "true"
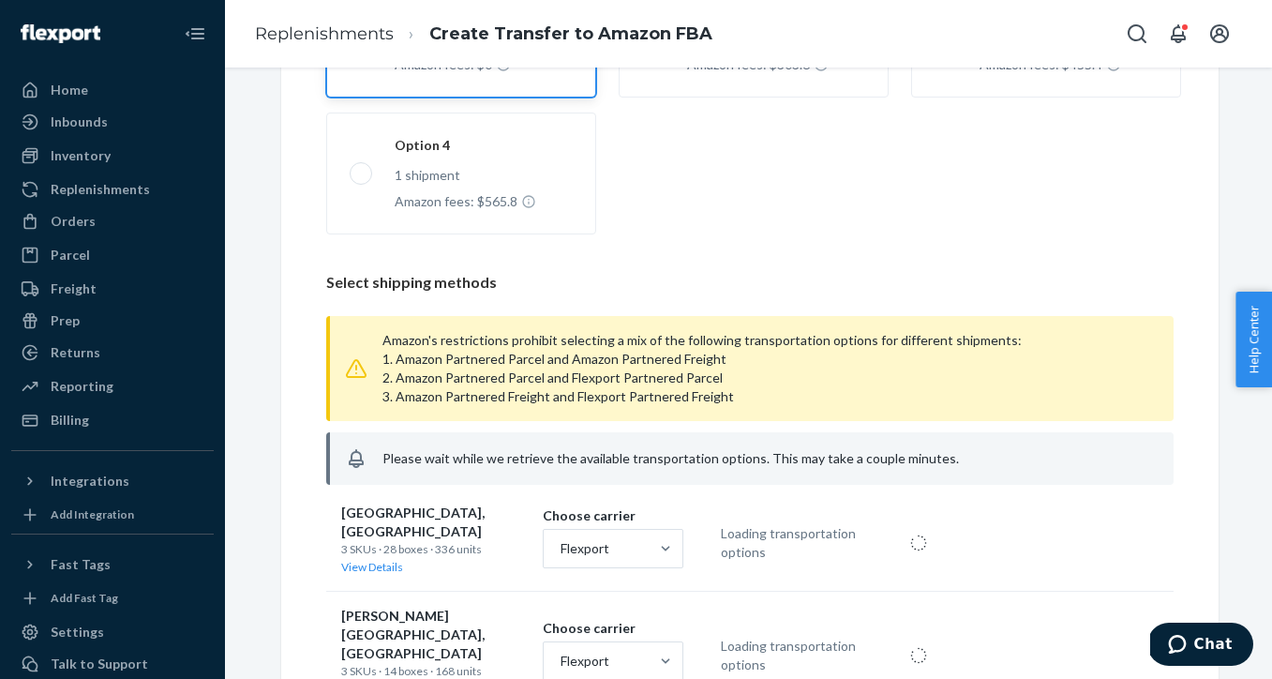
scroll to position [418, 0]
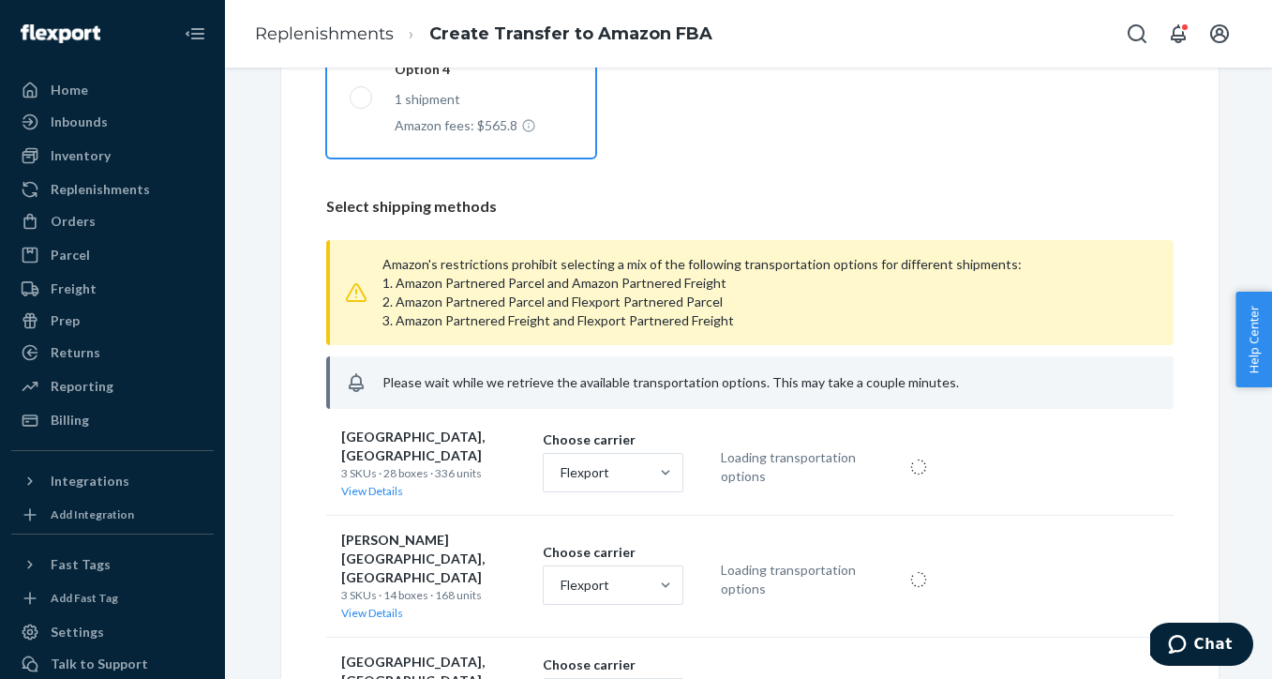
click at [364, 97] on label "Option 4 1 shipment Amazon fees: $565.8" at bounding box center [461, 98] width 270 height 122
click at [362, 97] on input "Option 4 1 shipment Amazon fees: $565.8" at bounding box center [356, 97] width 12 height 12
radio input "true"
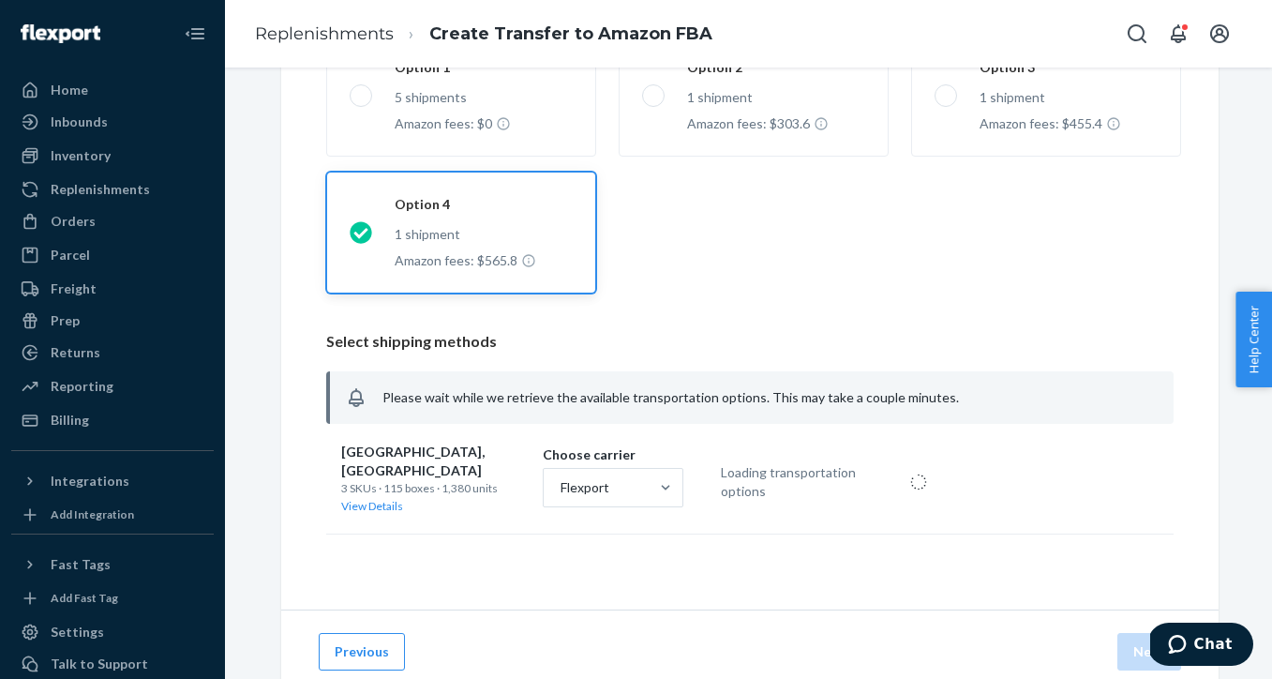
scroll to position [271, 0]
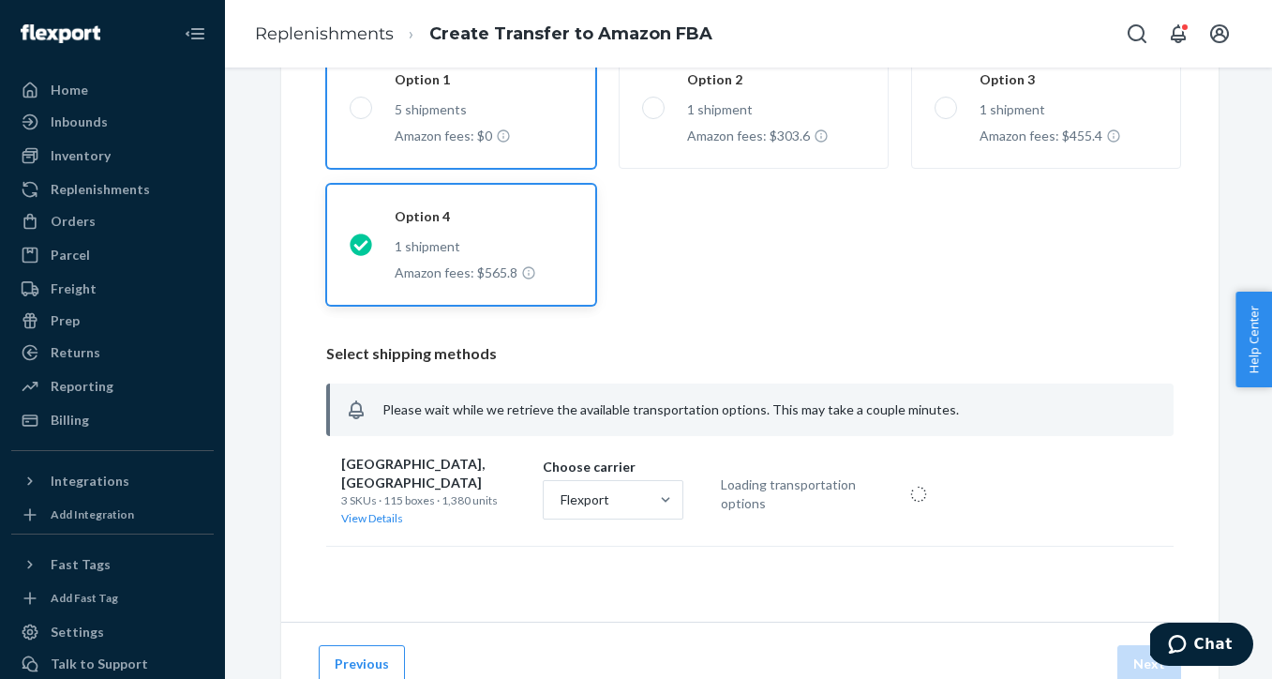
click at [361, 110] on label "Option 1 5 shipments Amazon fees: $0" at bounding box center [461, 108] width 270 height 122
click at [361, 110] on input "Option 1 5 shipments Amazon fees: $0" at bounding box center [356, 107] width 12 height 12
radio input "true"
radio input "false"
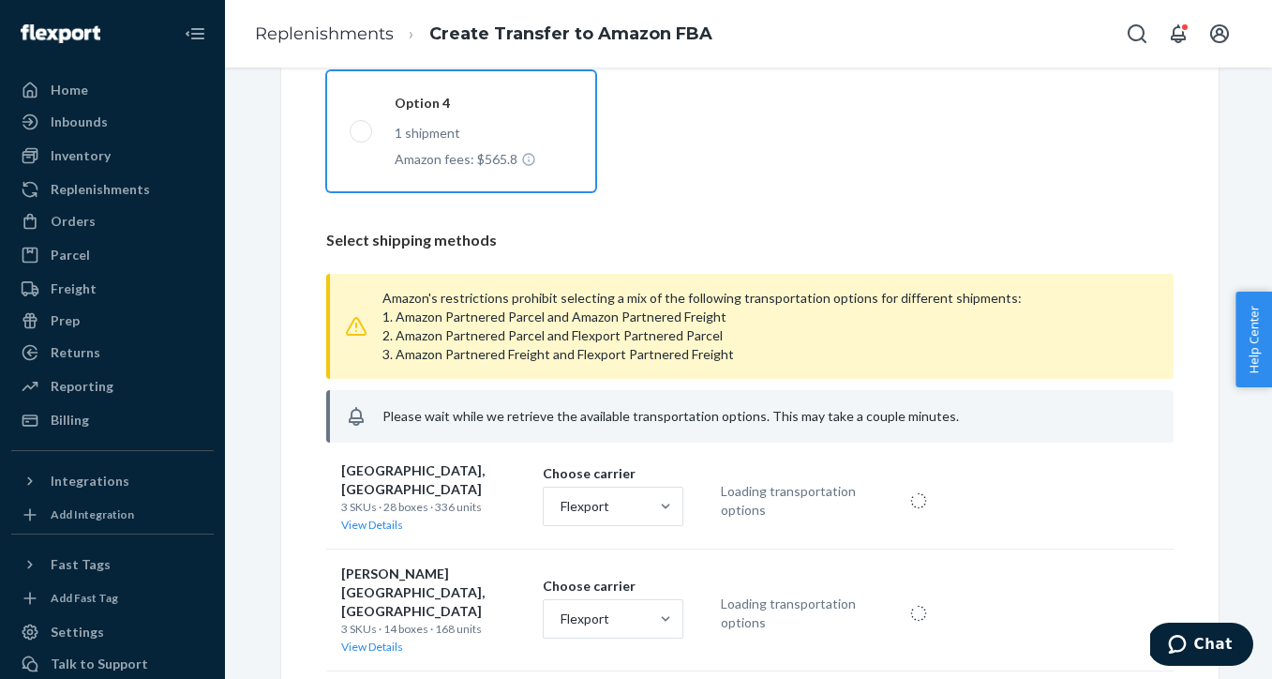
scroll to position [508, 0]
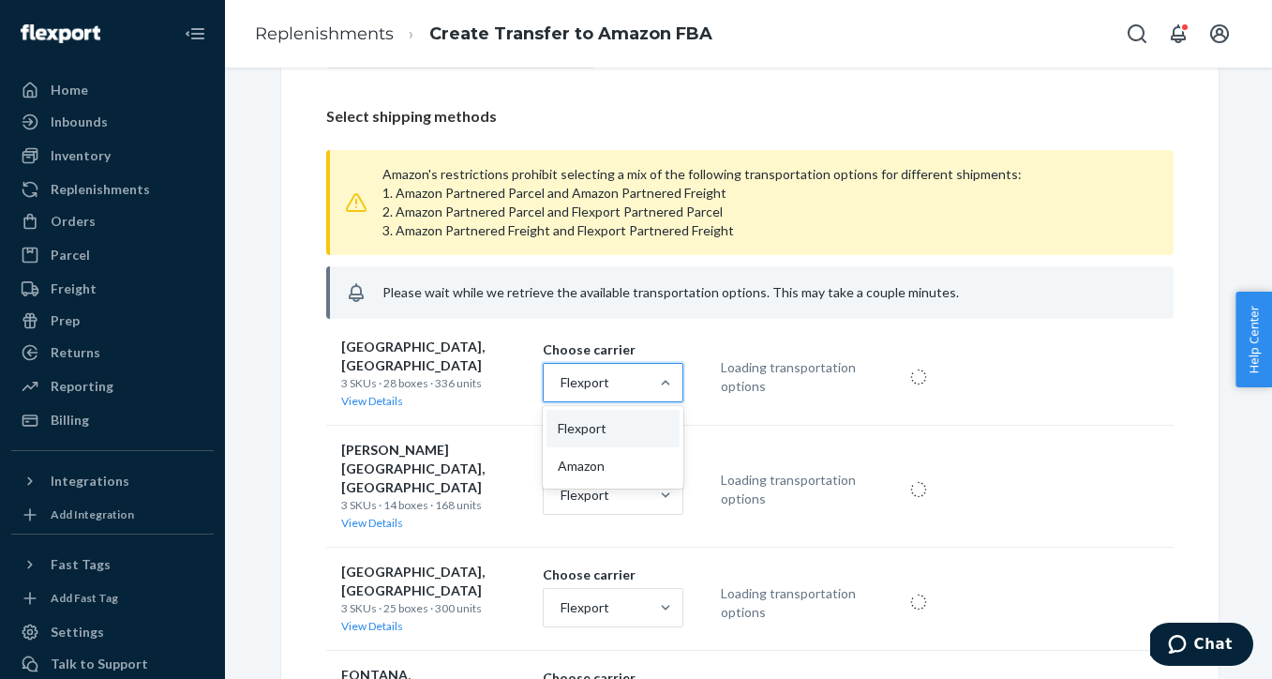
click at [659, 396] on div at bounding box center [666, 382] width 34 height 37
click at [560, 392] on input "option [object Object] focused, 1 of 2. 2 results available. Use Up and Down to…" at bounding box center [560, 382] width 2 height 19
click at [635, 449] on div "Amazon" at bounding box center [612, 465] width 133 height 37
click at [560, 392] on input "option [object Object] focused, 2 of 2. 2 results available. Use Up and Down to…" at bounding box center [560, 382] width 2 height 19
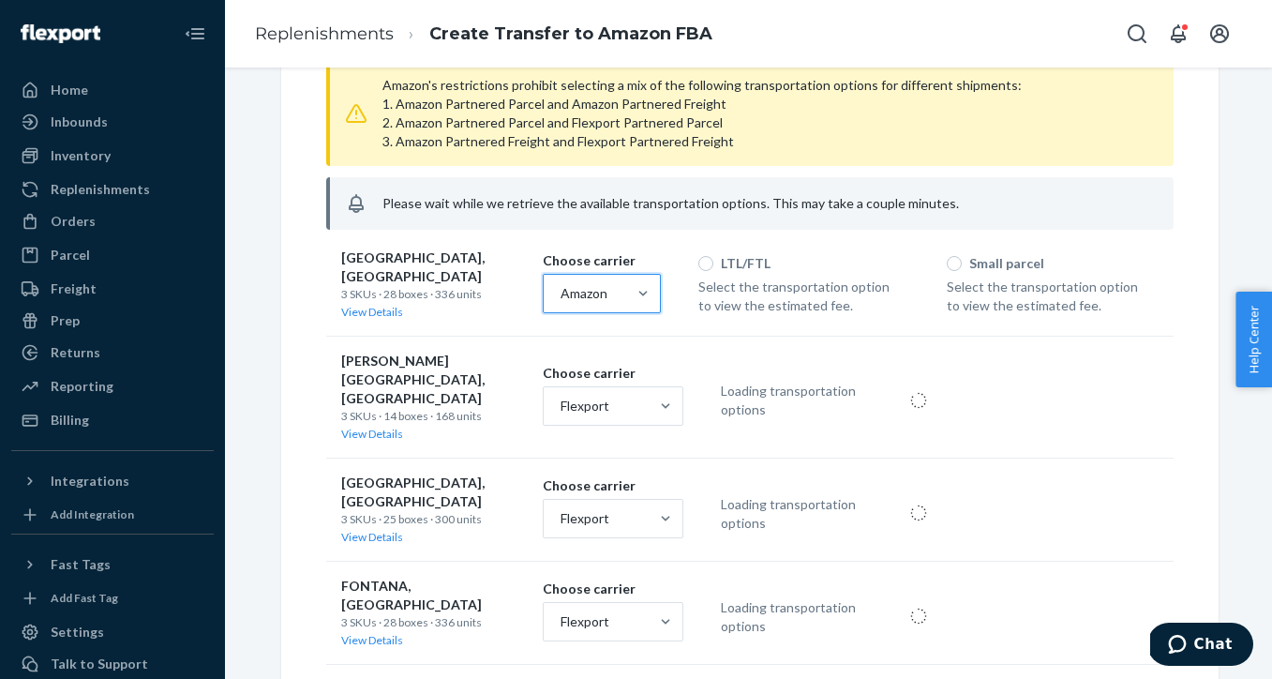
scroll to position [605, 0]
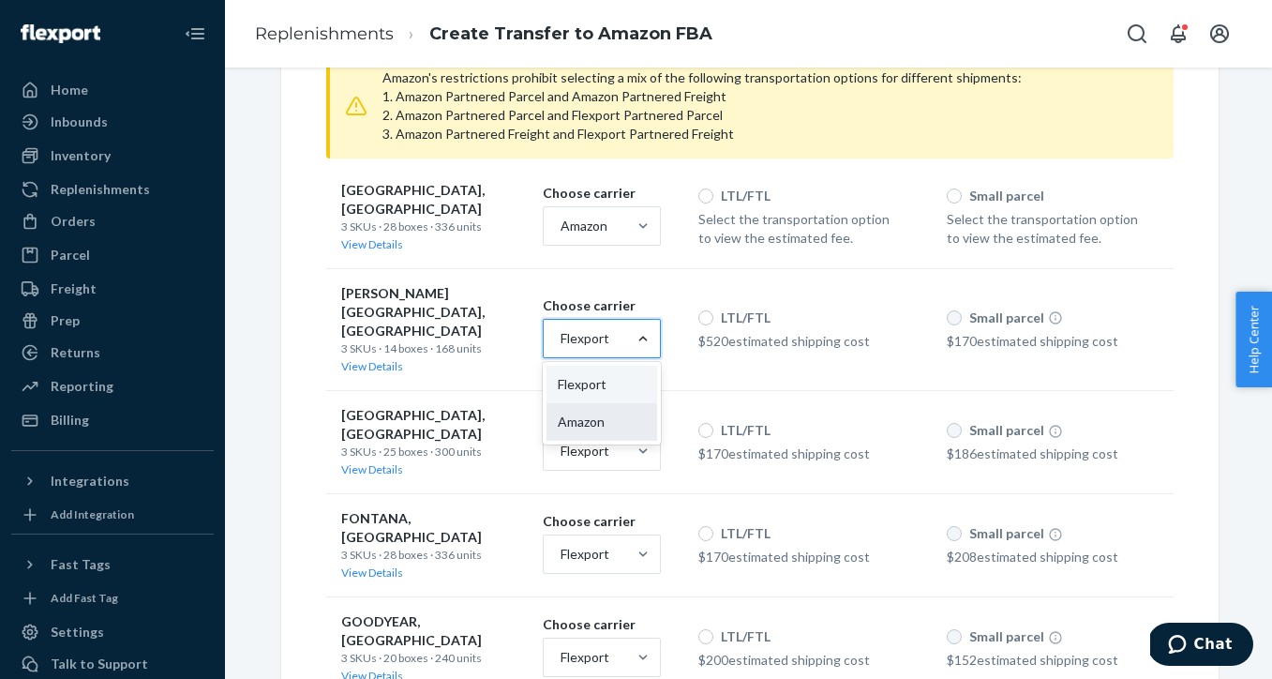
click at [620, 404] on div "Amazon" at bounding box center [601, 421] width 111 height 37
click at [560, 348] on input "option [object Object] focused, 2 of 2. 2 results available. Use Up and Down to…" at bounding box center [560, 338] width 2 height 19
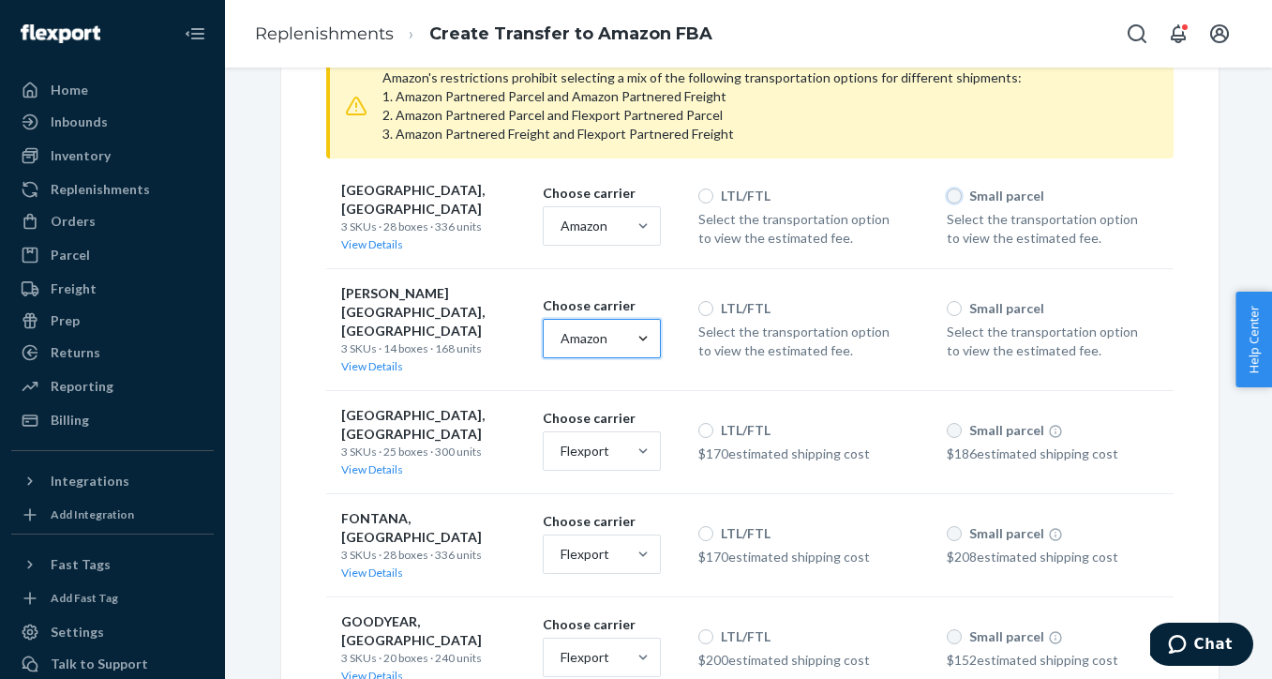
click at [958, 191] on input "Small parcel" at bounding box center [954, 195] width 15 height 15
radio input "true"
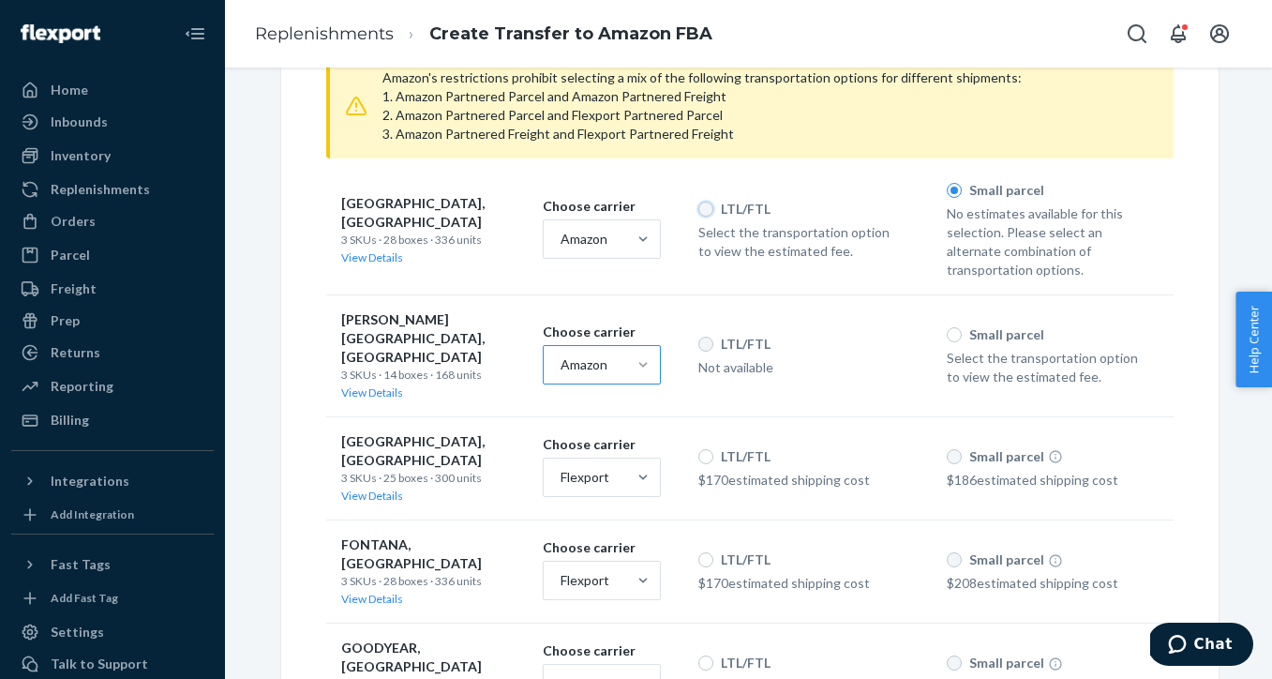
click at [710, 207] on input "LTL/FTL" at bounding box center [705, 209] width 15 height 15
radio input "true"
radio input "false"
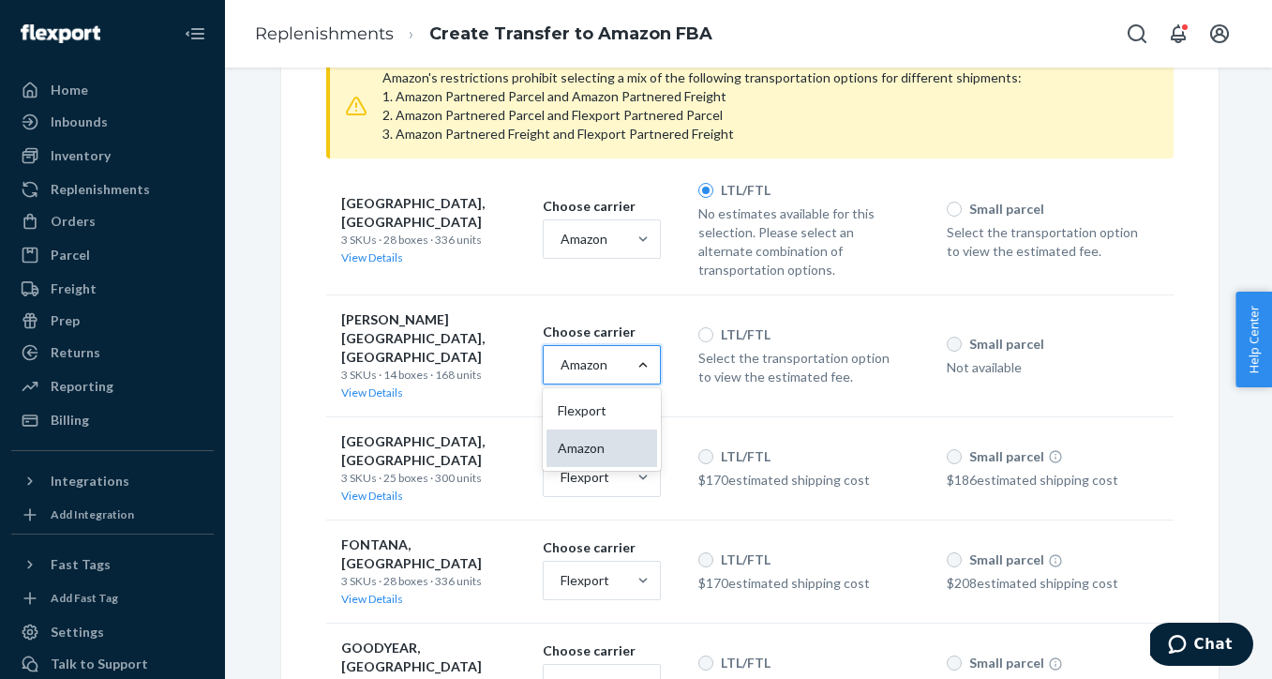
click at [611, 441] on div "Amazon" at bounding box center [601, 447] width 111 height 37
click at [560, 374] on input "option [object Object], selected. option [object Object] focused, 2 of 2. 2 res…" at bounding box center [560, 364] width 2 height 19
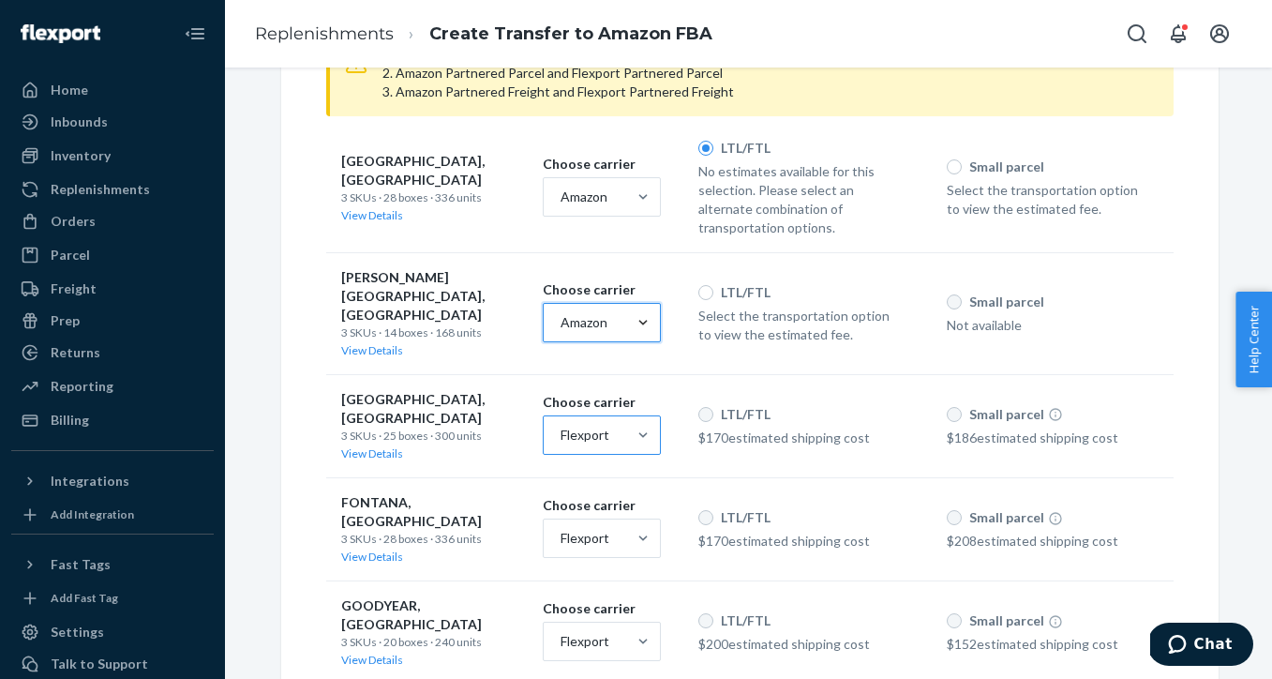
scroll to position [671, 0]
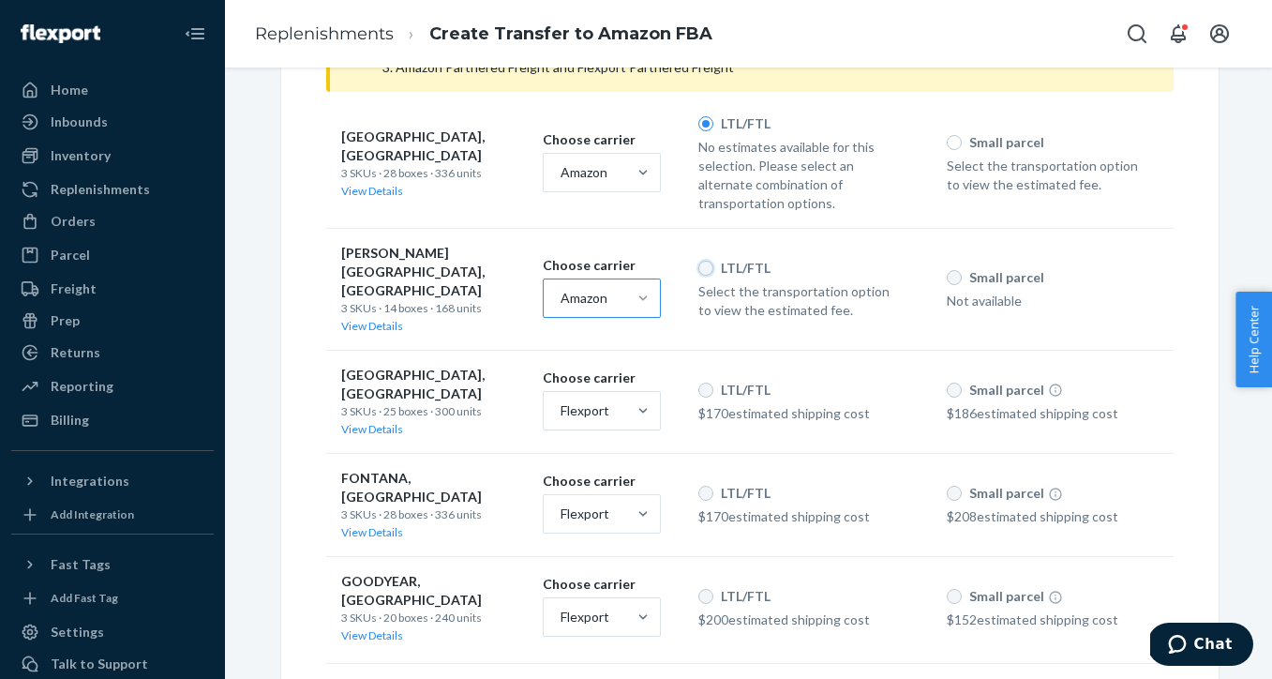
click at [708, 261] on input "LTL/FTL" at bounding box center [705, 268] width 15 height 15
radio input "true"
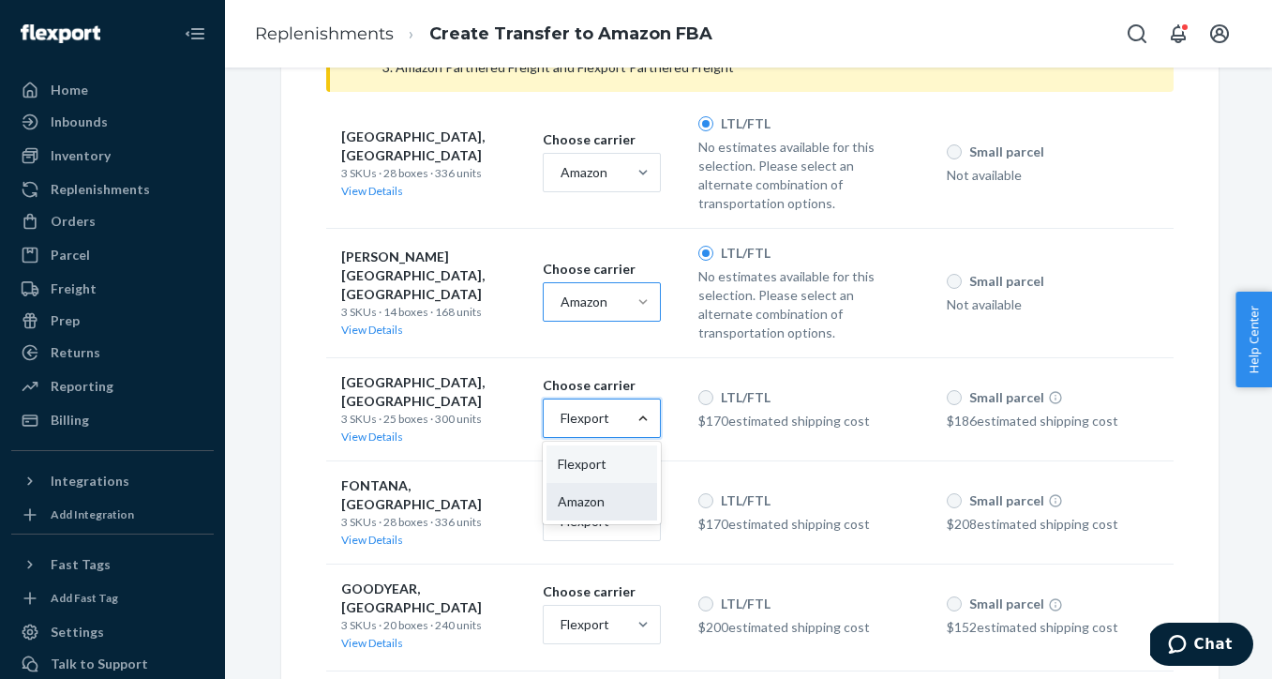
click at [609, 501] on div "Amazon" at bounding box center [601, 501] width 111 height 37
click at [560, 427] on input "option [object Object] focused, 2 of 2. 2 results available. Use Up and Down to…" at bounding box center [560, 418] width 2 height 19
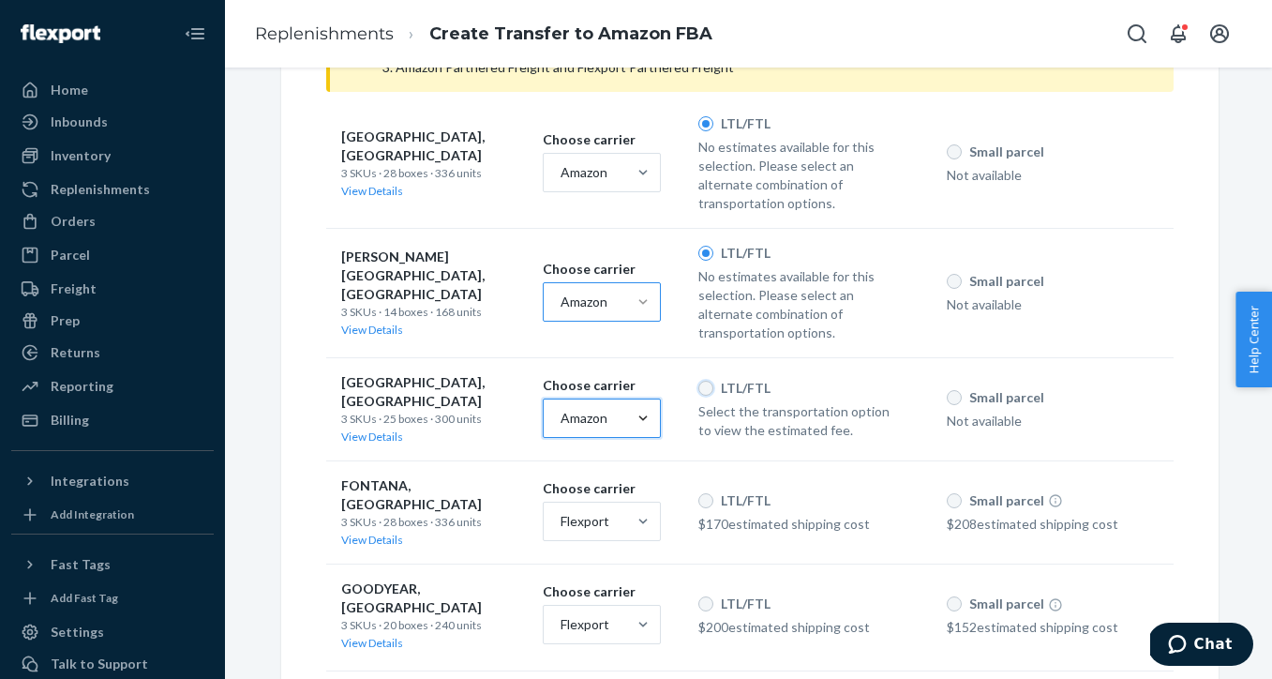
click at [710, 381] on input "LTL/FTL" at bounding box center [705, 388] width 15 height 15
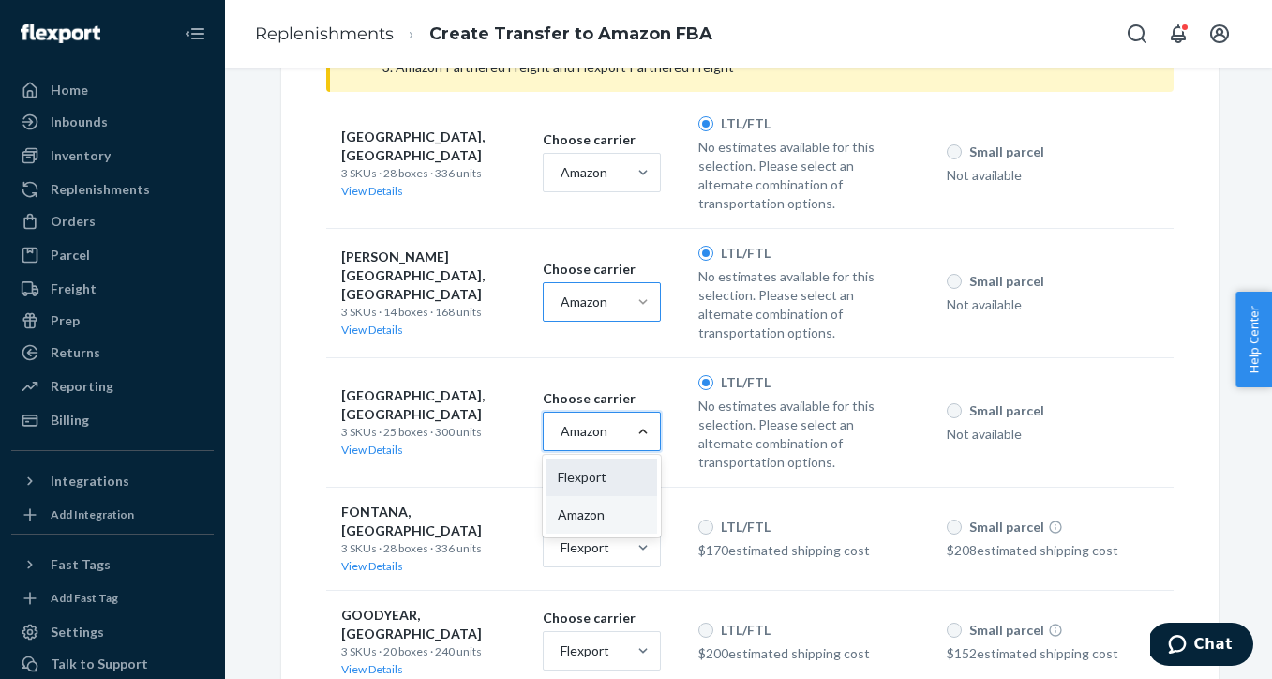
click at [622, 469] on div "Flexport" at bounding box center [601, 476] width 111 height 37
click at [560, 441] on input "option [object Object], selected. option [object Object] focused, 1 of 2. 2 res…" at bounding box center [560, 431] width 2 height 19
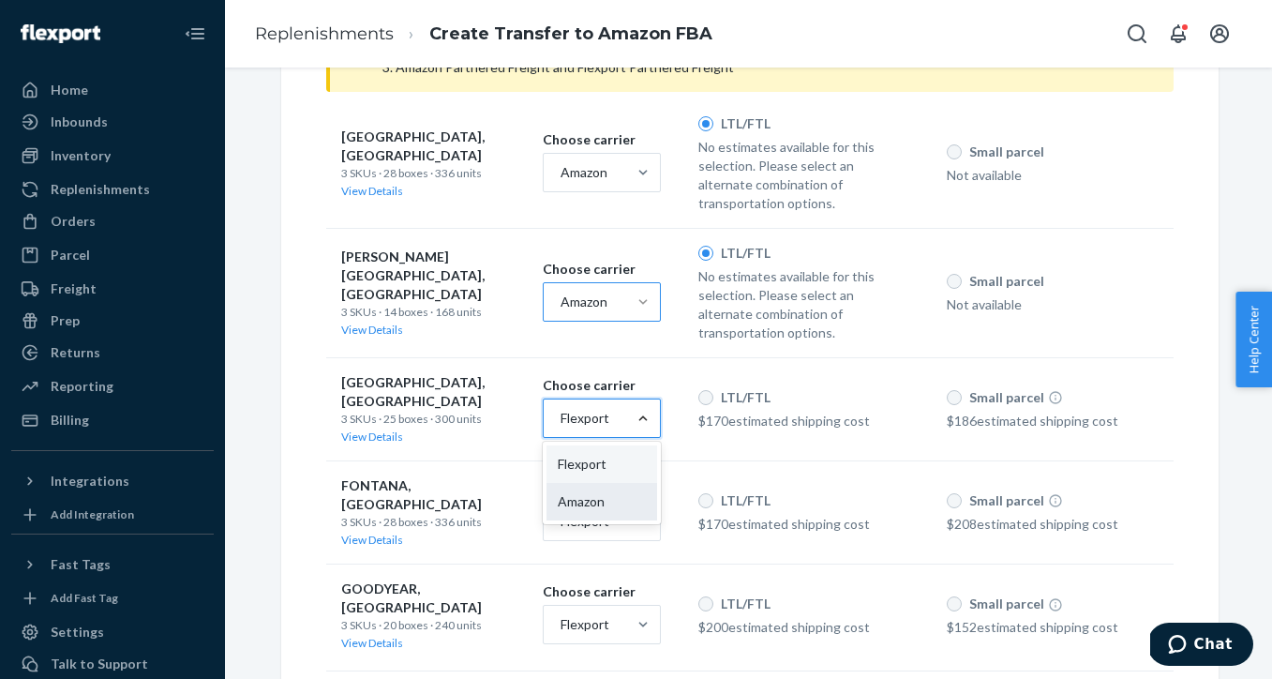
click at [621, 491] on div "Amazon" at bounding box center [601, 501] width 111 height 37
click at [560, 427] on input "option [object Object], selected. option [object Object] focused, 2 of 2. 2 res…" at bounding box center [560, 418] width 2 height 19
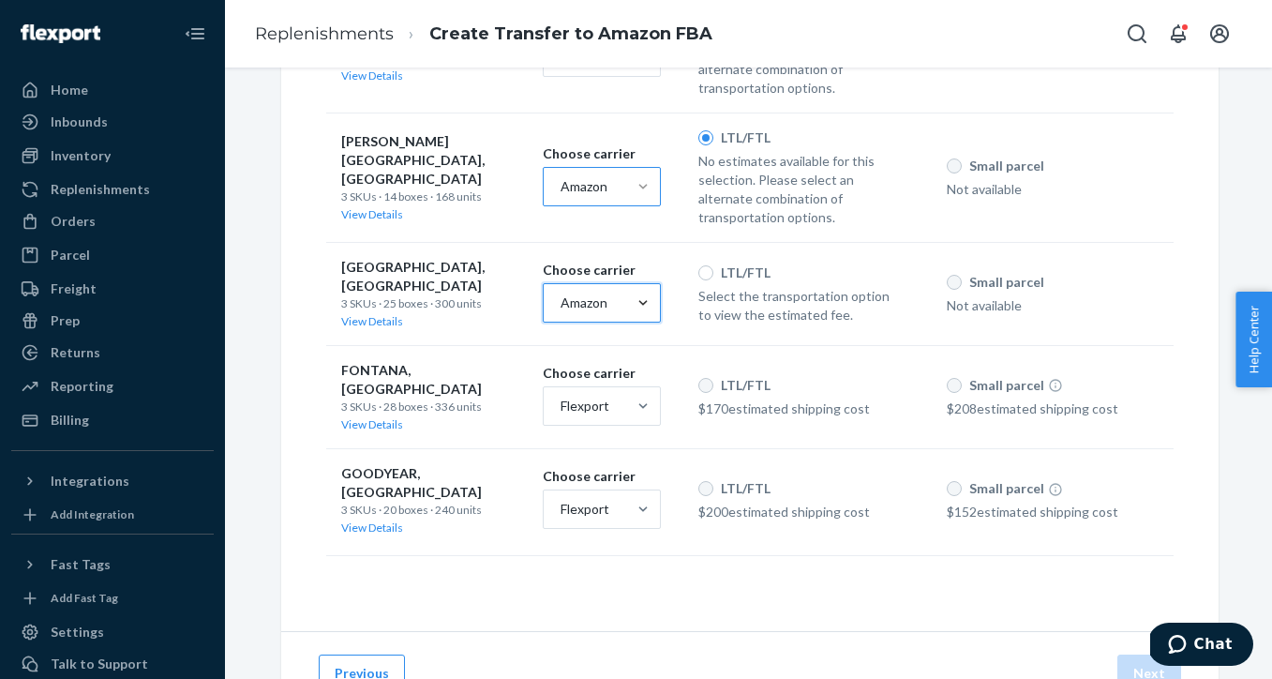
scroll to position [793, 0]
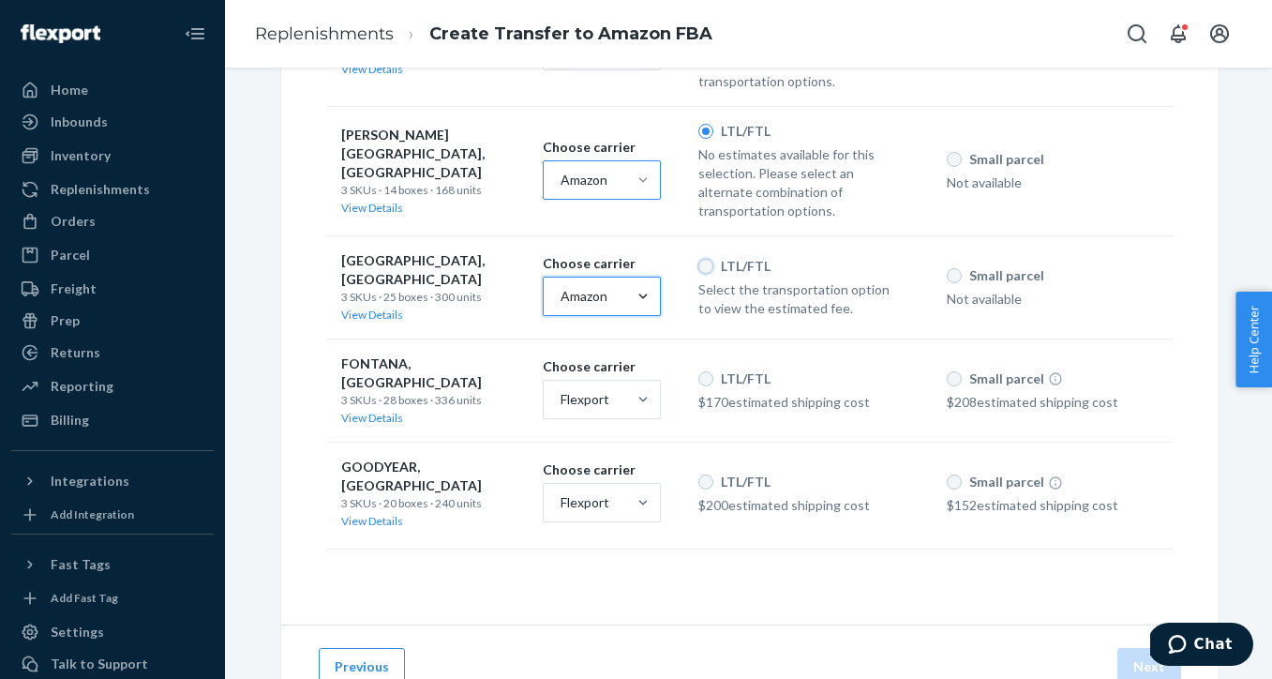
click at [708, 259] on input "LTL/FTL" at bounding box center [705, 266] width 15 height 15
radio input "true"
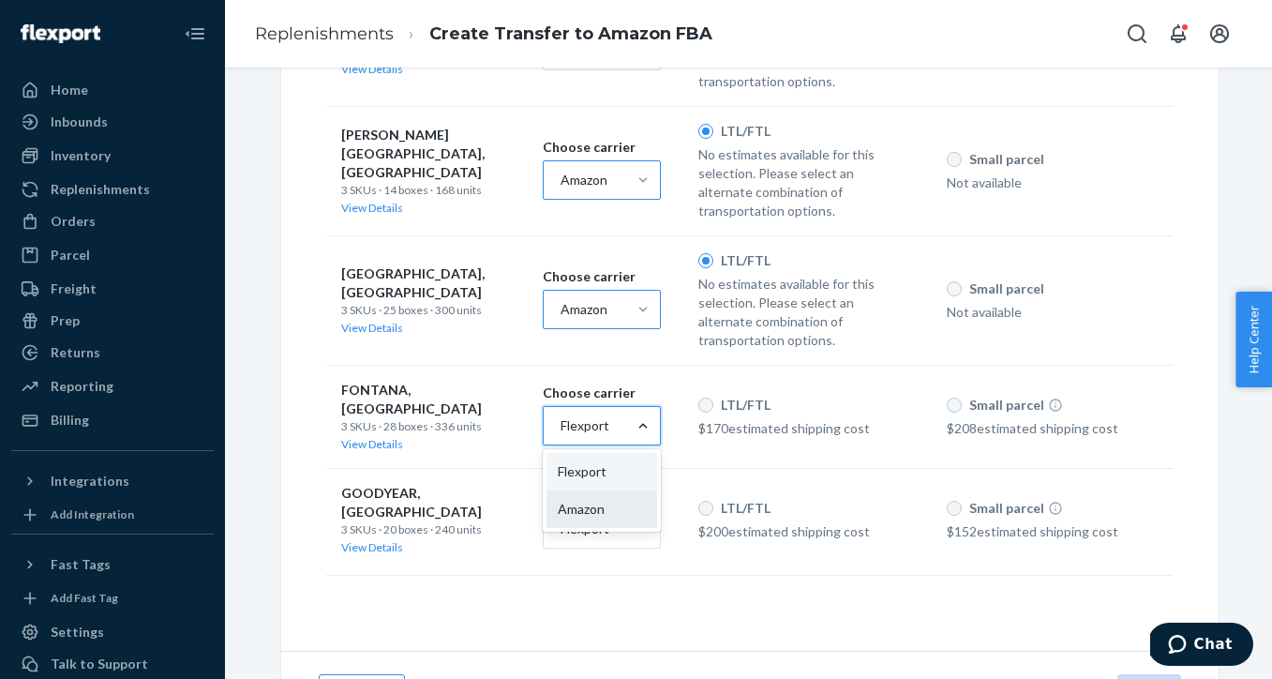
click at [618, 506] on div "Amazon" at bounding box center [601, 508] width 111 height 37
click at [560, 435] on input "option [object Object] focused, 2 of 2. 2 results available. Use Up and Down to…" at bounding box center [560, 425] width 2 height 19
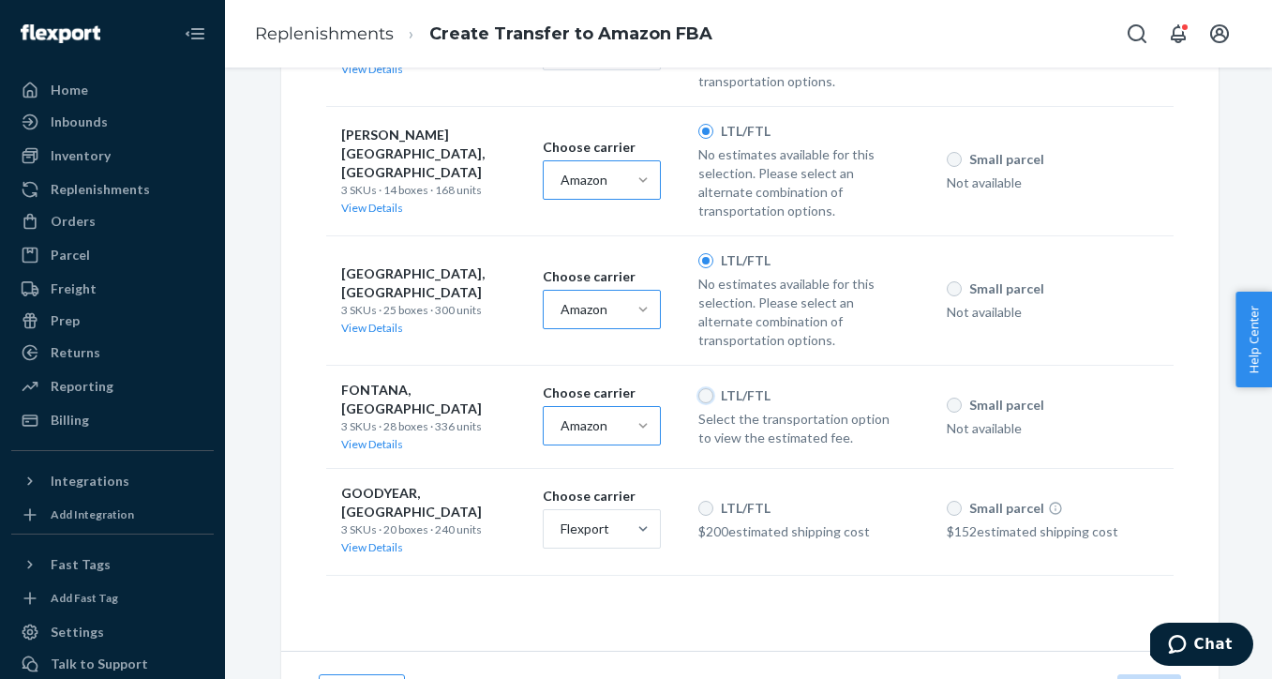
click at [703, 396] on input "LTL/FTL" at bounding box center [705, 395] width 15 height 15
radio input "true"
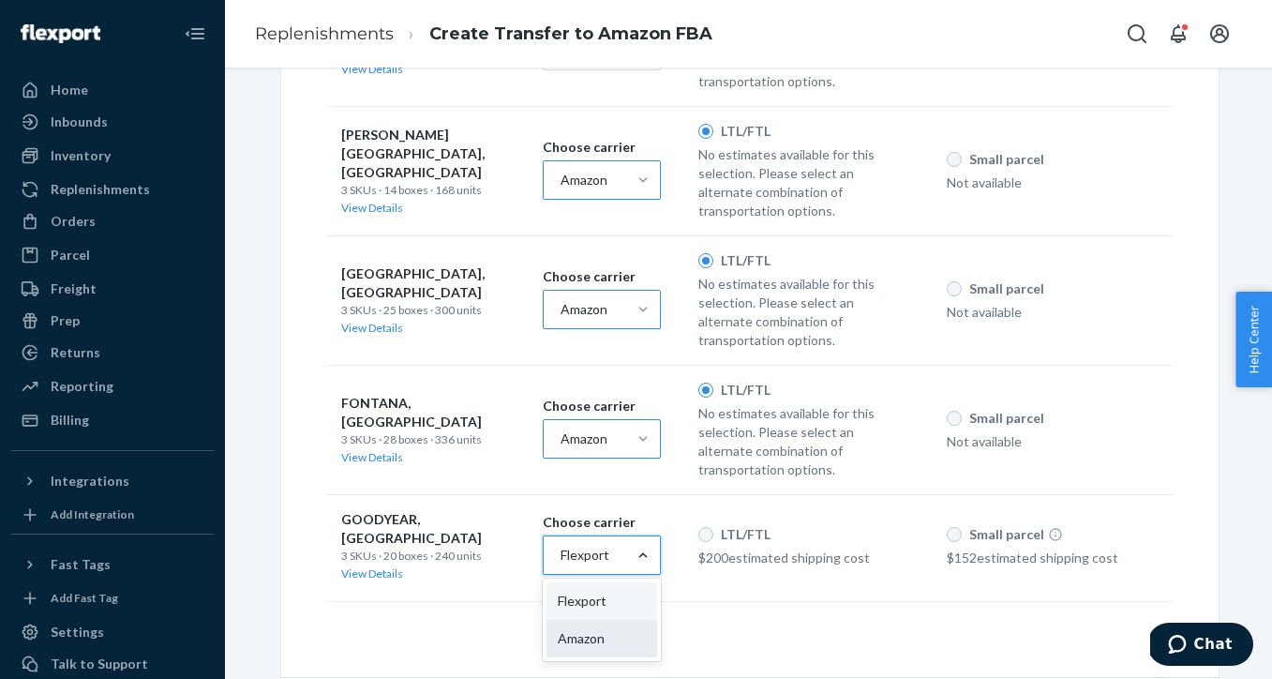
click at [614, 620] on div "Amazon" at bounding box center [601, 638] width 111 height 37
click at [560, 564] on input "option [object Object] focused, 2 of 2. 2 results available. Use Up and Down to…" at bounding box center [560, 554] width 2 height 19
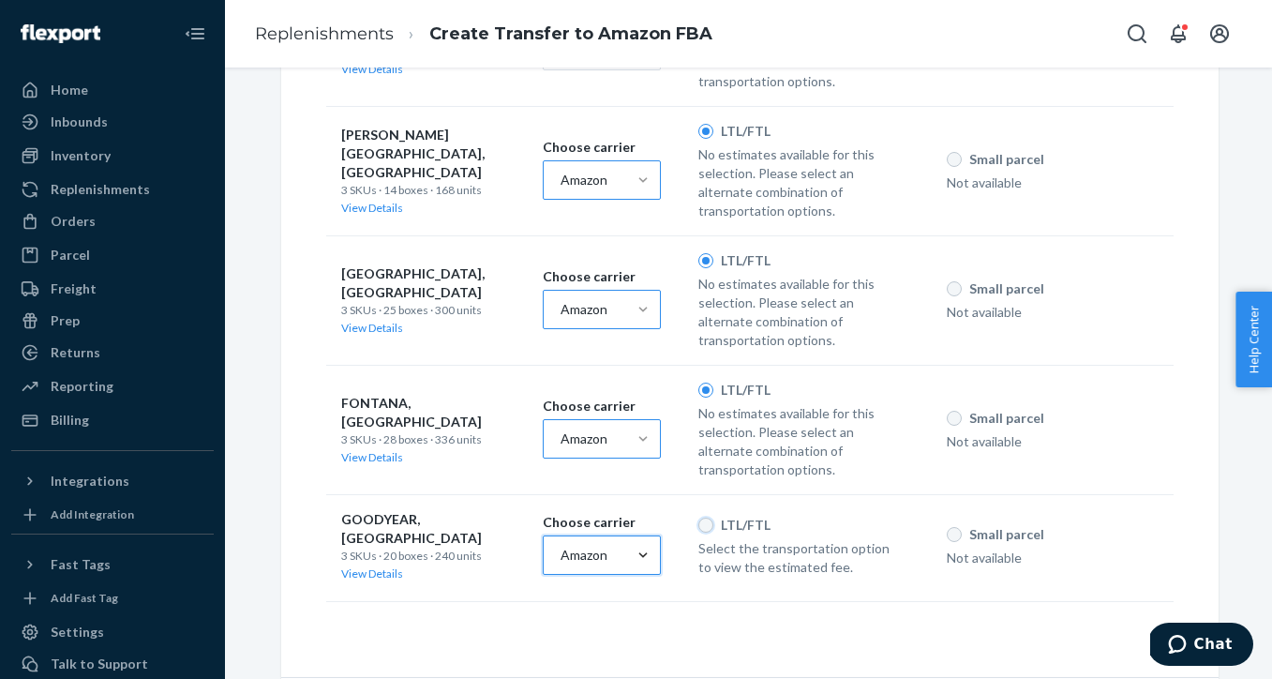
click at [703, 521] on input "LTL/FTL" at bounding box center [705, 524] width 15 height 15
radio input "true"
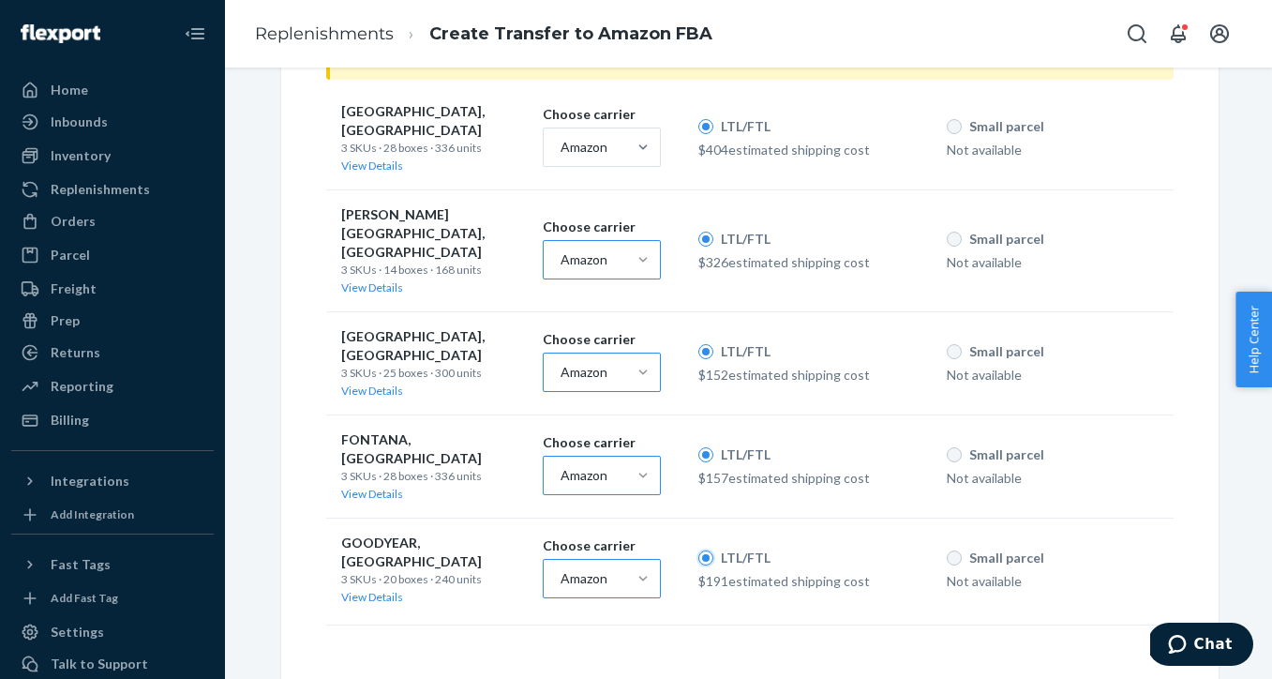
scroll to position [785, 0]
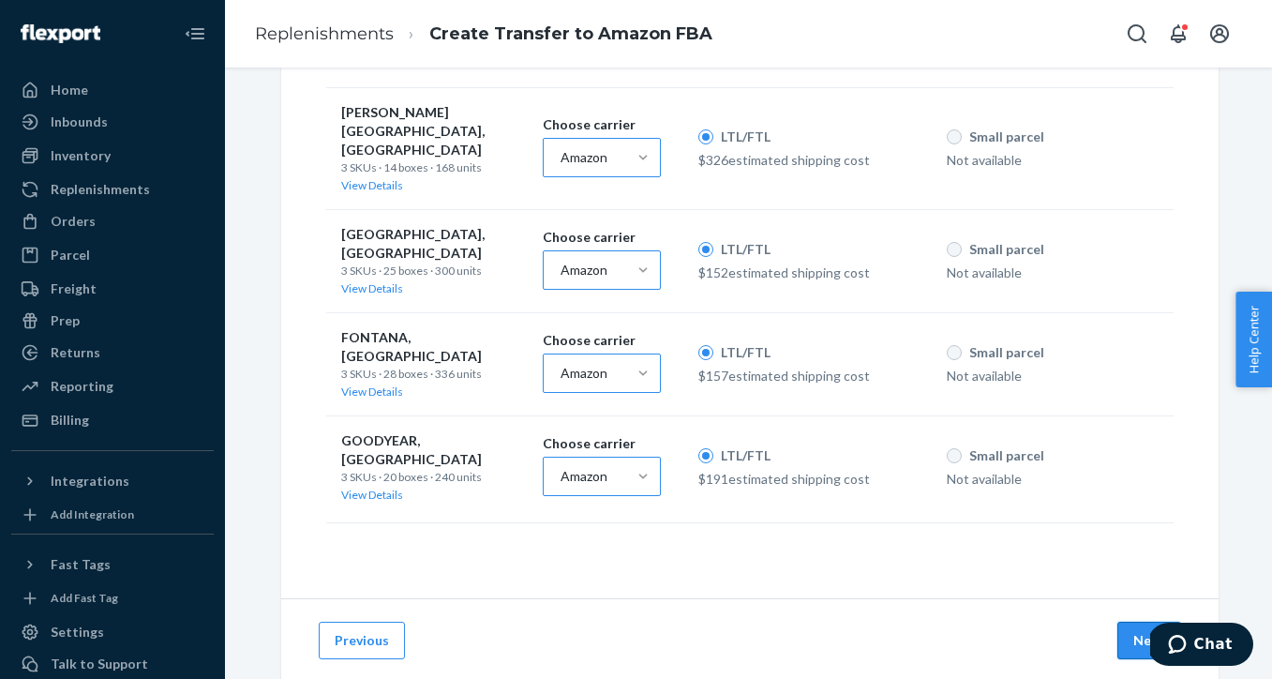
click at [1143, 621] on button "Next" at bounding box center [1149, 639] width 64 height 37
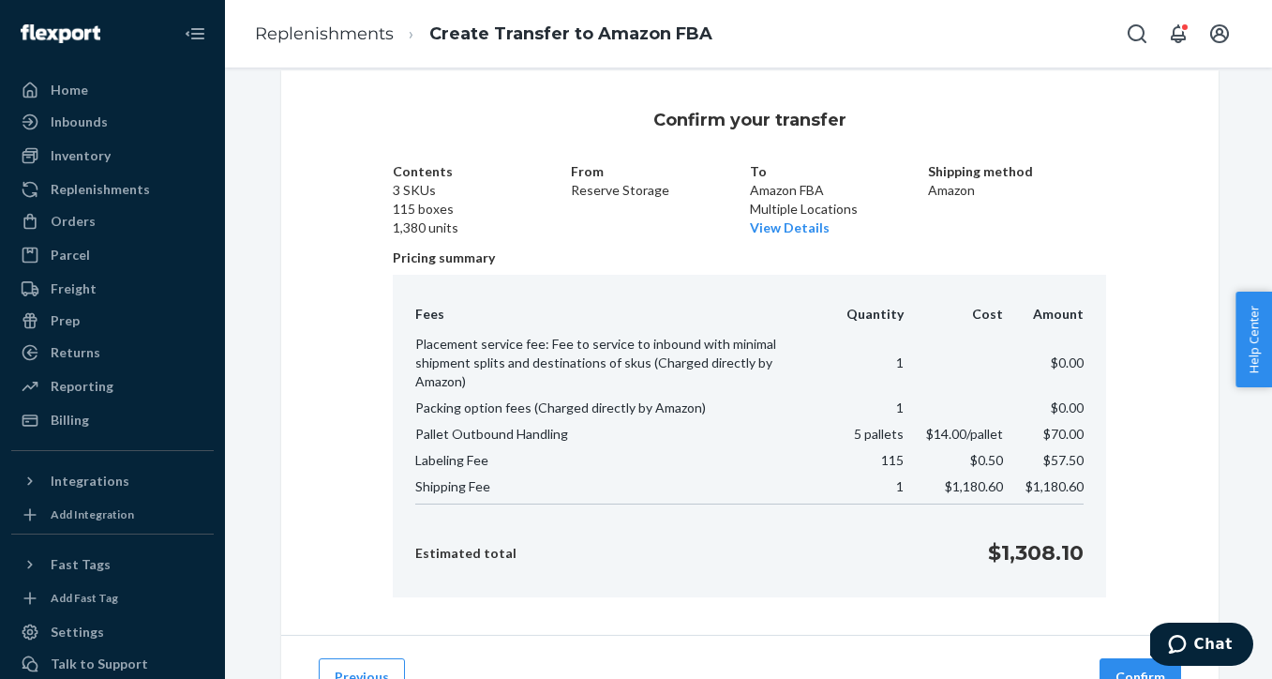
scroll to position [91, 0]
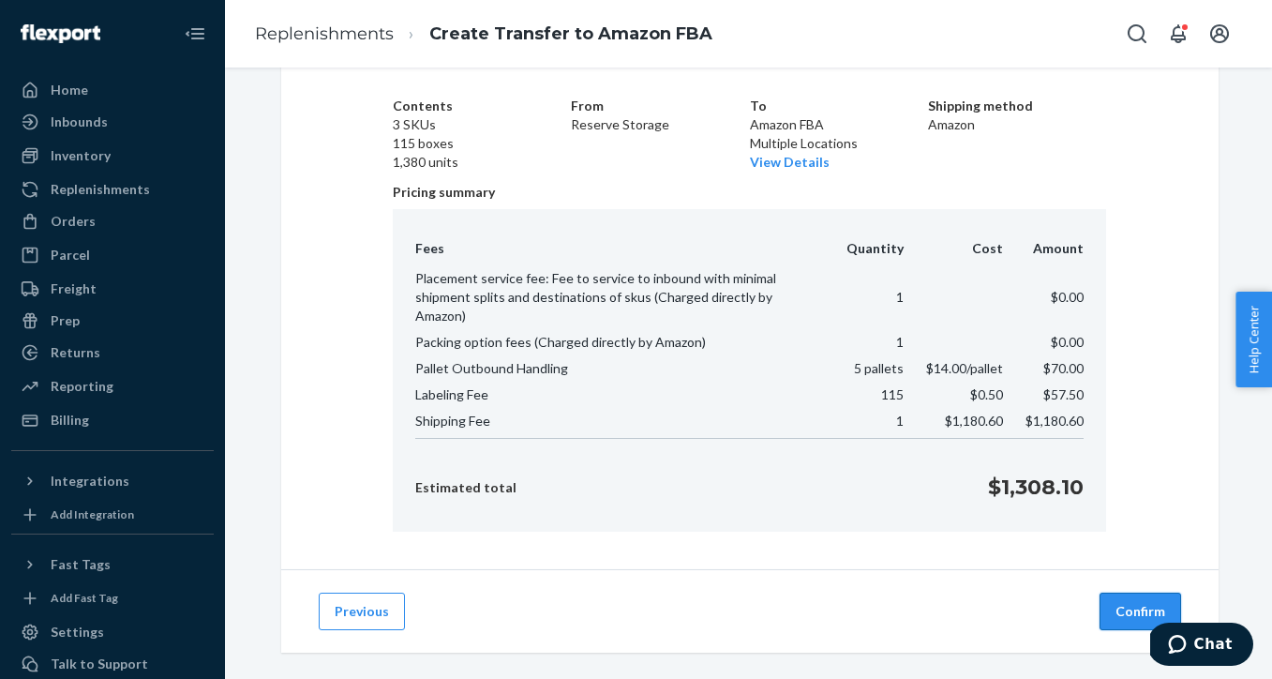
click at [1140, 592] on button "Confirm" at bounding box center [1140, 610] width 82 height 37
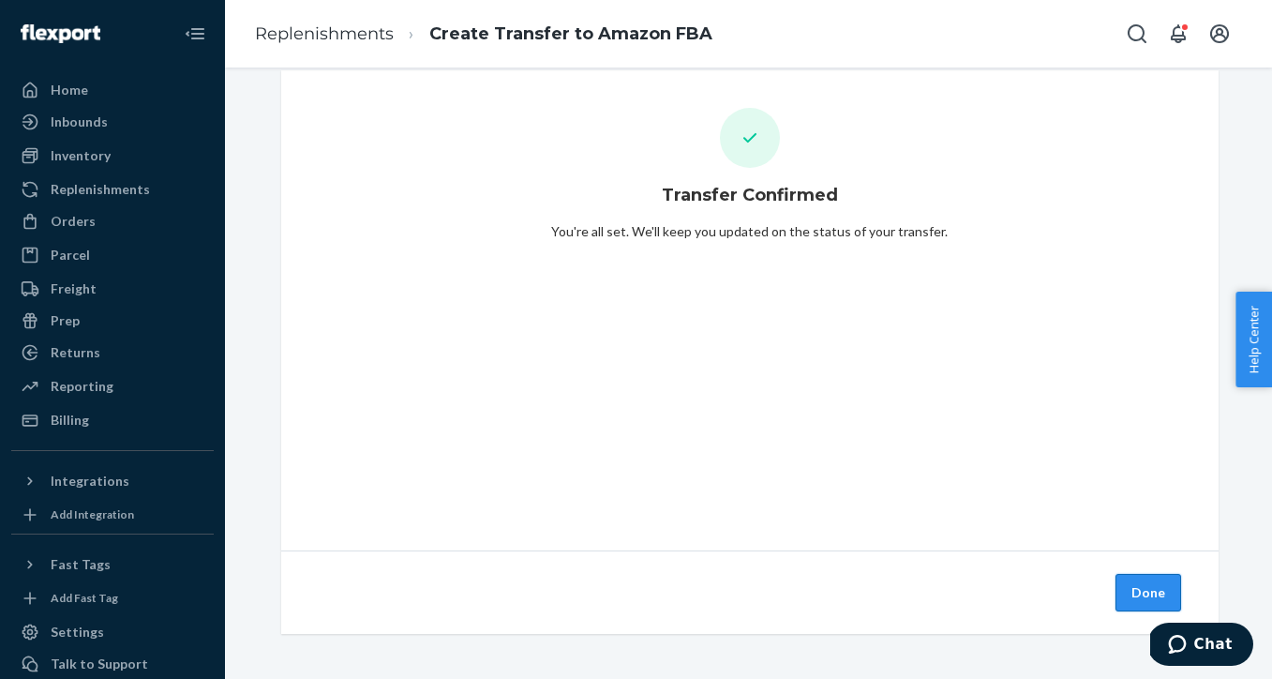
click at [1158, 596] on button "Done" at bounding box center [1148, 592] width 66 height 37
